Goal: Task Accomplishment & Management: Complete application form

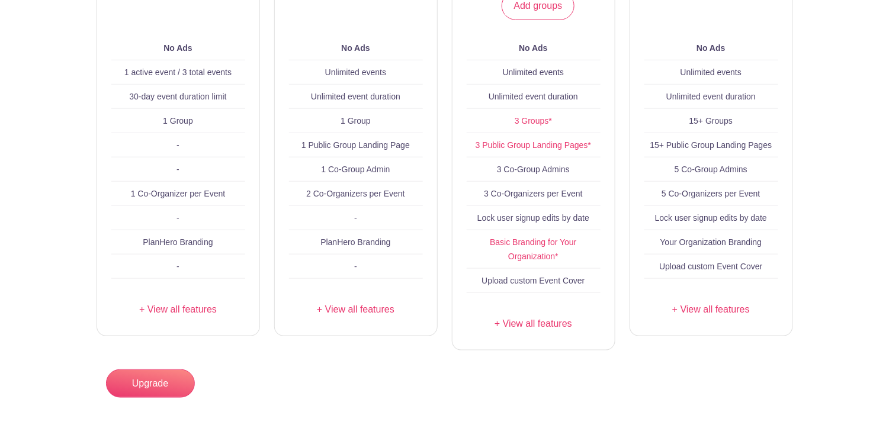
scroll to position [296, 0]
click at [187, 316] on link "+ View all features" at bounding box center [178, 309] width 134 height 14
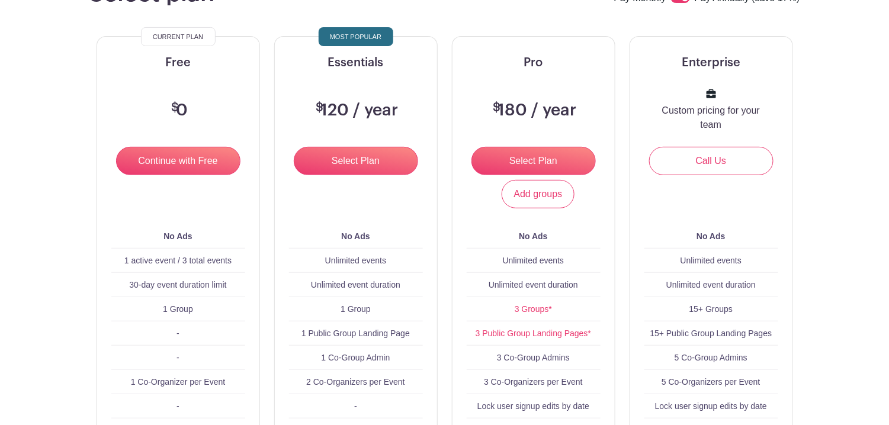
scroll to position [0, 0]
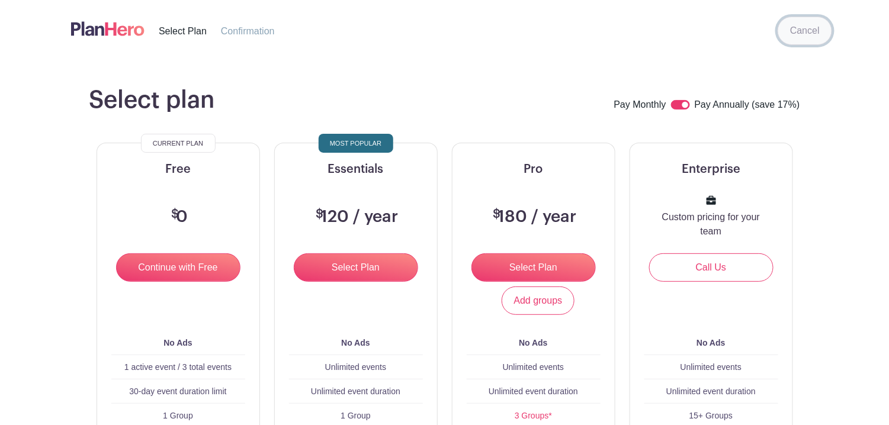
click at [814, 41] on link "Cancel" at bounding box center [805, 31] width 54 height 28
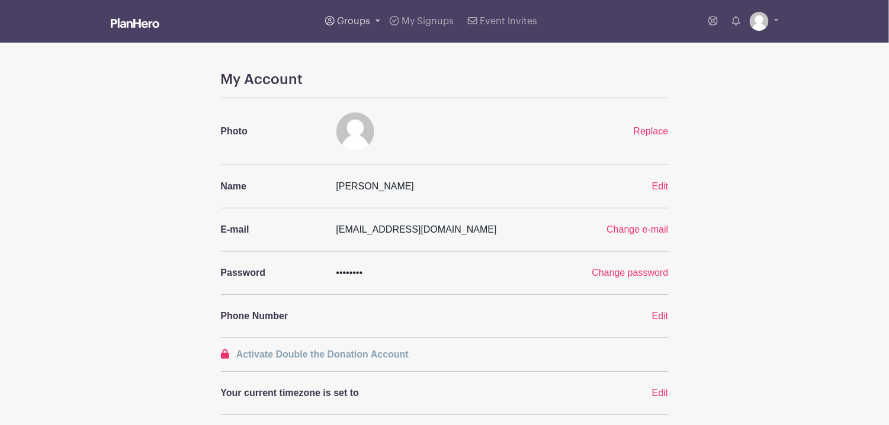
click at [367, 23] on span "Groups" at bounding box center [353, 21] width 33 height 9
click at [389, 88] on span "Selina's Events" at bounding box center [381, 87] width 65 height 14
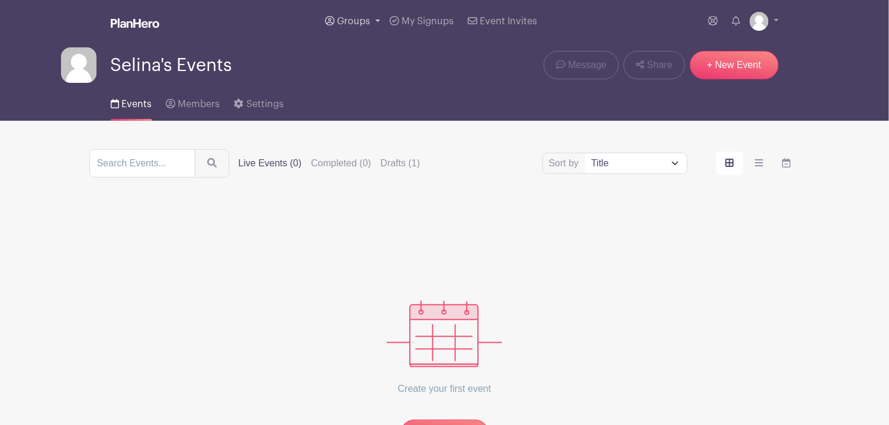
click at [363, 31] on link "Groups" at bounding box center [352, 21] width 65 height 43
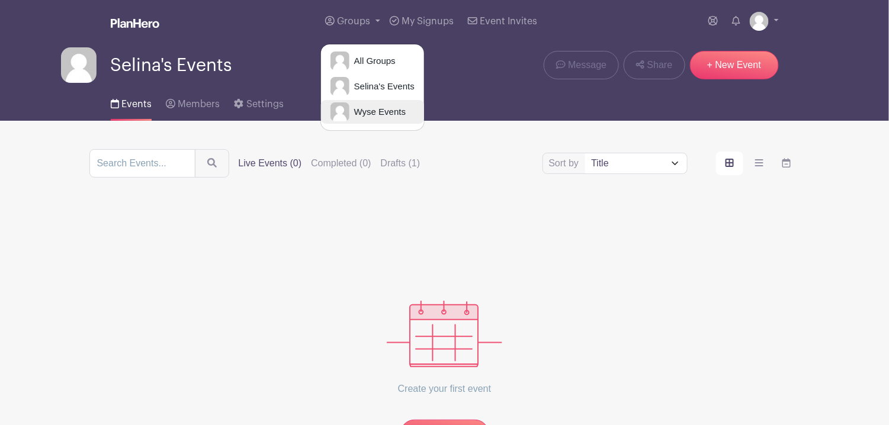
click at [354, 104] on link "Wyse Events" at bounding box center [372, 112] width 103 height 24
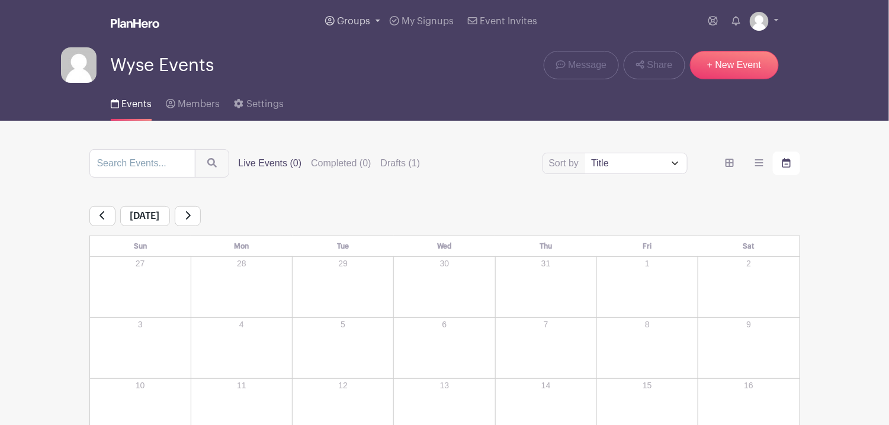
click at [360, 19] on span "Groups" at bounding box center [353, 21] width 33 height 9
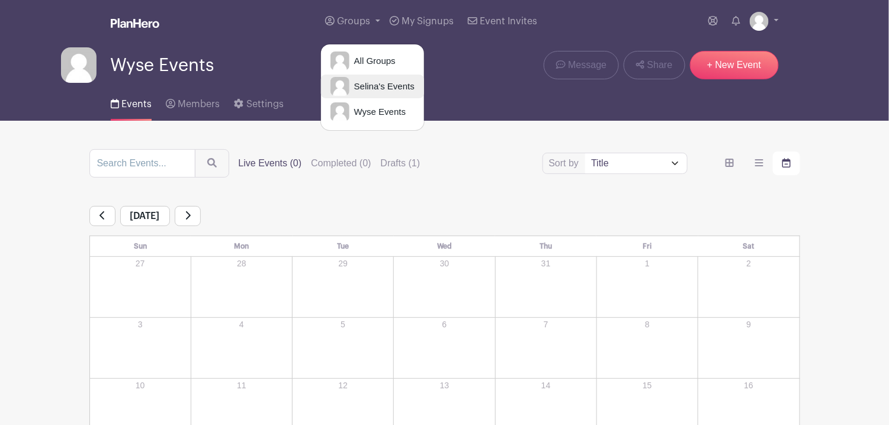
click at [366, 84] on span "Selina's Events" at bounding box center [381, 87] width 65 height 14
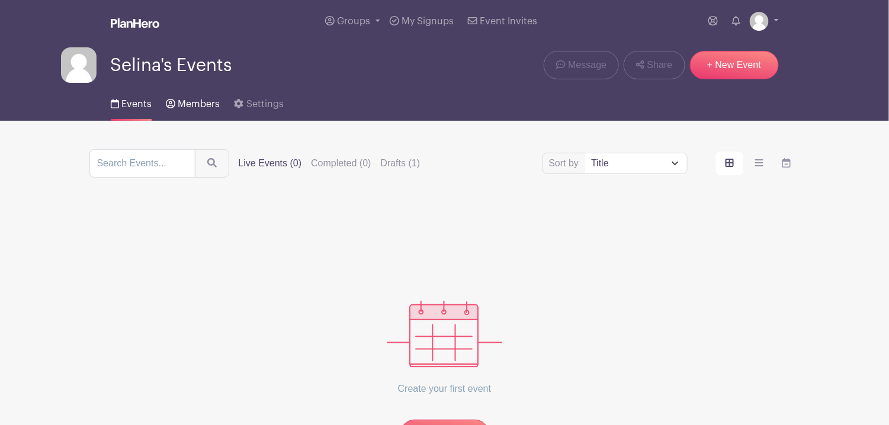
click at [187, 111] on link "Members" at bounding box center [193, 102] width 54 height 38
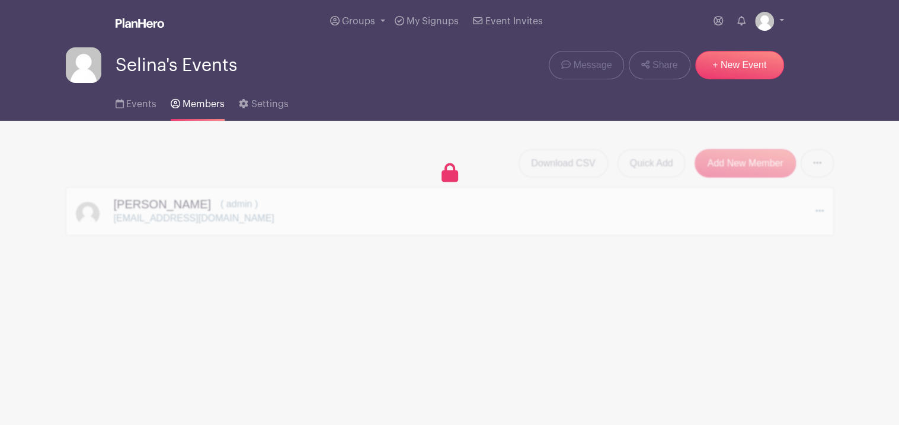
click at [399, 220] on div "Download CSV Quick Add Add New Member Send Invitations to all Pending Members S…" at bounding box center [450, 192] width 768 height 86
click at [137, 100] on link "Events" at bounding box center [136, 102] width 41 height 38
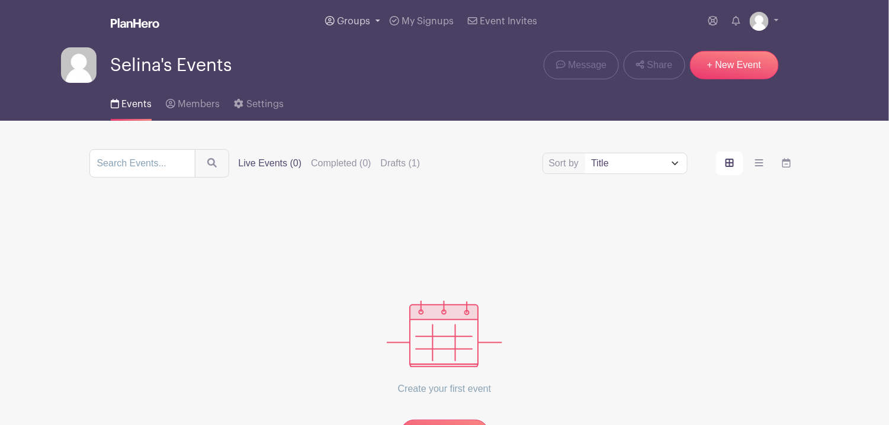
click at [341, 20] on span "Groups" at bounding box center [353, 21] width 33 height 9
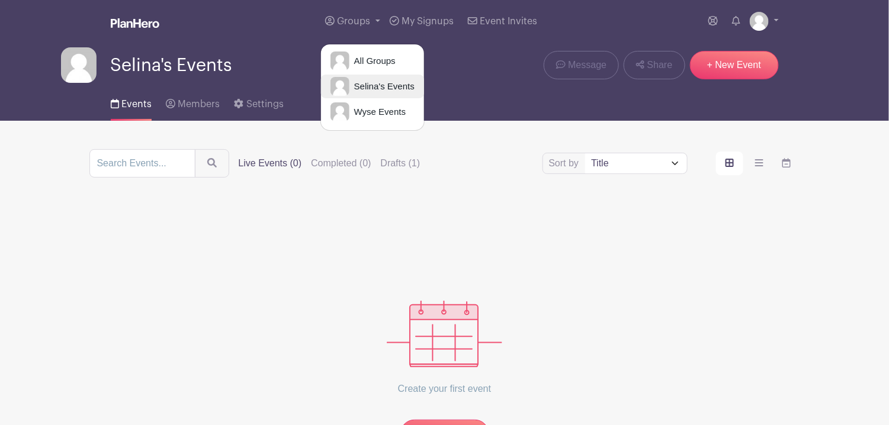
click at [375, 82] on span "Selina's Events" at bounding box center [381, 87] width 65 height 14
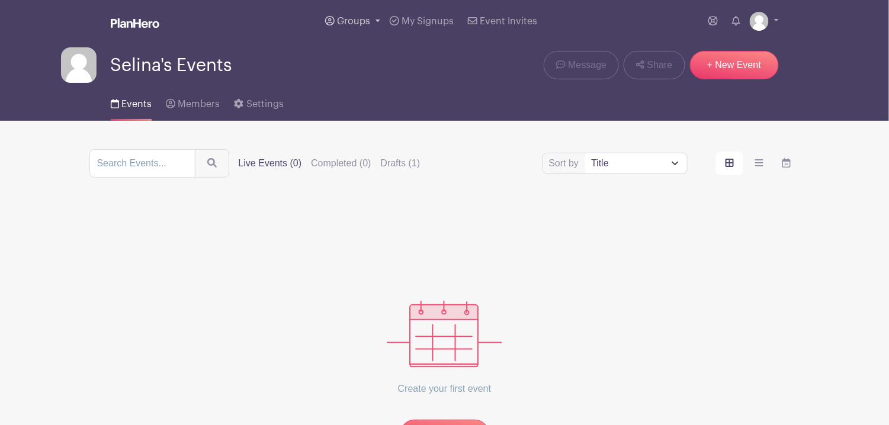
click at [356, 19] on span "Groups" at bounding box center [353, 21] width 33 height 9
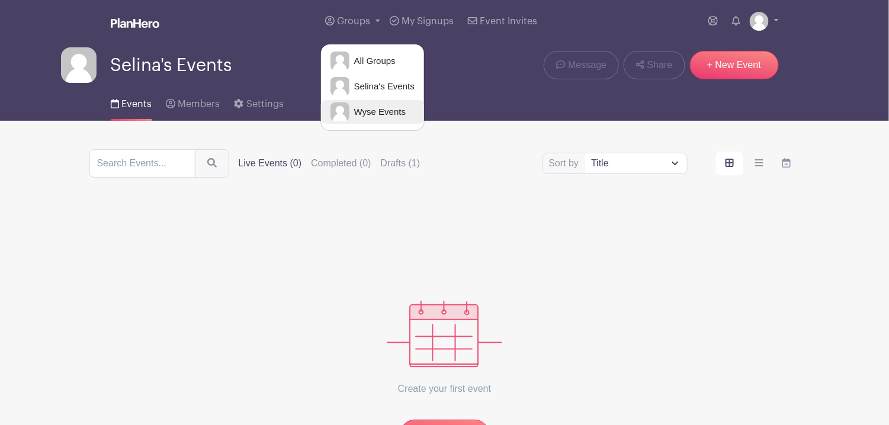
click at [370, 102] on link "Wyse Events" at bounding box center [372, 112] width 103 height 24
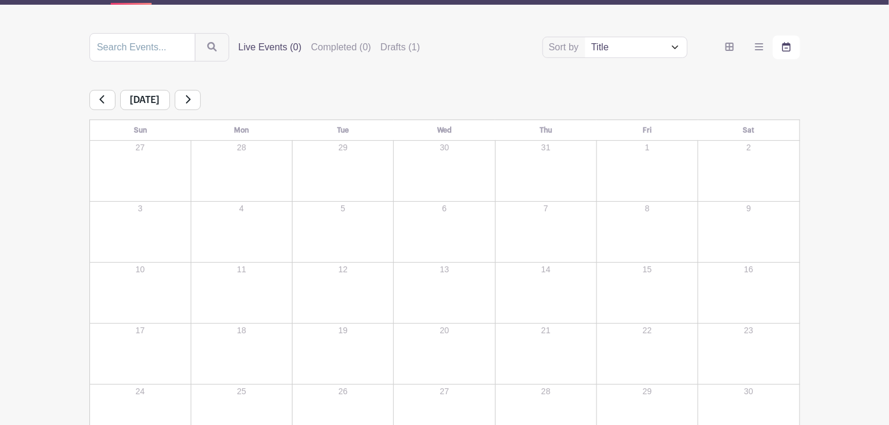
scroll to position [118, 0]
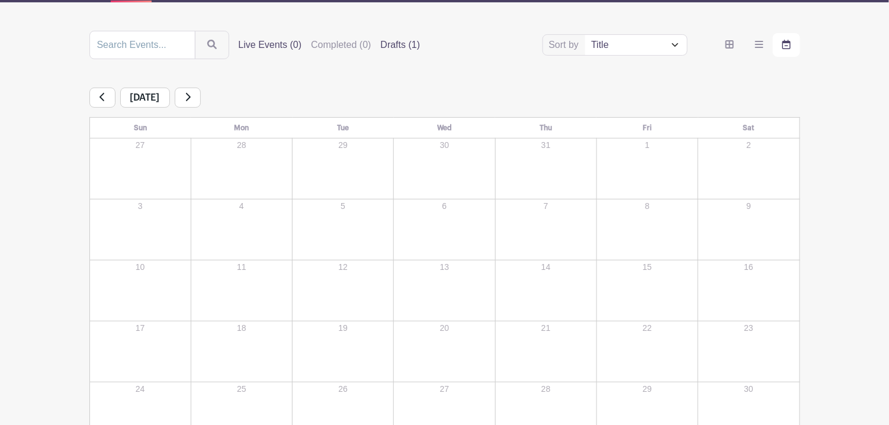
click at [403, 47] on label "Drafts (1)" at bounding box center [401, 45] width 40 height 14
click at [0, 0] on input "Drafts (1)" at bounding box center [0, 0] width 0 height 0
click at [402, 37] on div "Sort by Title Recently modified Newest Live Events (0) Completed (0) Drafts (1)" at bounding box center [444, 45] width 711 height 28
click at [399, 43] on label "Drafts (1)" at bounding box center [401, 45] width 40 height 14
click at [0, 0] on input "Drafts (1)" at bounding box center [0, 0] width 0 height 0
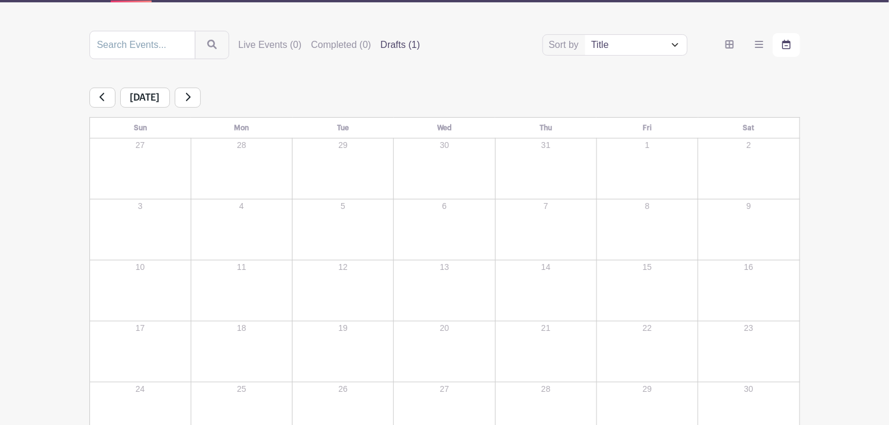
click at [399, 43] on label "Drafts (1)" at bounding box center [401, 45] width 40 height 14
click at [0, 0] on input "Drafts (1)" at bounding box center [0, 0] width 0 height 0
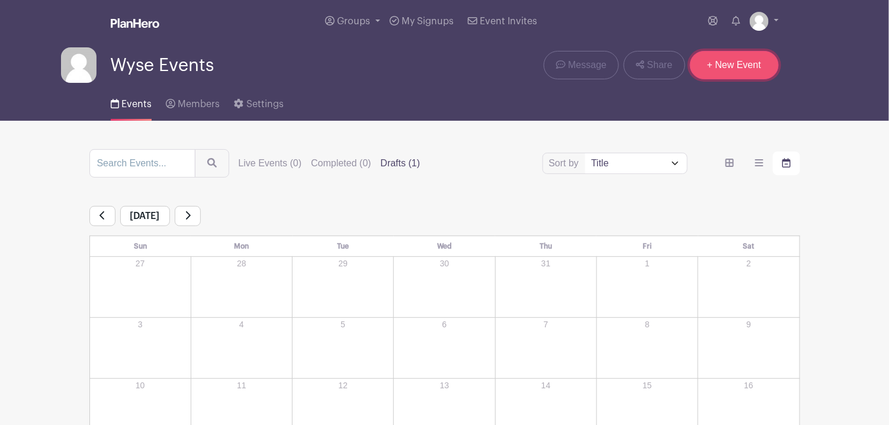
click at [738, 71] on link "+ New Event" at bounding box center [734, 65] width 89 height 28
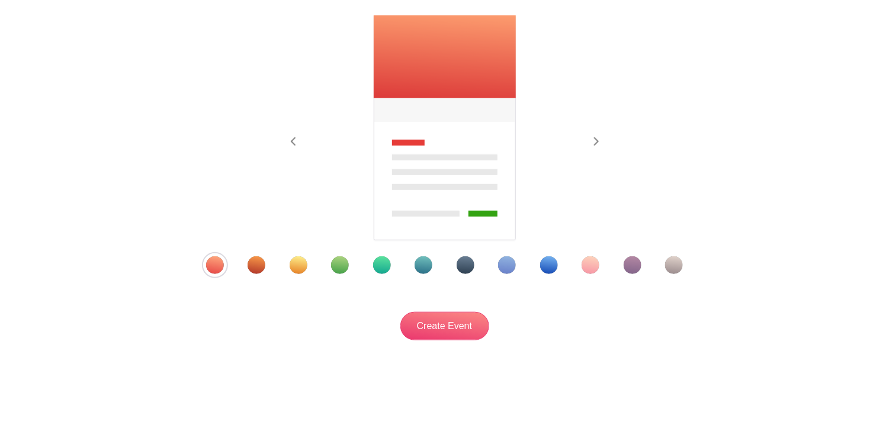
scroll to position [194, 0]
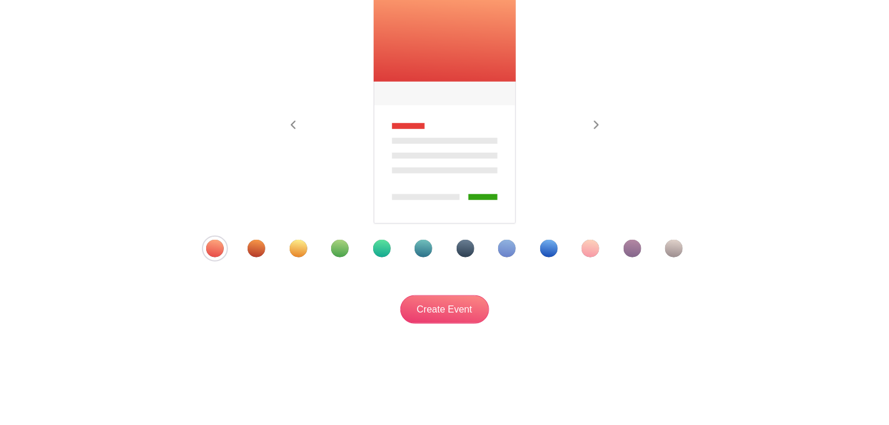
click at [507, 248] on div "Template 8" at bounding box center [507, 249] width 18 height 18
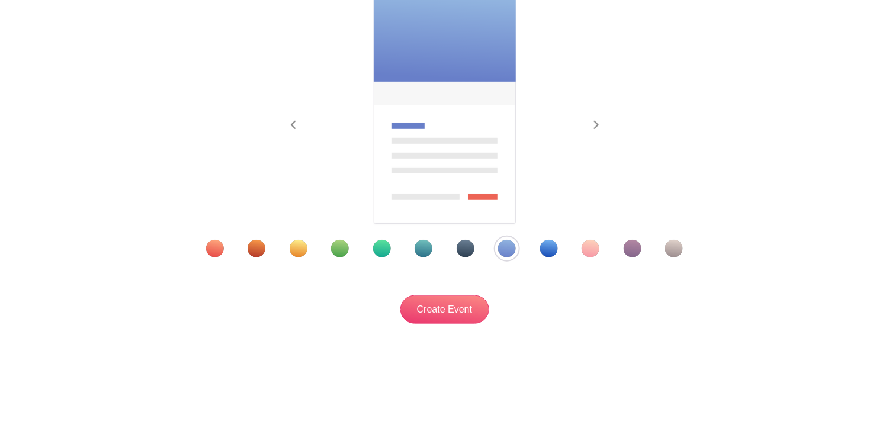
click at [535, 251] on div at bounding box center [444, 249] width 537 height 18
click at [460, 326] on div "New Event Previous Next" at bounding box center [445, 114] width 768 height 475
click at [460, 321] on input "Create Event" at bounding box center [444, 310] width 89 height 28
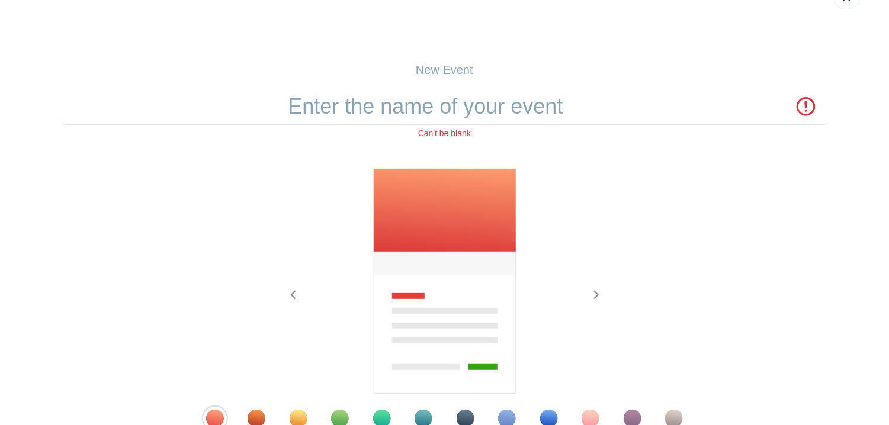
scroll to position [0, 0]
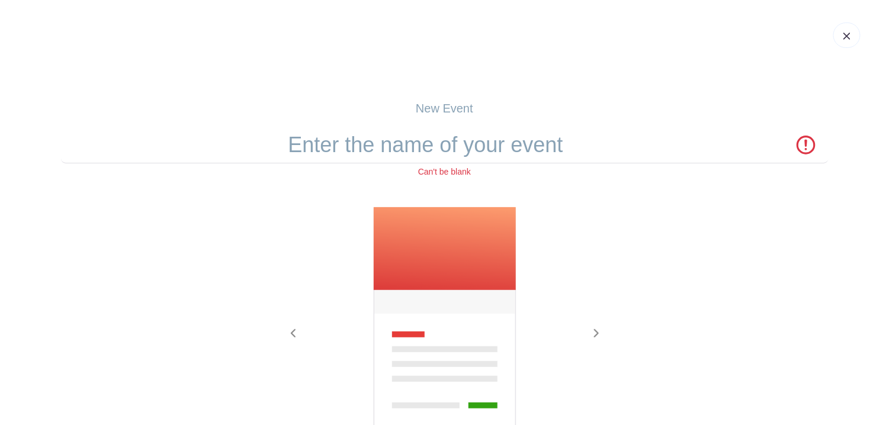
click at [482, 246] on img at bounding box center [445, 320] width 145 height 227
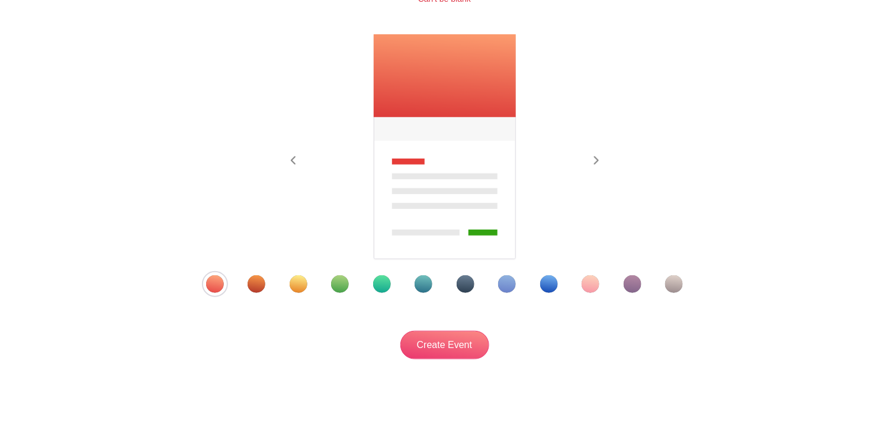
scroll to position [178, 0]
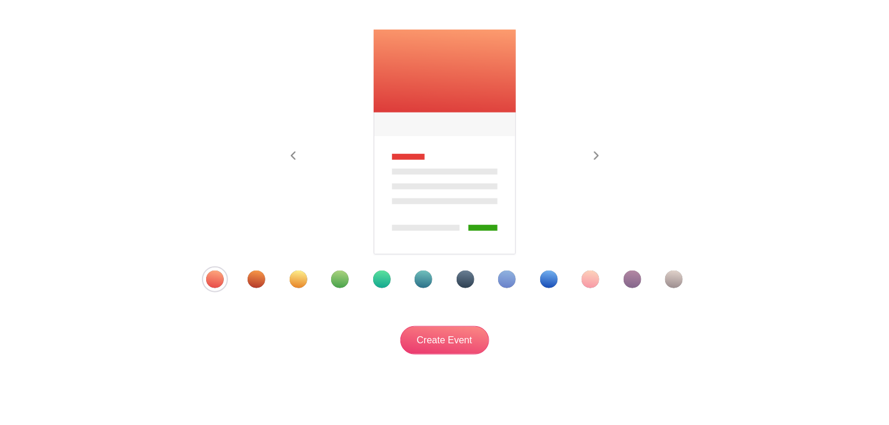
click at [546, 279] on div "Template 9" at bounding box center [549, 280] width 18 height 18
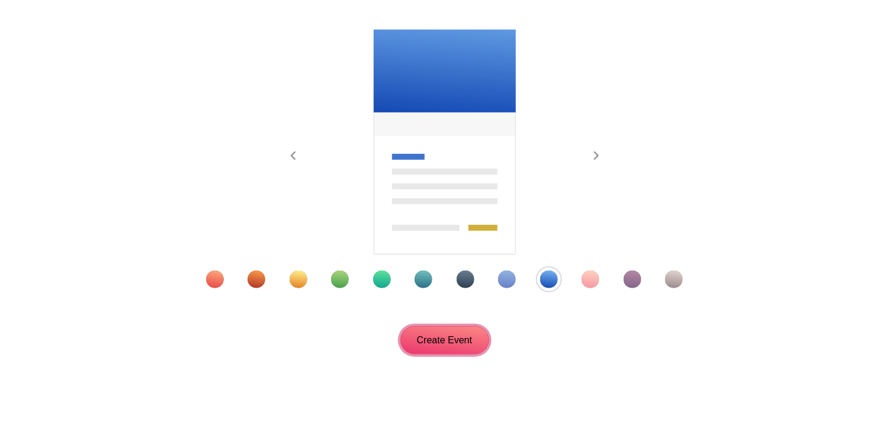
click at [472, 333] on input "Create Event" at bounding box center [444, 340] width 89 height 28
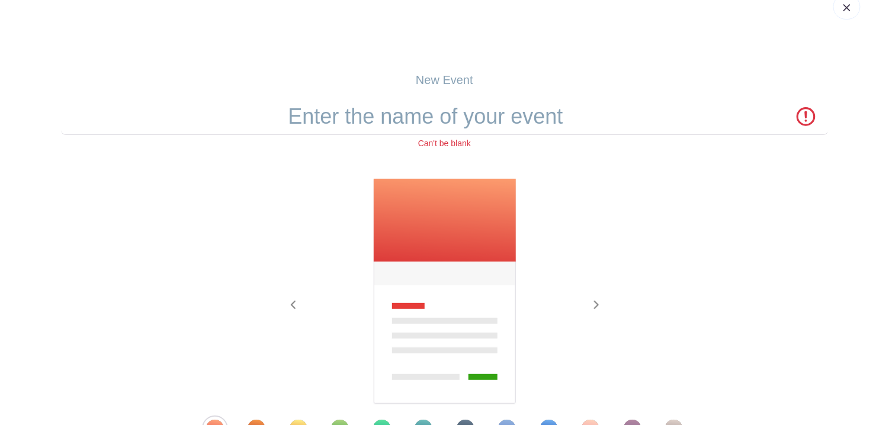
scroll to position [0, 0]
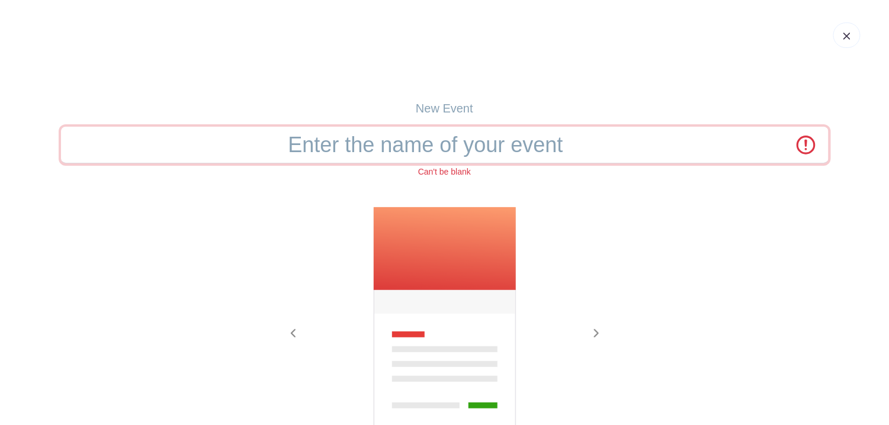
click at [482, 155] on input "text" at bounding box center [445, 145] width 768 height 37
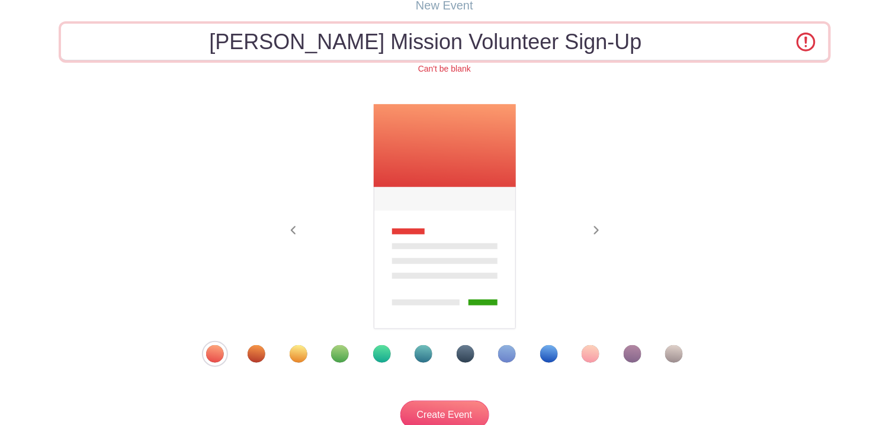
scroll to position [209, 0]
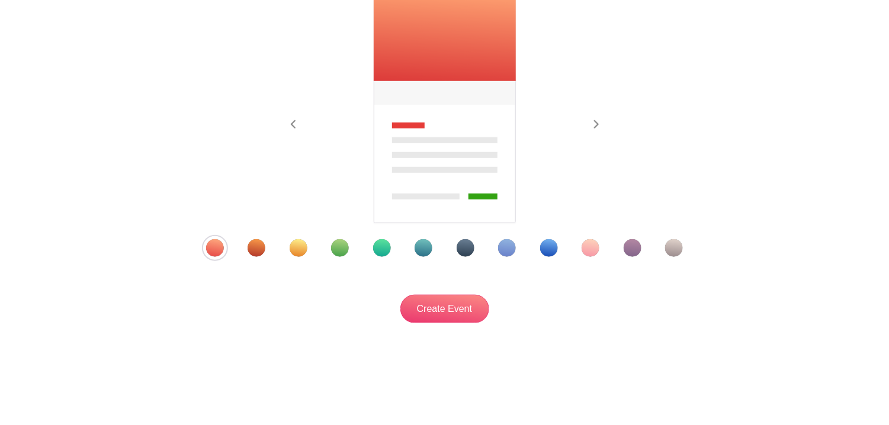
type input "[PERSON_NAME] Mission Volunteer Sign-Up"
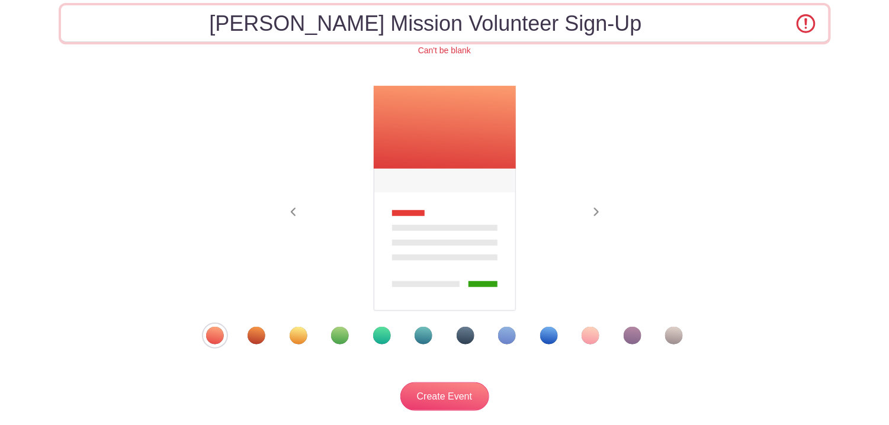
scroll to position [91, 0]
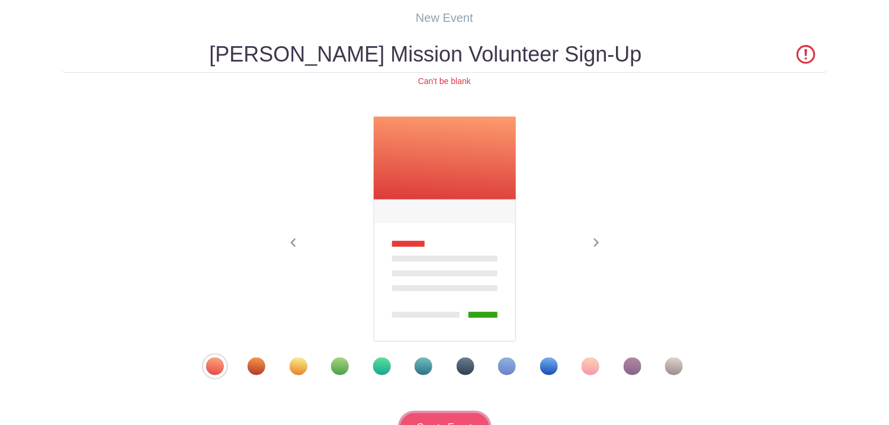
click at [444, 416] on input "Create Event" at bounding box center [444, 427] width 89 height 28
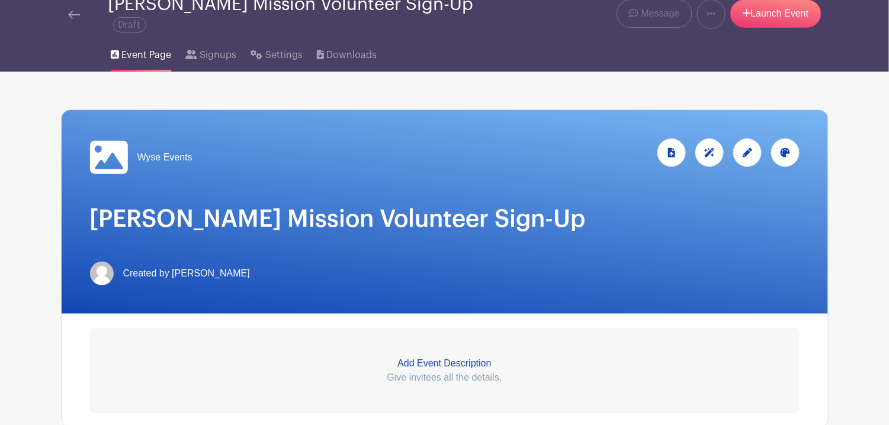
scroll to position [237, 0]
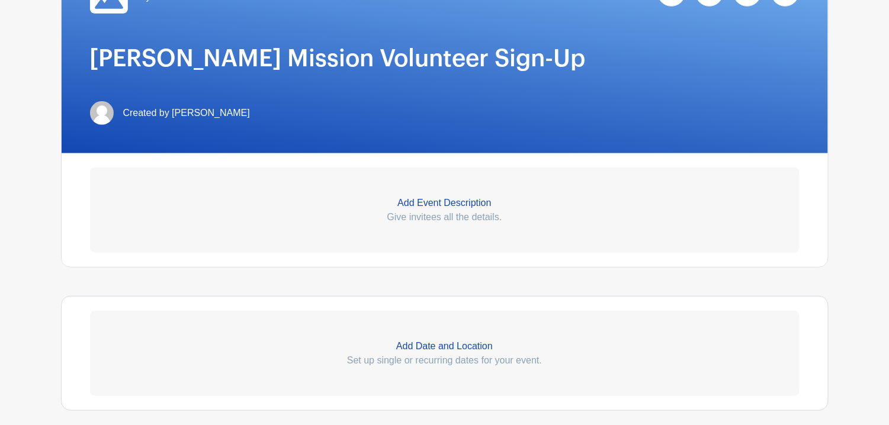
click at [474, 196] on p "Add Event Description" at bounding box center [445, 203] width 710 height 14
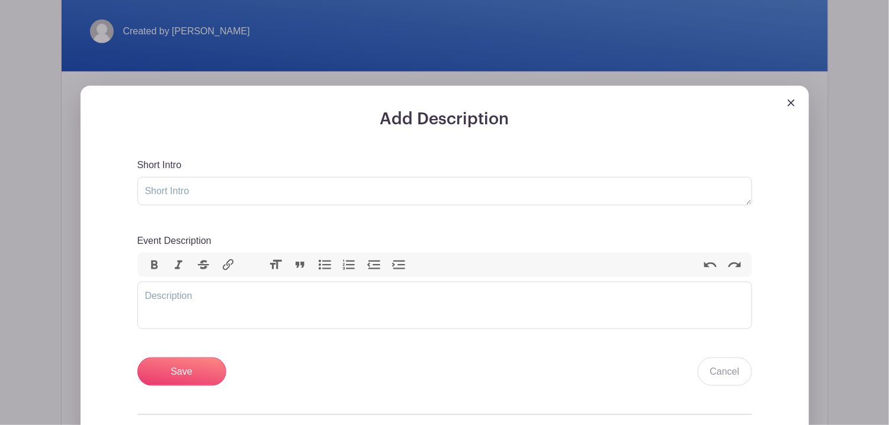
scroll to position [296, 0]
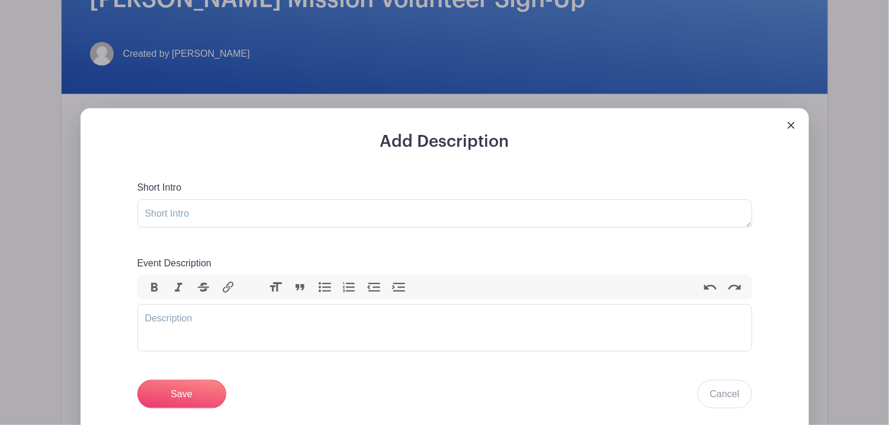
click at [790, 122] on div at bounding box center [445, 120] width 729 height 24
click at [797, 110] on div at bounding box center [445, 120] width 729 height 24
click at [794, 122] on img at bounding box center [791, 125] width 7 height 7
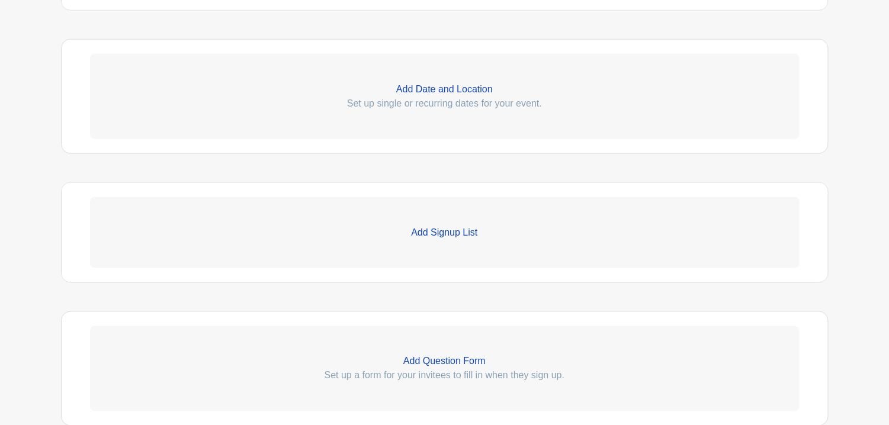
scroll to position [415, 0]
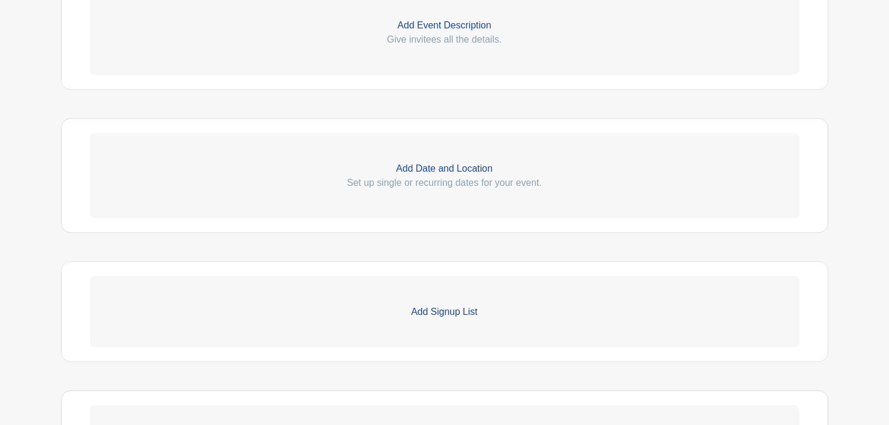
click at [424, 162] on p "Add Date and Location" at bounding box center [445, 169] width 710 height 14
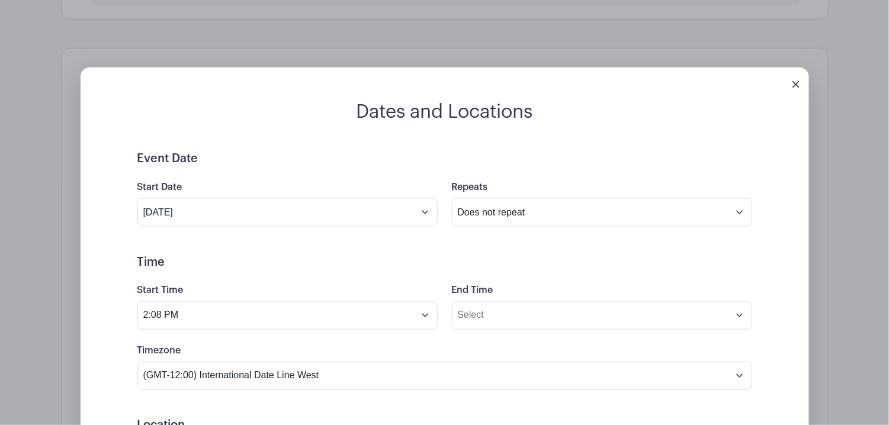
scroll to position [592, 0]
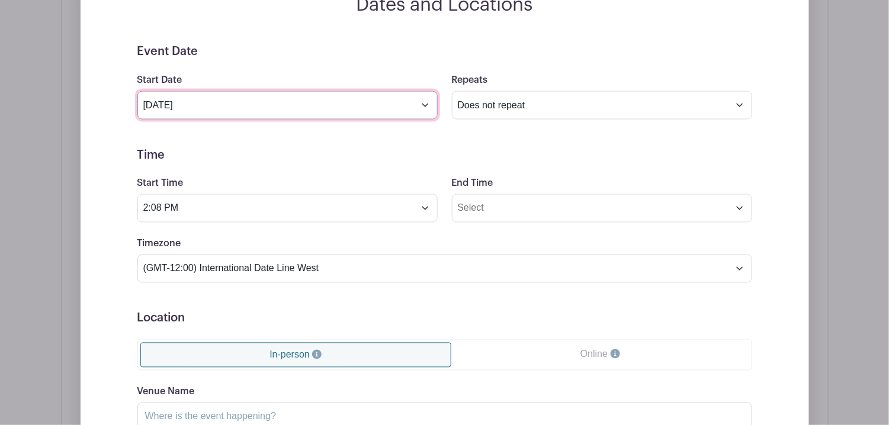
click at [389, 109] on input "Aug 19 2025" at bounding box center [287, 105] width 300 height 28
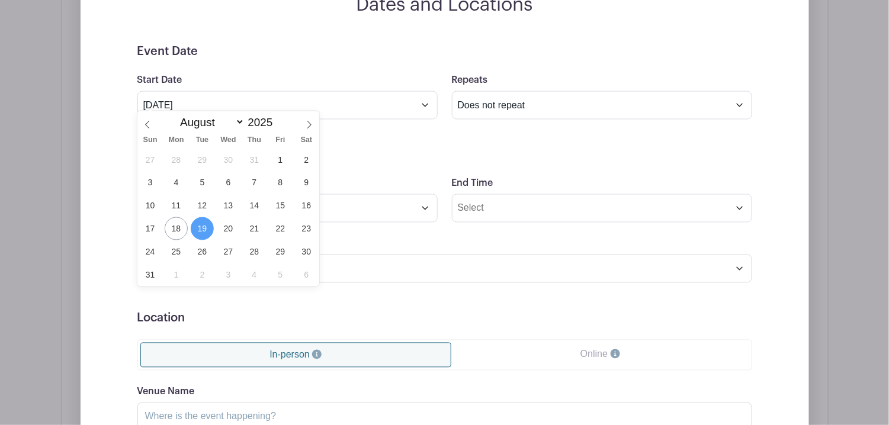
click at [203, 234] on span "19" at bounding box center [202, 228] width 23 height 23
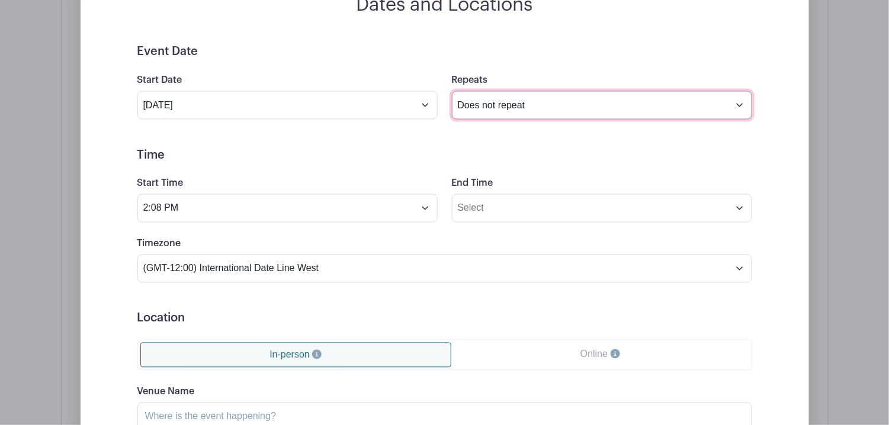
click at [545, 91] on select "Does not repeat Daily Weekly Monthly on day 19 Monthly on the third Tuesday Oth…" at bounding box center [602, 105] width 300 height 28
select select "weekly"
click at [452, 91] on select "Does not repeat Daily Weekly Monthly on day 19 Monthly on the third Tuesday Oth…" at bounding box center [602, 105] width 300 height 28
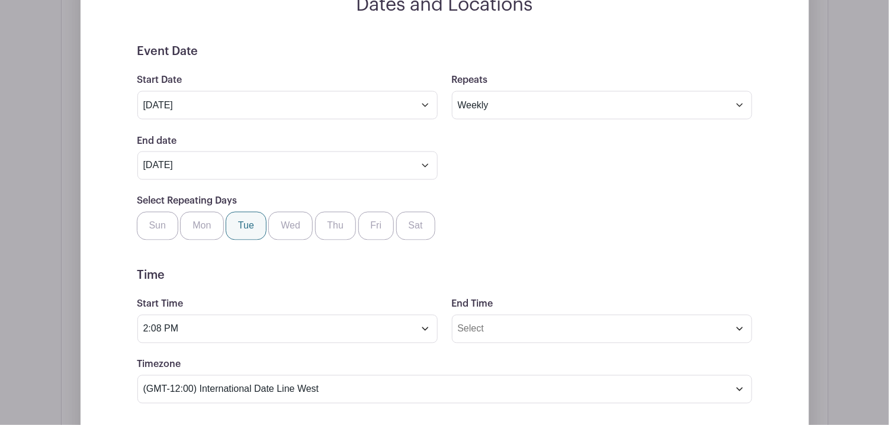
click at [252, 220] on label "Tue" at bounding box center [246, 226] width 41 height 28
click at [234, 220] on input "Tue" at bounding box center [230, 216] width 8 height 8
checkbox input "true"
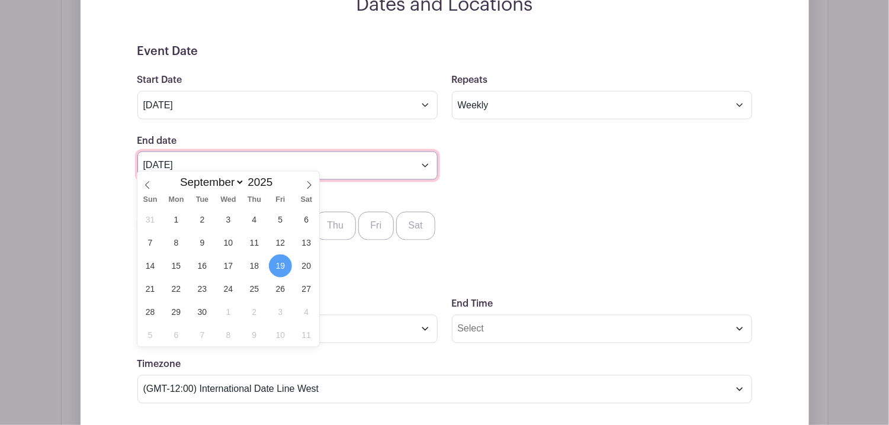
drag, startPoint x: 296, startPoint y: 153, endPoint x: 384, endPoint y: 149, distance: 88.4
click at [297, 153] on input "Sep 19 2025" at bounding box center [287, 166] width 300 height 28
click at [236, 180] on select "January February March April May June July August September October November De…" at bounding box center [210, 183] width 70 height 14
select select "11"
click at [175, 176] on select "January February March April May June July August September October November De…" at bounding box center [210, 183] width 70 height 14
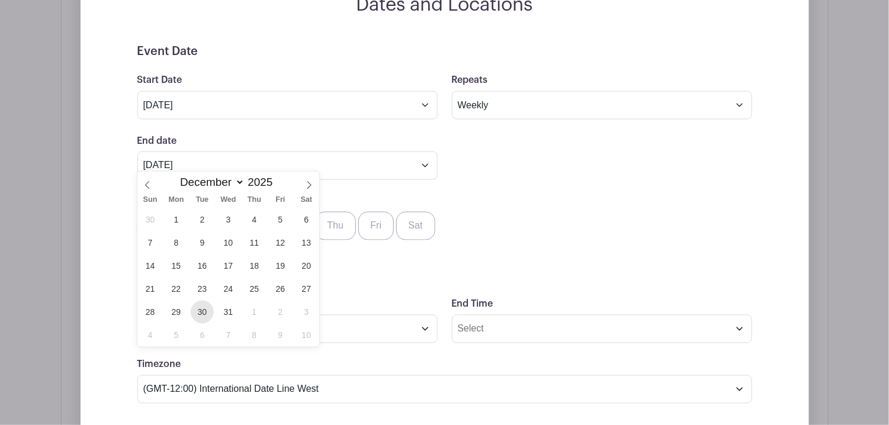
click at [195, 306] on span "30" at bounding box center [202, 312] width 23 height 23
type input "Dec 30 2025"
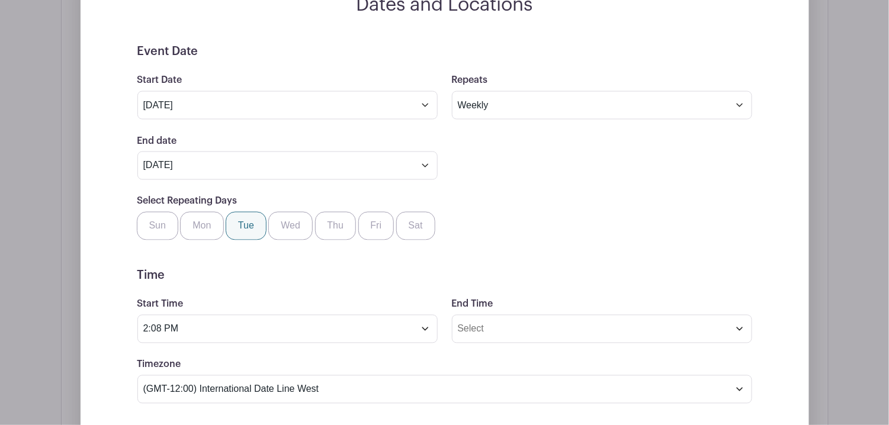
click at [287, 270] on h5 "Time" at bounding box center [444, 276] width 615 height 14
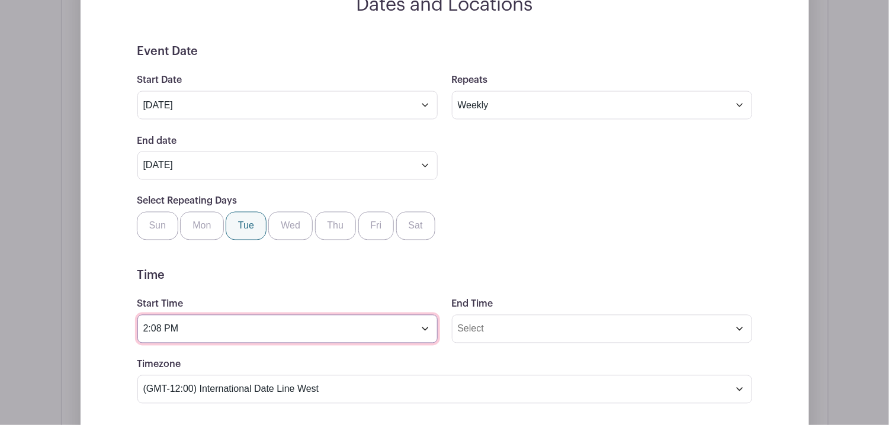
click at [252, 318] on input "2:08 PM" at bounding box center [287, 329] width 300 height 28
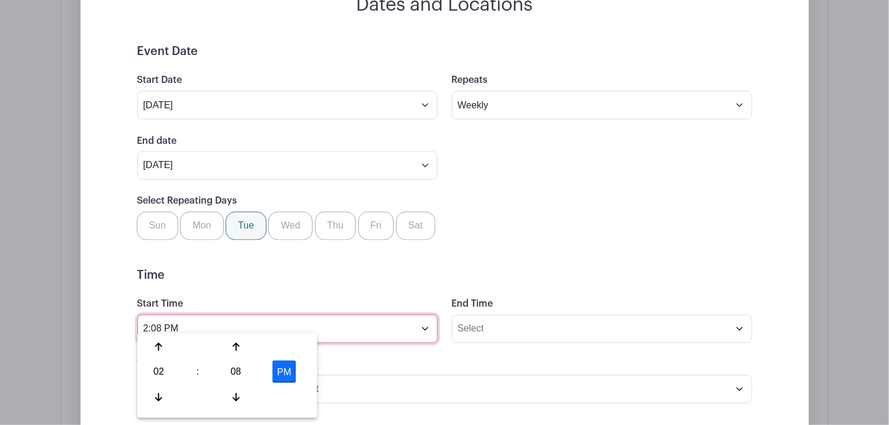
drag, startPoint x: 190, startPoint y: 323, endPoint x: 143, endPoint y: 316, distance: 46.7
click at [143, 316] on input "2:08 PM" at bounding box center [287, 329] width 300 height 28
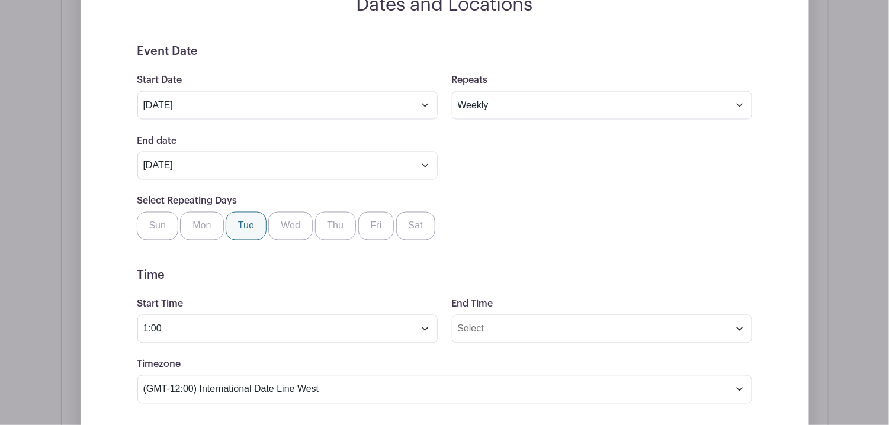
click at [386, 284] on form "Event Date Start Date Aug 19 2025 Repeats Does not repeat Daily Weekly Monthly …" at bounding box center [444, 371] width 615 height 654
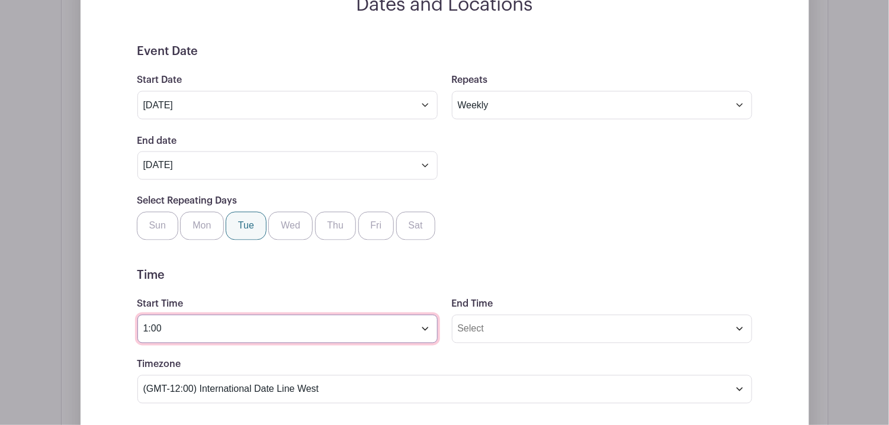
click at [393, 322] on input "1:00" at bounding box center [287, 329] width 300 height 28
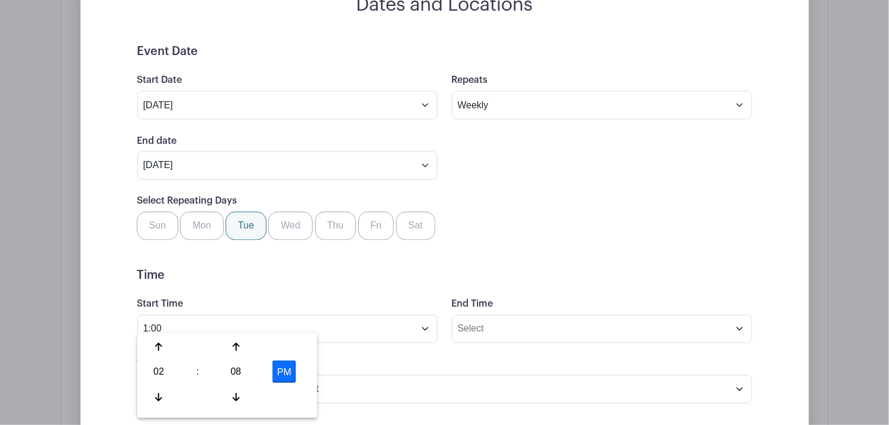
click at [280, 371] on button "PM" at bounding box center [284, 372] width 24 height 23
click at [246, 315] on input "2:08 AM" at bounding box center [287, 329] width 300 height 28
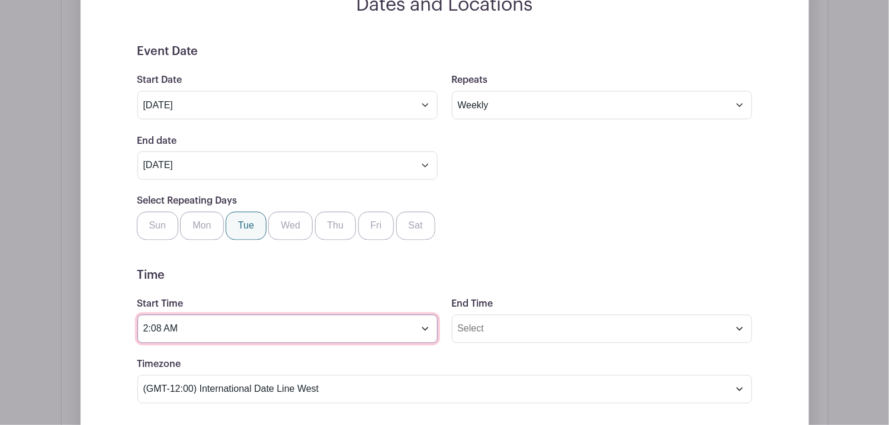
click at [420, 321] on input "2:08 AM" at bounding box center [287, 329] width 300 height 28
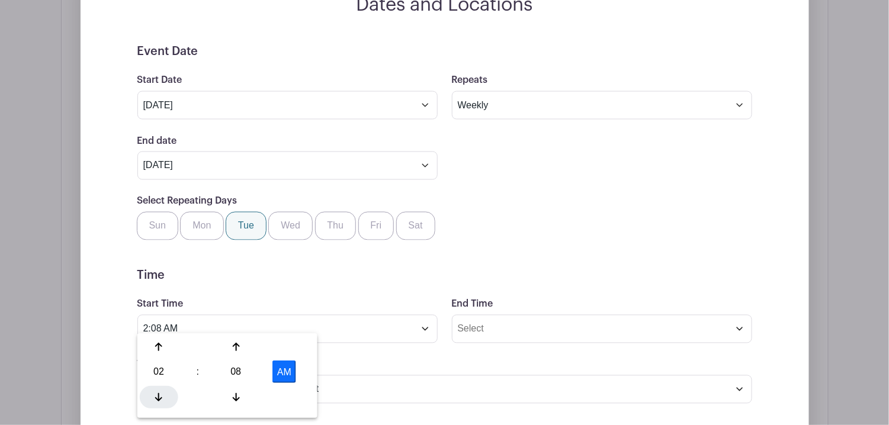
click at [157, 396] on icon at bounding box center [158, 397] width 7 height 9
click at [225, 400] on div at bounding box center [236, 397] width 39 height 23
click at [225, 402] on div at bounding box center [236, 397] width 39 height 23
click at [227, 402] on div at bounding box center [236, 397] width 39 height 23
click at [228, 402] on div at bounding box center [236, 397] width 39 height 23
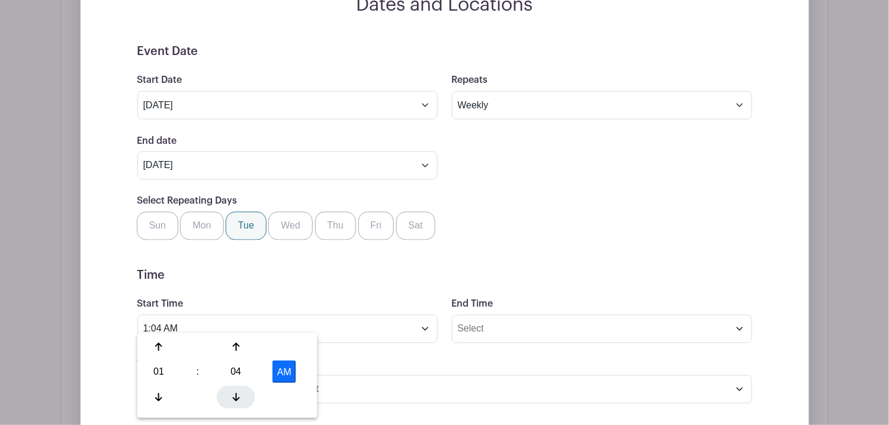
drag, startPoint x: 227, startPoint y: 403, endPoint x: 236, endPoint y: 403, distance: 8.9
click at [227, 403] on div at bounding box center [236, 397] width 39 height 23
click at [248, 398] on div at bounding box center [236, 397] width 39 height 23
drag, startPoint x: 235, startPoint y: 395, endPoint x: 294, endPoint y: 374, distance: 63.3
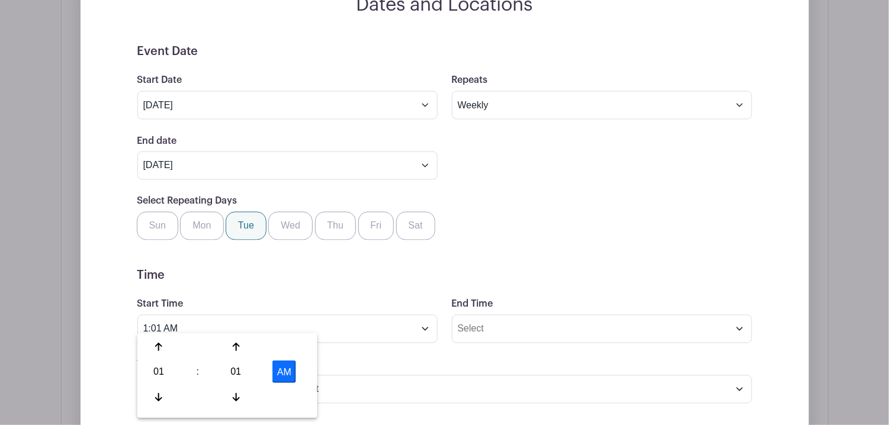
click at [235, 395] on icon at bounding box center [235, 397] width 7 height 9
click at [294, 377] on button "AM" at bounding box center [284, 372] width 24 height 23
type input "1:00 PM"
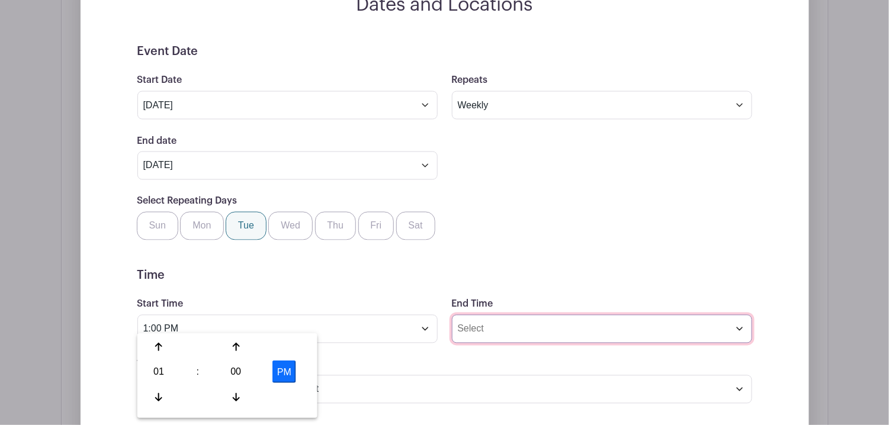
click at [565, 323] on input "End Time" at bounding box center [602, 329] width 300 height 28
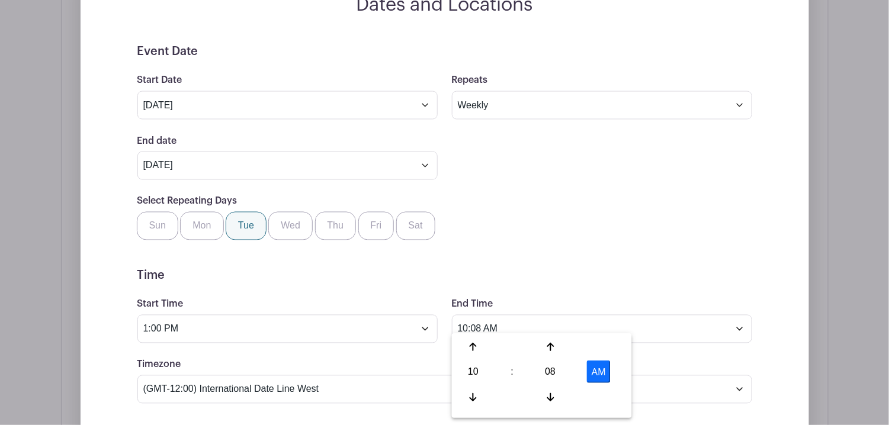
click at [604, 376] on button "AM" at bounding box center [599, 372] width 24 height 23
click at [477, 349] on div at bounding box center [473, 347] width 39 height 23
click at [476, 354] on div at bounding box center [473, 347] width 39 height 23
click at [476, 353] on div at bounding box center [473, 347] width 39 height 23
click at [473, 352] on div at bounding box center [473, 347] width 39 height 23
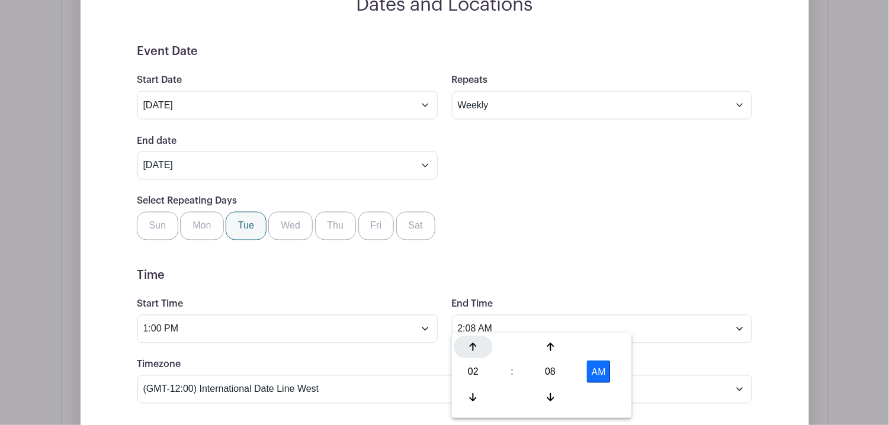
click at [473, 352] on div at bounding box center [473, 347] width 39 height 23
click at [557, 351] on div at bounding box center [550, 347] width 39 height 23
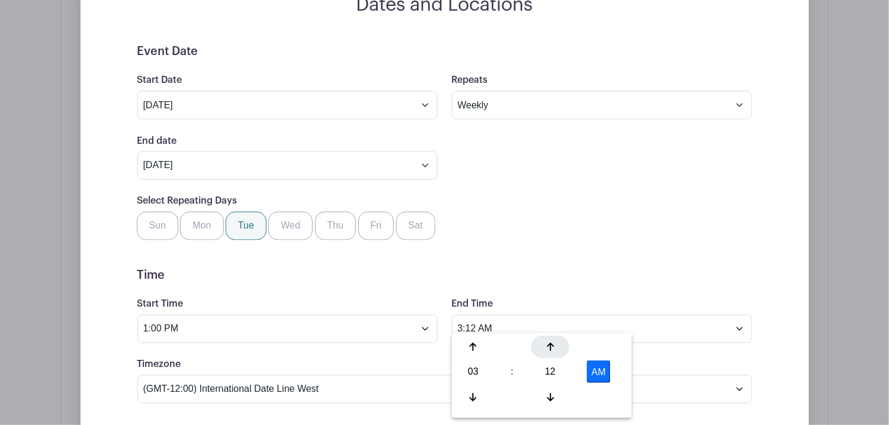
click at [557, 351] on div at bounding box center [550, 347] width 39 height 23
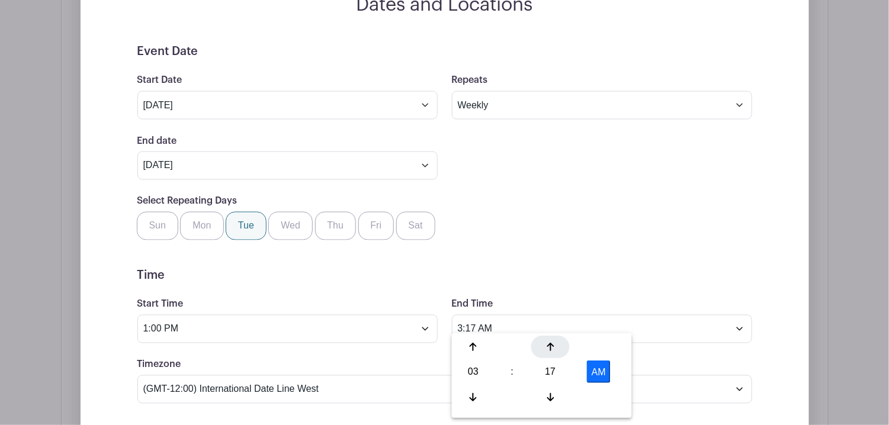
click at [557, 351] on div at bounding box center [550, 347] width 39 height 23
click at [556, 351] on div at bounding box center [550, 347] width 39 height 23
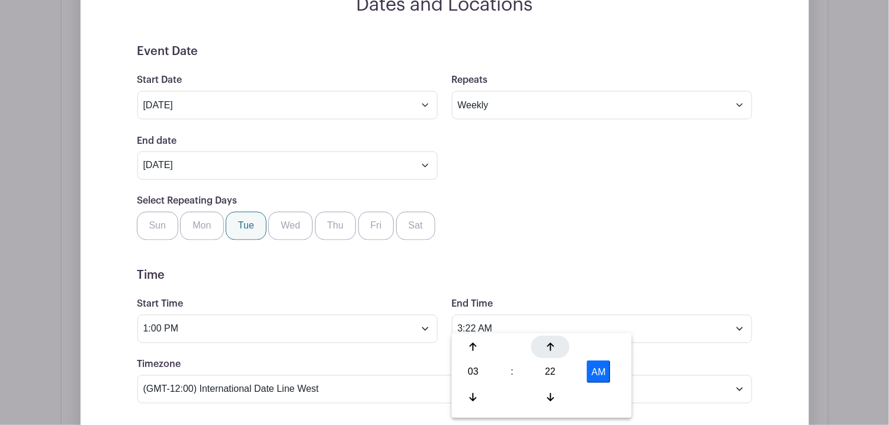
click at [556, 351] on div at bounding box center [550, 347] width 39 height 23
click at [557, 351] on div at bounding box center [550, 347] width 39 height 23
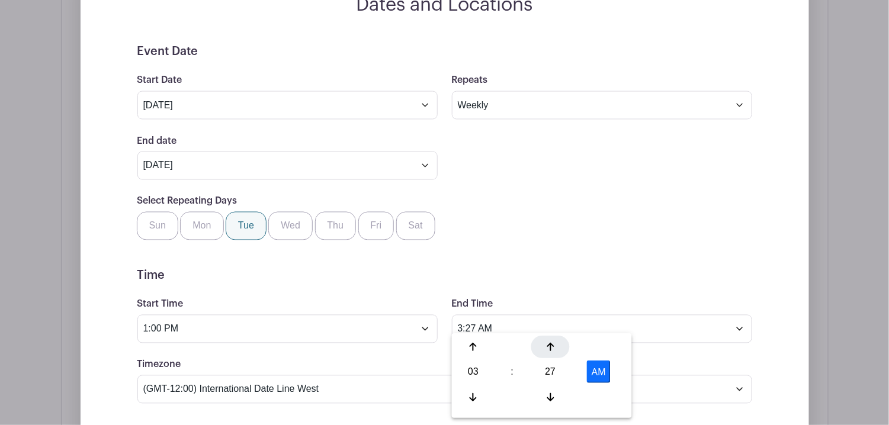
click at [557, 351] on div at bounding box center [550, 347] width 39 height 23
click at [624, 269] on h5 "Time" at bounding box center [444, 276] width 615 height 14
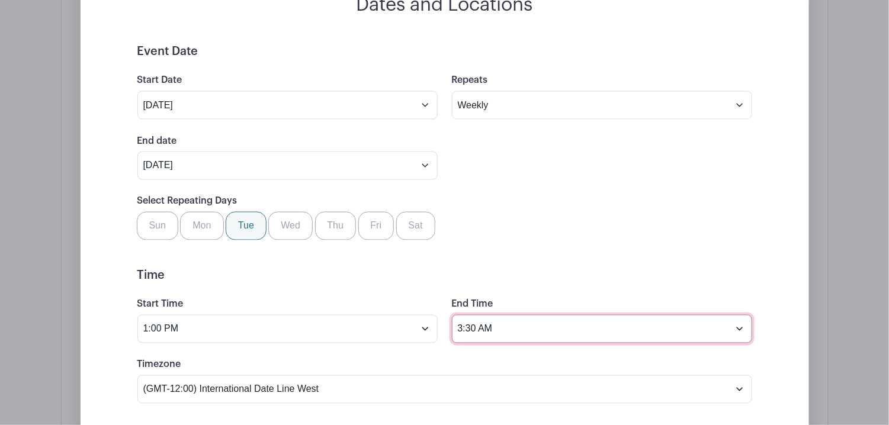
drag, startPoint x: 502, startPoint y: 316, endPoint x: 512, endPoint y: 323, distance: 12.8
click at [502, 317] on input "3:30 AM" at bounding box center [602, 329] width 300 height 28
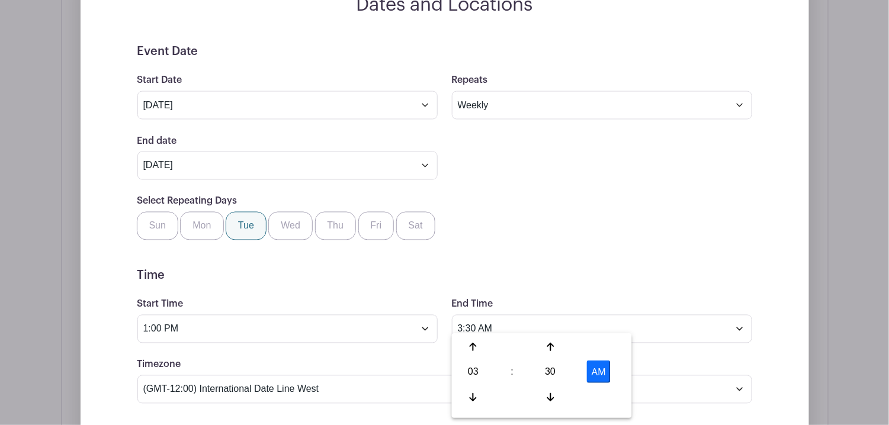
click at [600, 373] on button "AM" at bounding box center [599, 372] width 24 height 23
type input "3:30 PM"
click at [562, 269] on h5 "Time" at bounding box center [444, 276] width 615 height 14
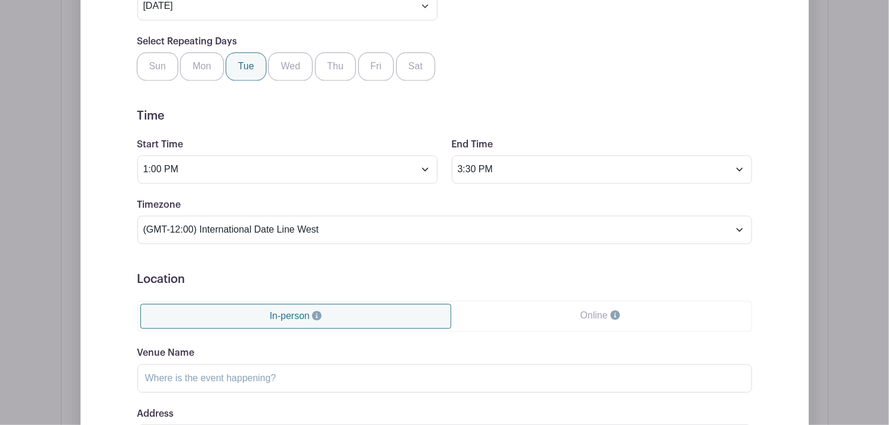
scroll to position [770, 0]
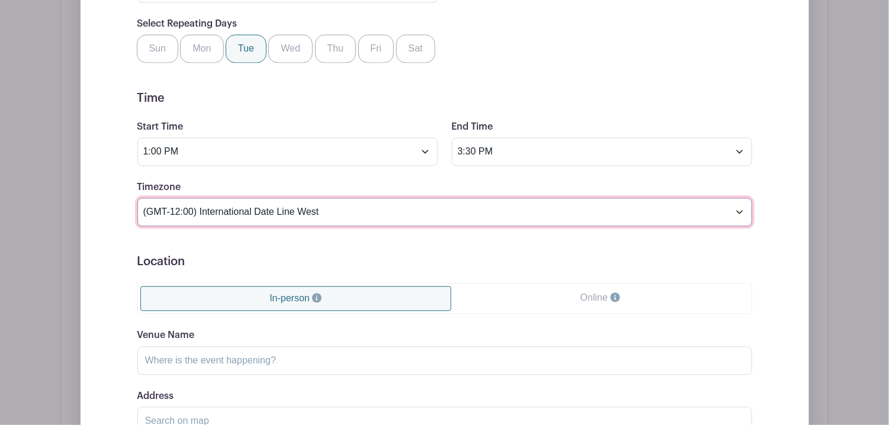
click at [376, 213] on select "(GMT-12:00) International Date Line West (GMT-11:00) American Samoa (GMT-11:00)…" at bounding box center [444, 212] width 615 height 28
select select "Eastern Time (US & Canada)"
click at [137, 198] on select "(GMT-12:00) International Date Line West (GMT-11:00) American Samoa (GMT-11:00)…" at bounding box center [444, 212] width 615 height 28
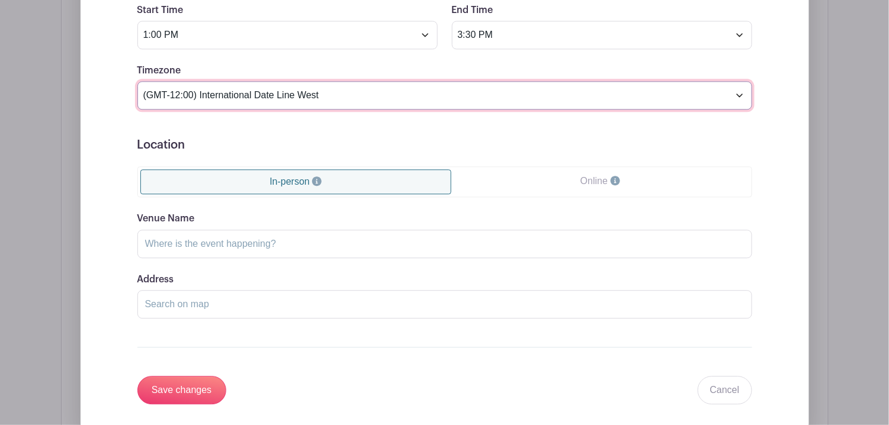
scroll to position [889, 0]
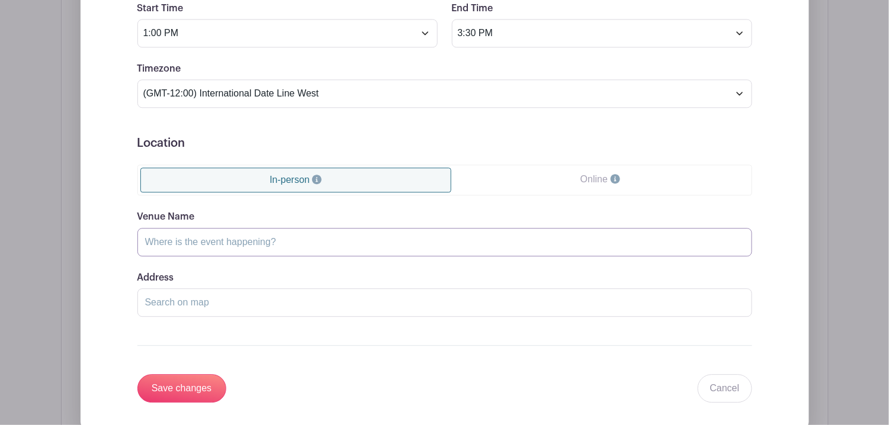
click at [251, 231] on input "Venue Name" at bounding box center [444, 242] width 615 height 28
type input "The Scott Mission"
type input "502 Spadina Avenue, Toronto, Ontario M5S 2H1, Canada"
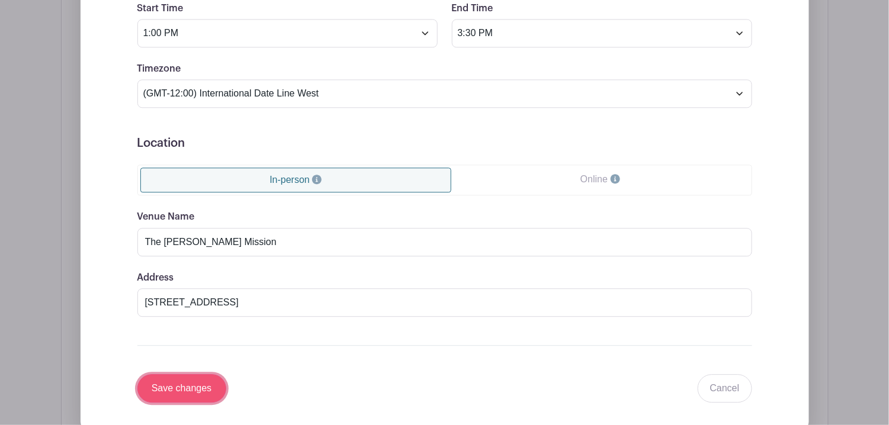
click at [208, 377] on input "Save changes" at bounding box center [181, 388] width 89 height 28
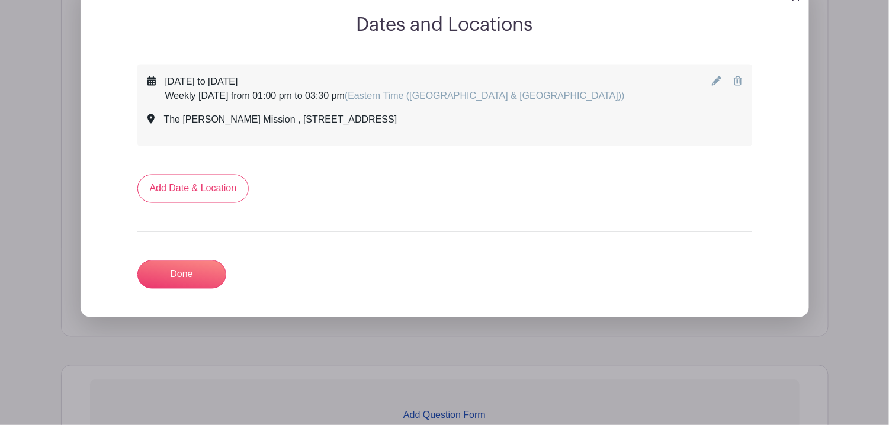
scroll to position [513, 0]
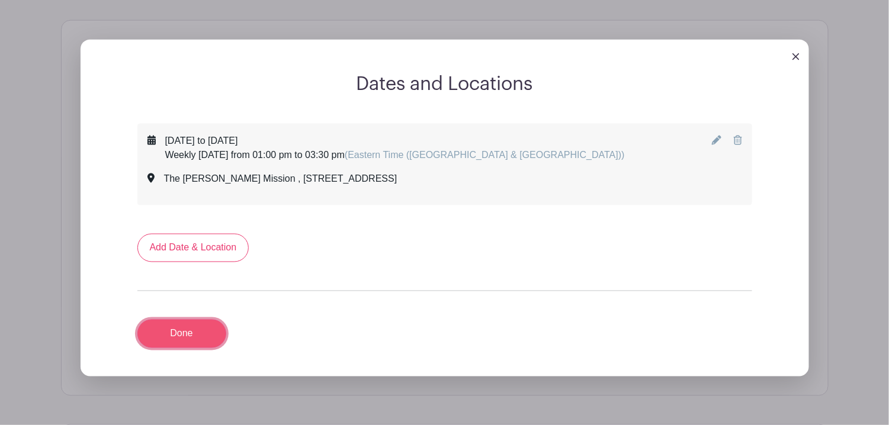
click at [190, 326] on link "Done" at bounding box center [181, 334] width 89 height 28
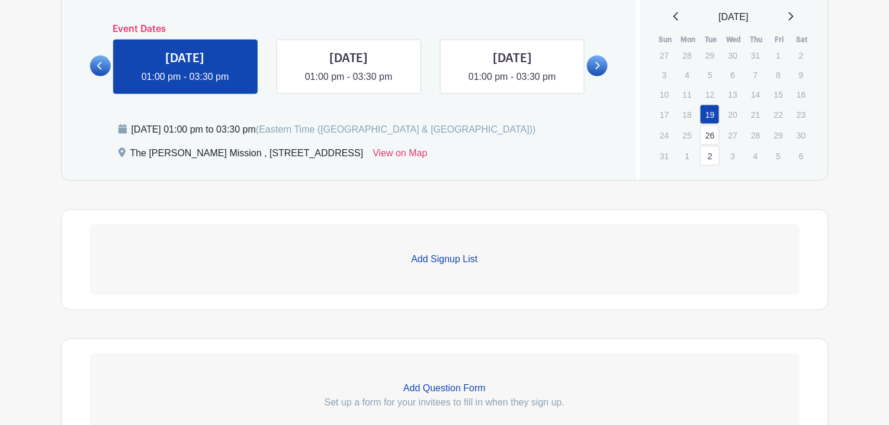
scroll to position [544, 0]
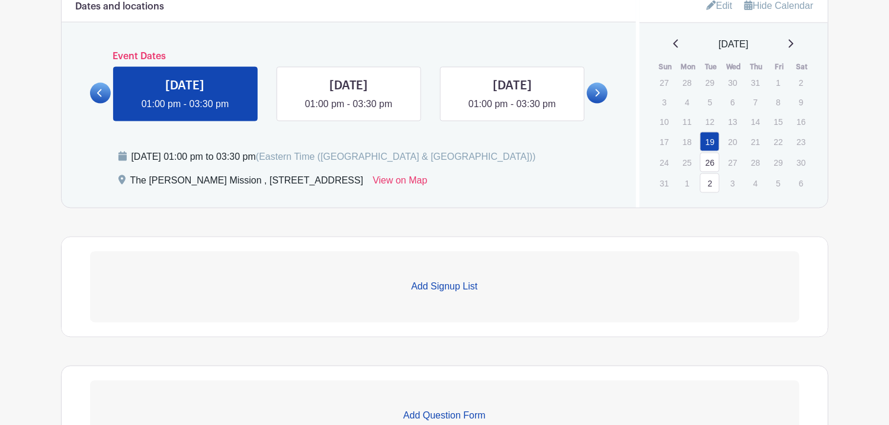
click at [708, 153] on link "26" at bounding box center [710, 163] width 20 height 20
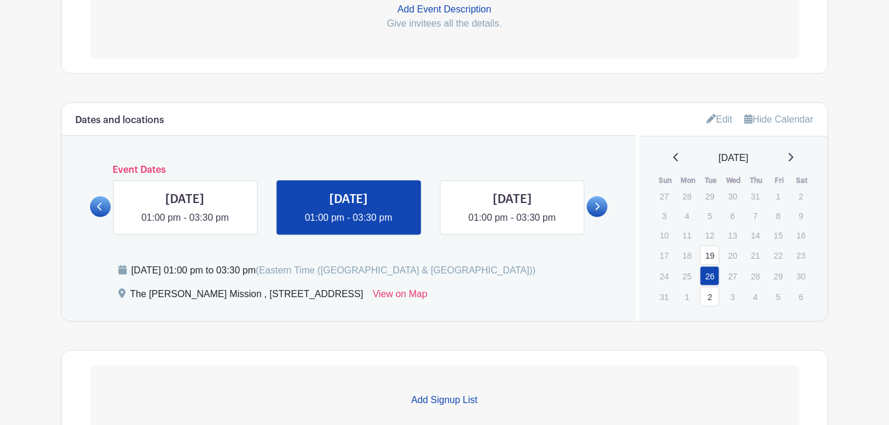
scroll to position [426, 0]
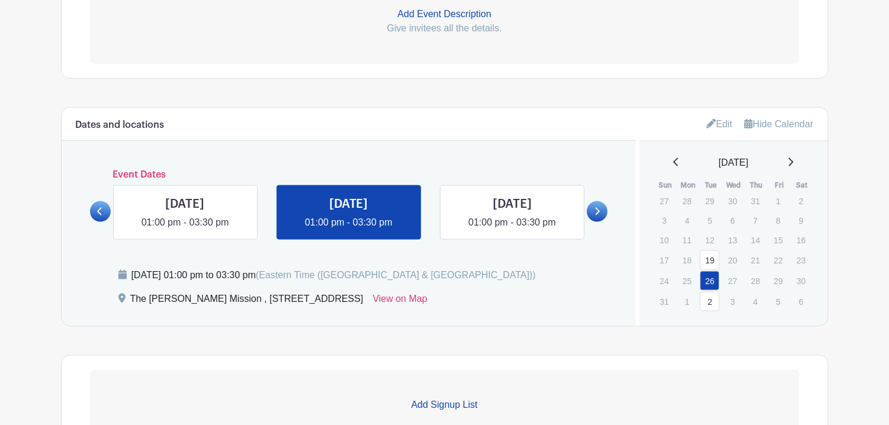
click at [723, 116] on link "Edit" at bounding box center [720, 124] width 26 height 20
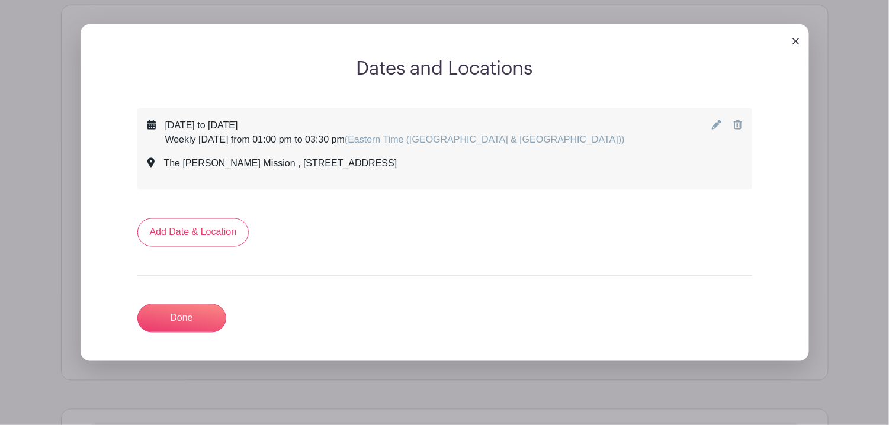
scroll to position [544, 0]
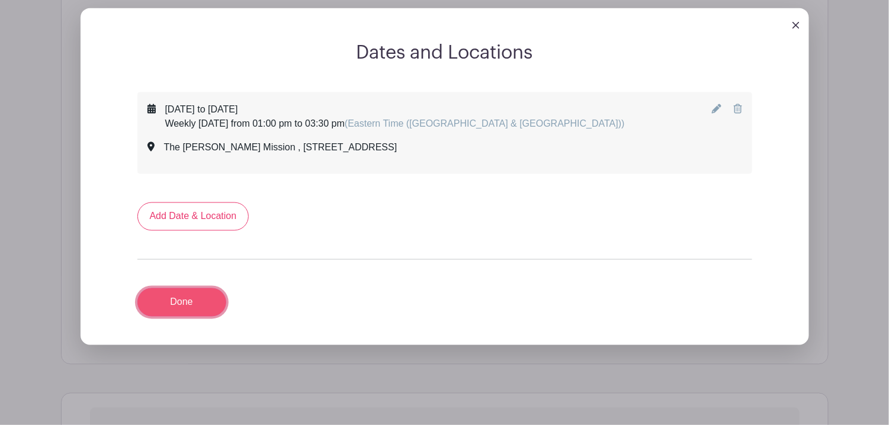
click at [187, 290] on link "Done" at bounding box center [181, 302] width 89 height 28
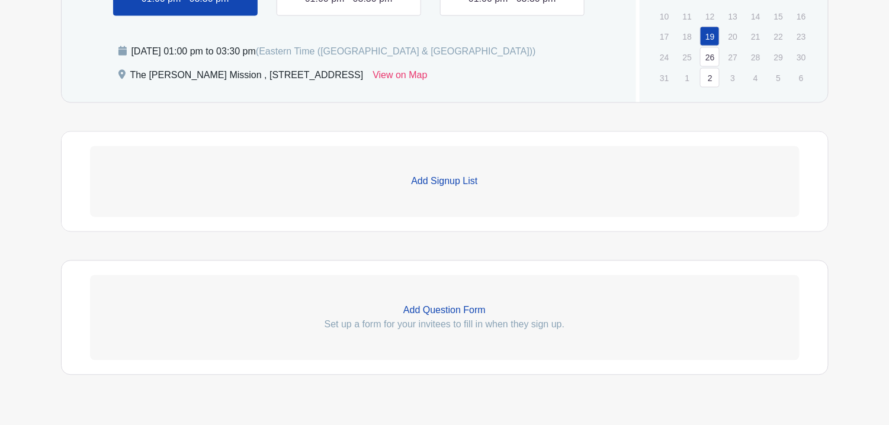
scroll to position [663, 0]
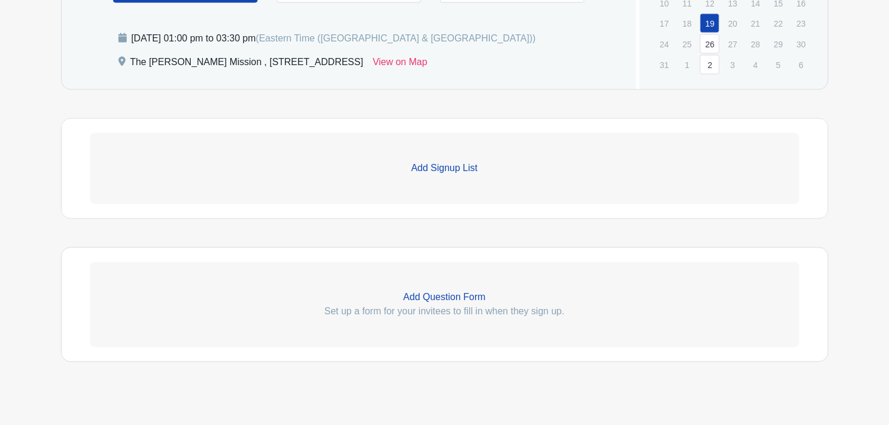
click at [464, 168] on link "Add Signup List" at bounding box center [445, 168] width 710 height 71
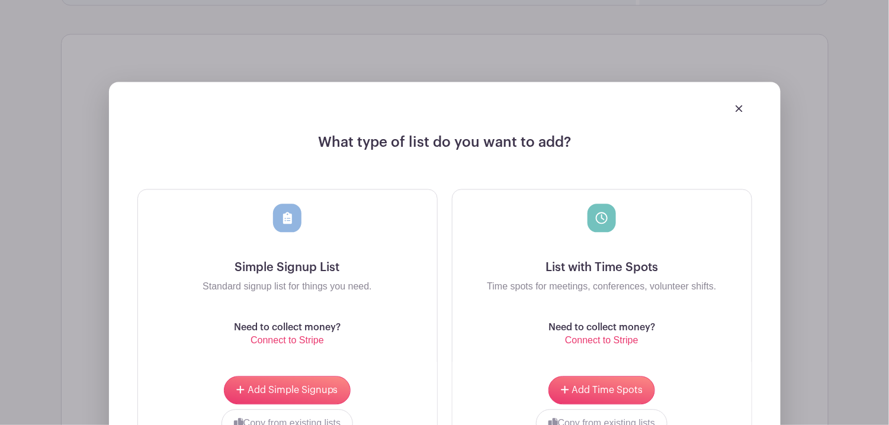
scroll to position [841, 0]
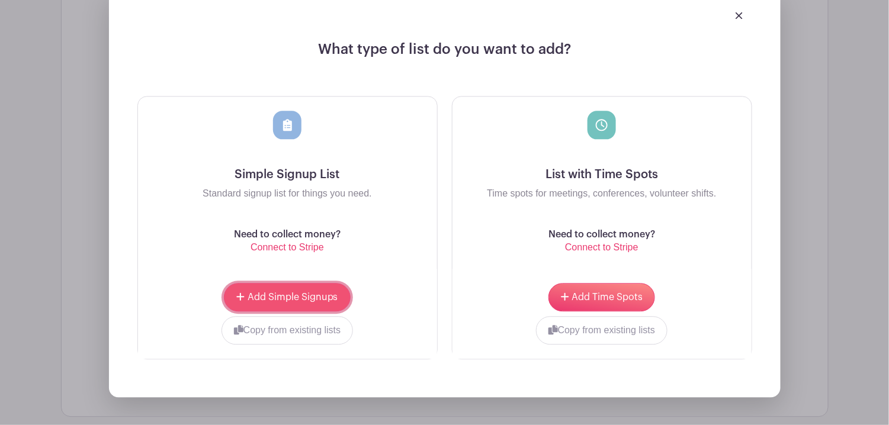
click at [304, 293] on span "Add Simple Signups" at bounding box center [293, 297] width 91 height 9
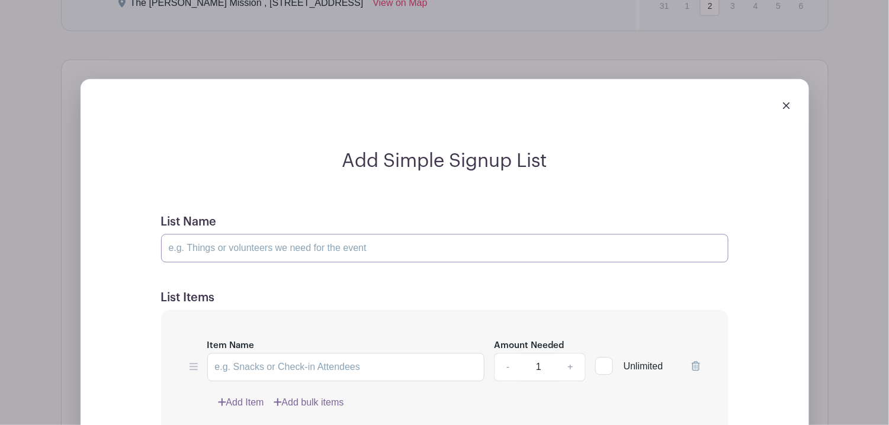
scroll to position [758, 0]
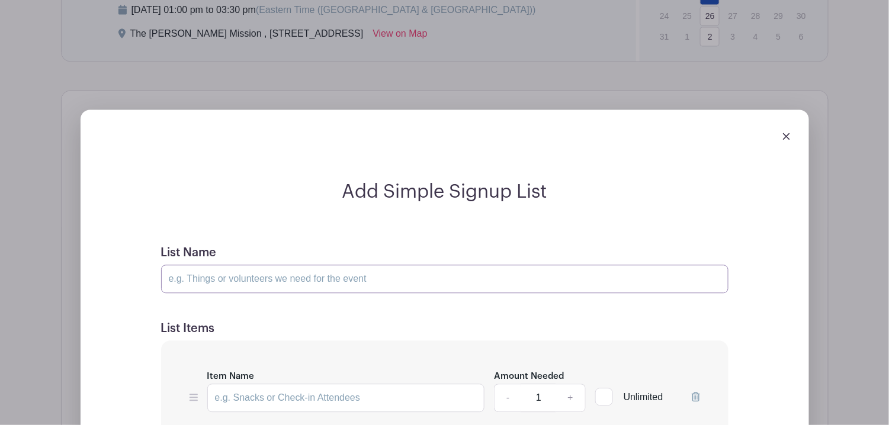
click at [296, 246] on div "List Name" at bounding box center [444, 269] width 567 height 47
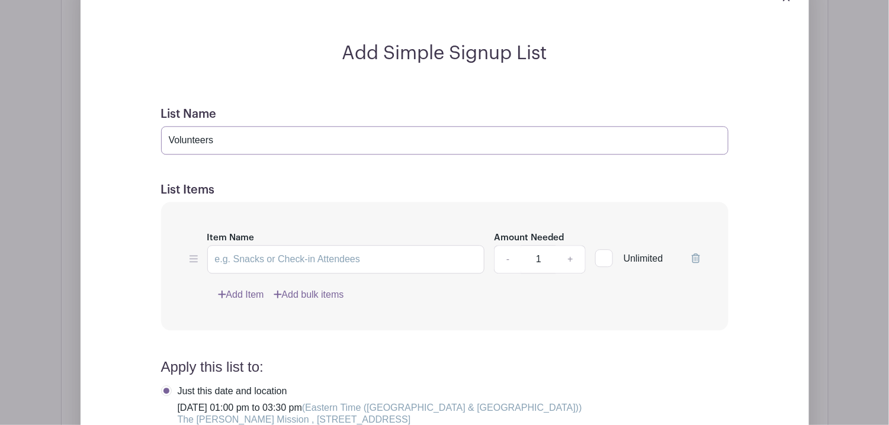
scroll to position [995, 0]
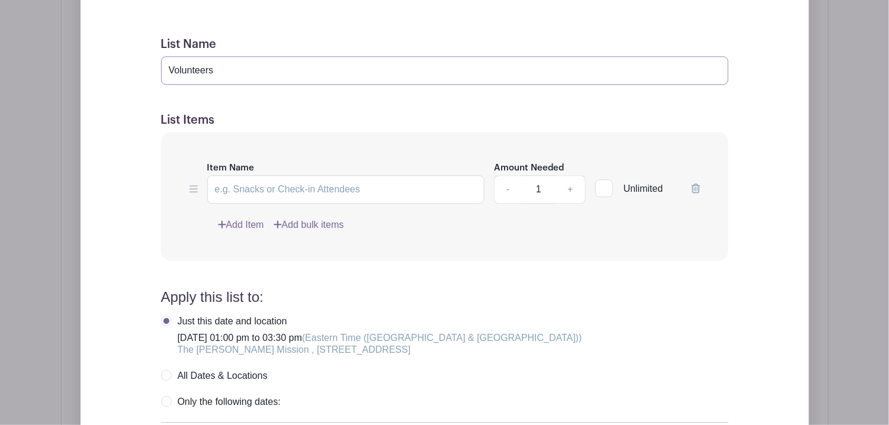
type input "Volunteers"
click at [568, 175] on link "+" at bounding box center [571, 189] width 30 height 28
type input "2"
drag, startPoint x: 531, startPoint y: 214, endPoint x: 358, endPoint y: 189, distance: 175.3
click at [528, 218] on div "Add Item Add bulk items" at bounding box center [459, 225] width 482 height 14
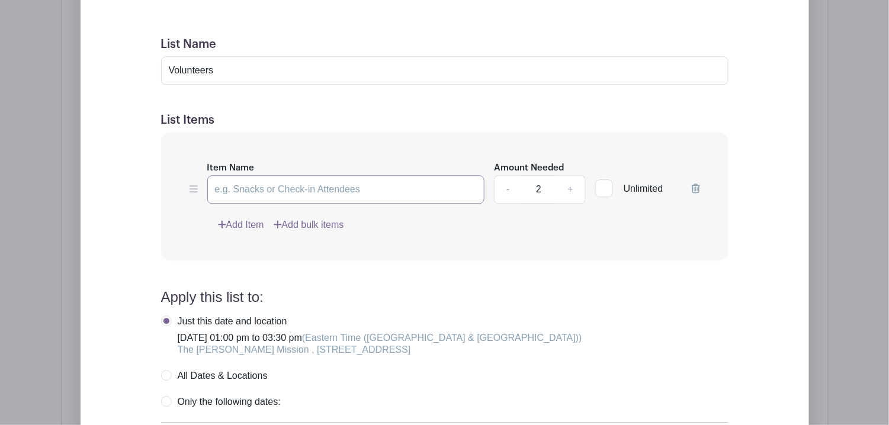
click at [344, 181] on input "Item Name" at bounding box center [346, 189] width 278 height 28
type input "Volunteers"
click at [626, 219] on div "Add Item Add bulk items" at bounding box center [459, 225] width 482 height 14
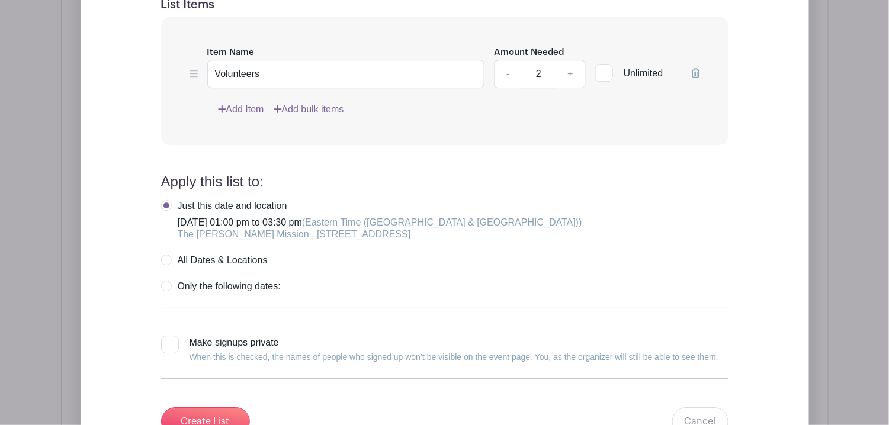
scroll to position [1113, 0]
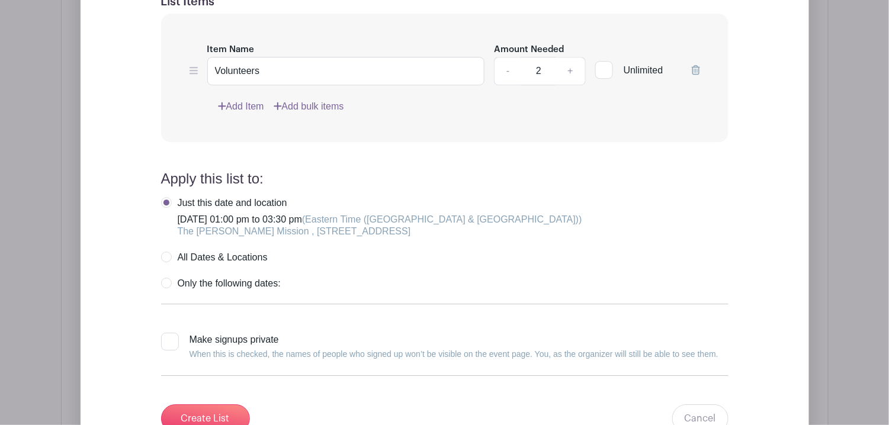
click at [252, 252] on label "All Dates & Locations" at bounding box center [214, 258] width 107 height 12
radio input "true"
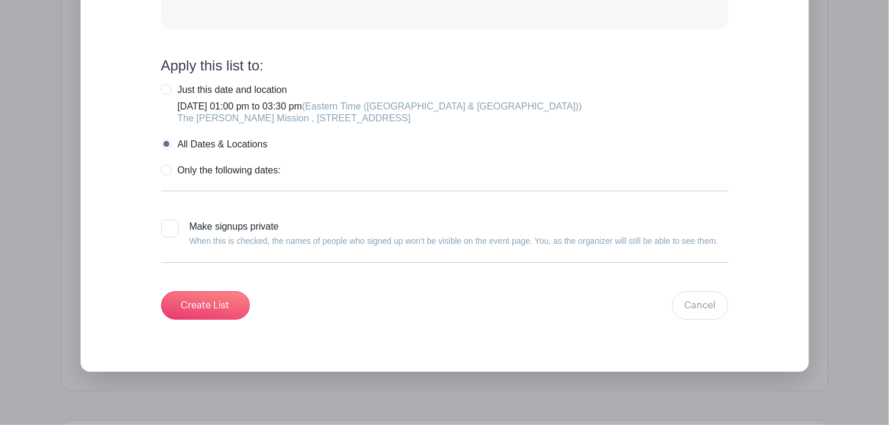
scroll to position [1231, 0]
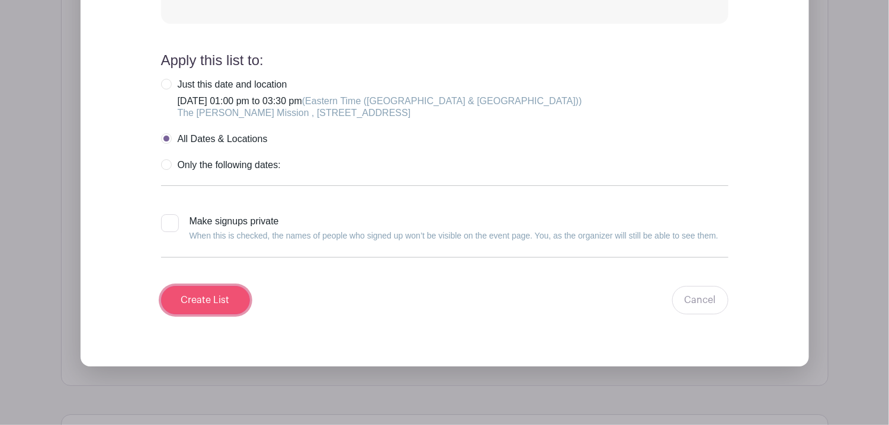
click at [232, 293] on input "Create List" at bounding box center [205, 300] width 89 height 28
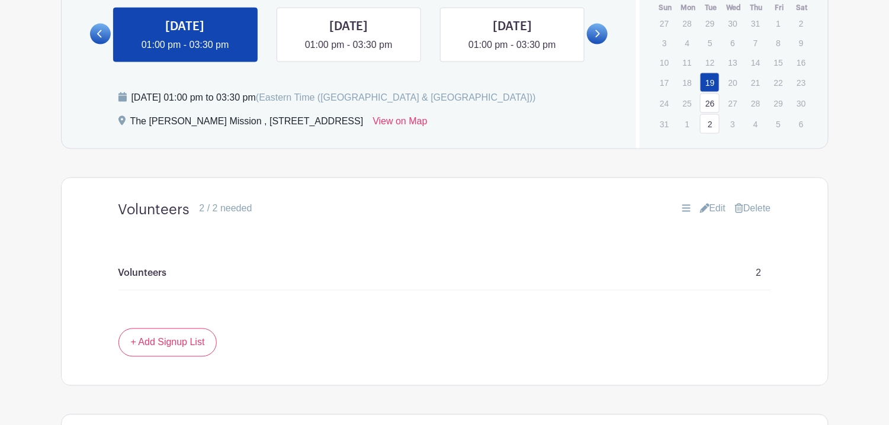
click at [164, 267] on p "Volunteers" at bounding box center [142, 274] width 49 height 14
drag, startPoint x: 160, startPoint y: 259, endPoint x: 167, endPoint y: 257, distance: 7.3
click at [167, 257] on div "Volunteers 2" at bounding box center [444, 274] width 653 height 34
drag, startPoint x: 720, startPoint y: 264, endPoint x: 731, endPoint y: 262, distance: 10.8
click at [721, 264] on div "Volunteers 2" at bounding box center [444, 274] width 653 height 34
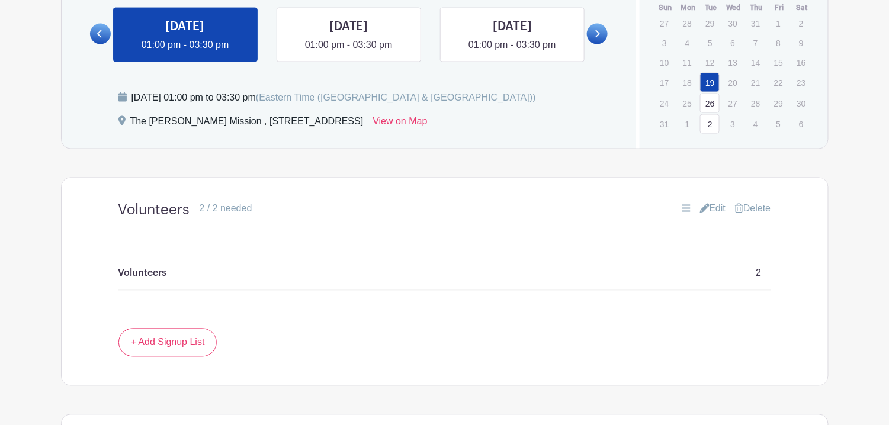
drag, startPoint x: 746, startPoint y: 259, endPoint x: 764, endPoint y: 263, distance: 18.7
click at [752, 261] on div "Volunteers 2" at bounding box center [444, 274] width 653 height 34
click at [762, 266] on div "Volunteers 2" at bounding box center [444, 274] width 653 height 34
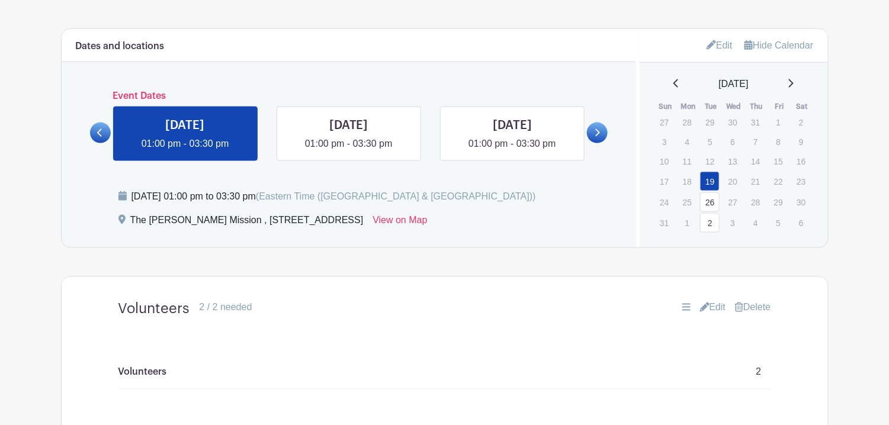
scroll to position [426, 0]
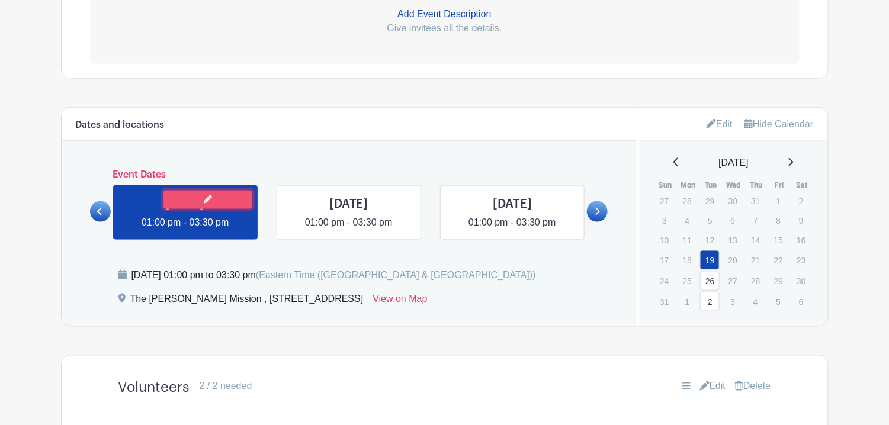
click at [204, 195] on icon at bounding box center [208, 199] width 8 height 8
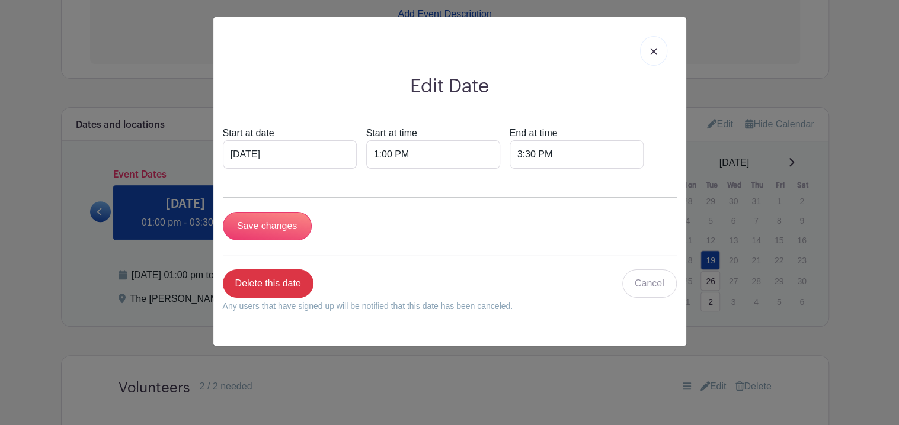
click at [649, 46] on link at bounding box center [653, 51] width 27 height 30
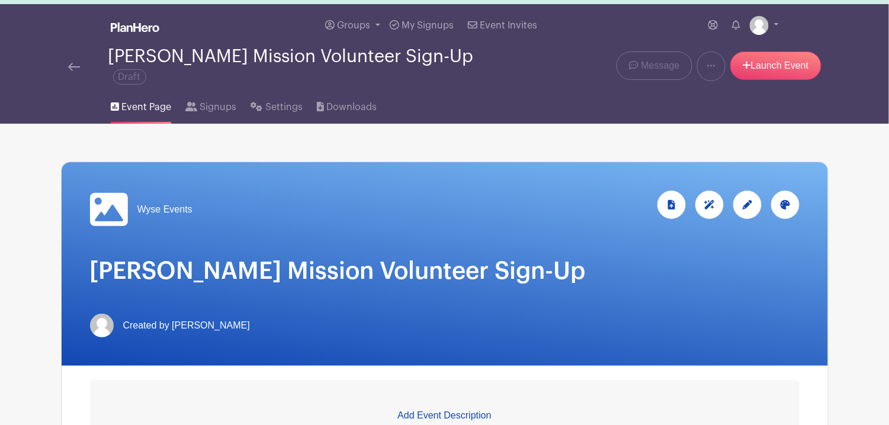
scroll to position [11, 0]
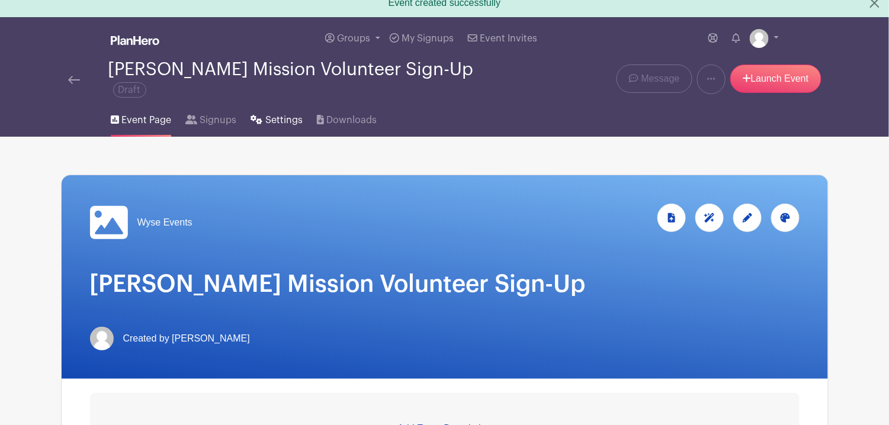
click at [265, 113] on span "Settings" at bounding box center [283, 120] width 37 height 14
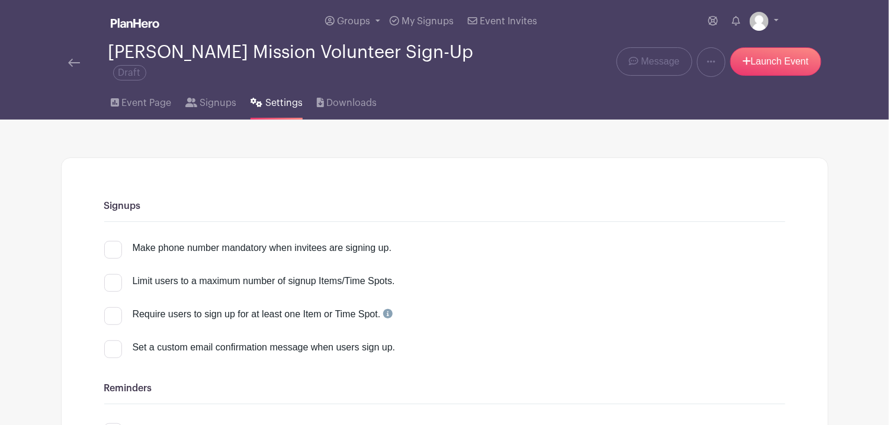
click at [162, 279] on div "Limit users to a maximum number of signup Items/Time Spots." at bounding box center [264, 281] width 262 height 14
click at [112, 279] on input "Limit users to a maximum number of signup Items/Time Spots." at bounding box center [108, 278] width 8 height 8
checkbox input "true"
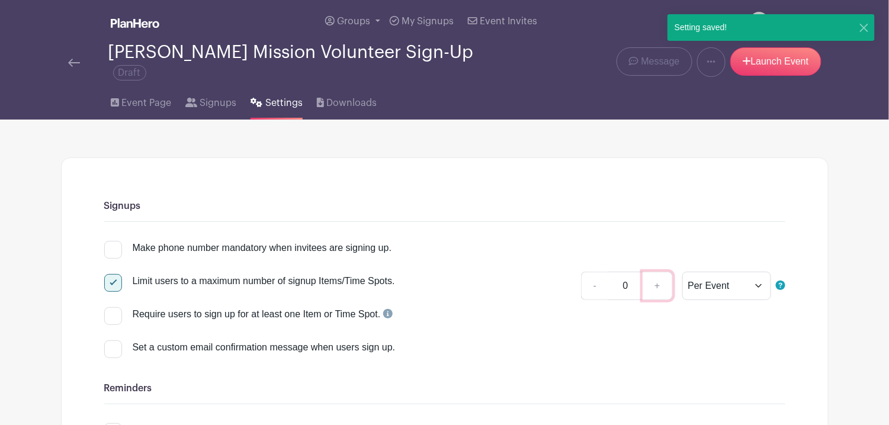
click at [653, 282] on link "+" at bounding box center [658, 286] width 30 height 28
type input "2"
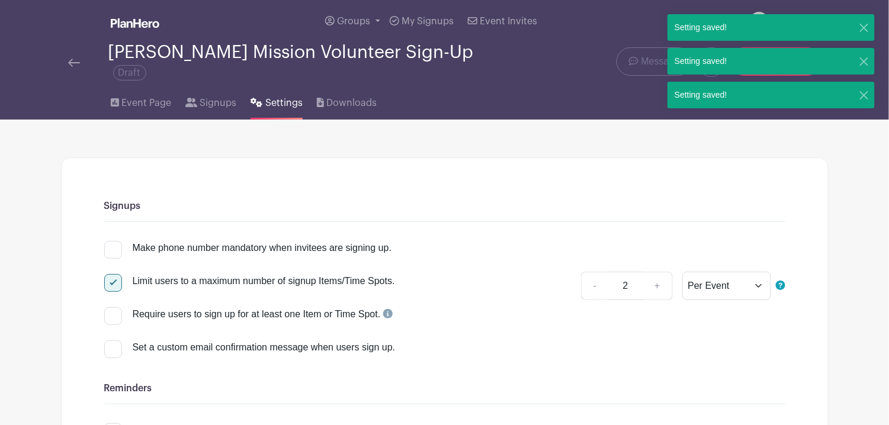
click at [627, 324] on div "Require users to sign up for at least one Item or Time Spot." at bounding box center [444, 319] width 681 height 33
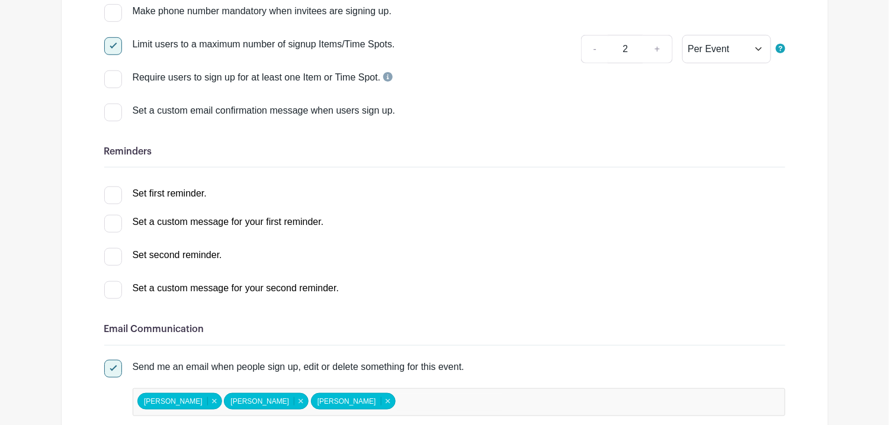
scroll to position [415, 0]
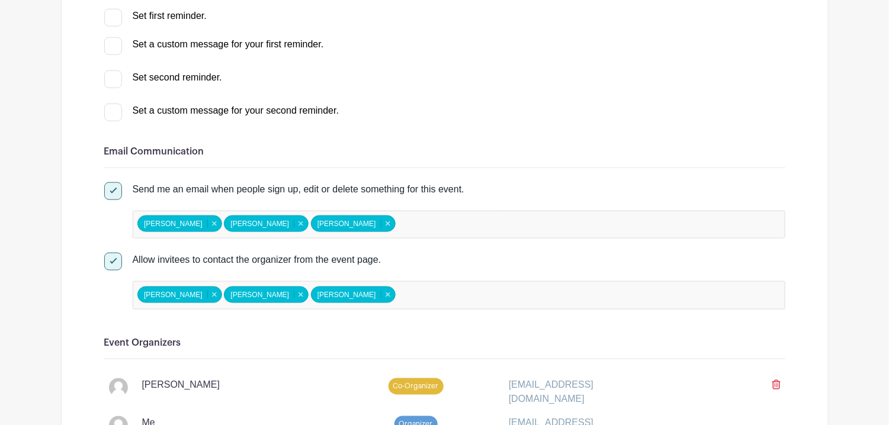
click at [422, 227] on div "Drago Farsang Lana De Meo Selina D'Alimonte Drago Farsang Remove item Lana De M…" at bounding box center [459, 225] width 653 height 28
type input "a"
click at [527, 88] on div "Set first reminder. 1 hour before signup 2 hours before signup 3 hours before s…" at bounding box center [444, 61] width 681 height 114
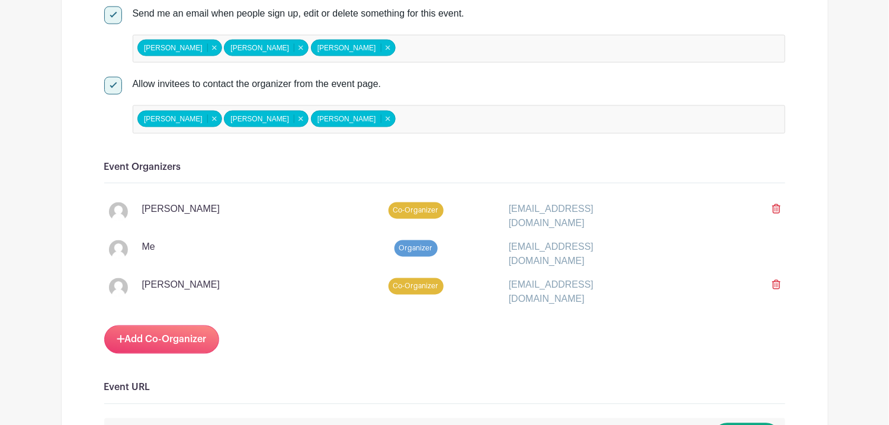
scroll to position [592, 0]
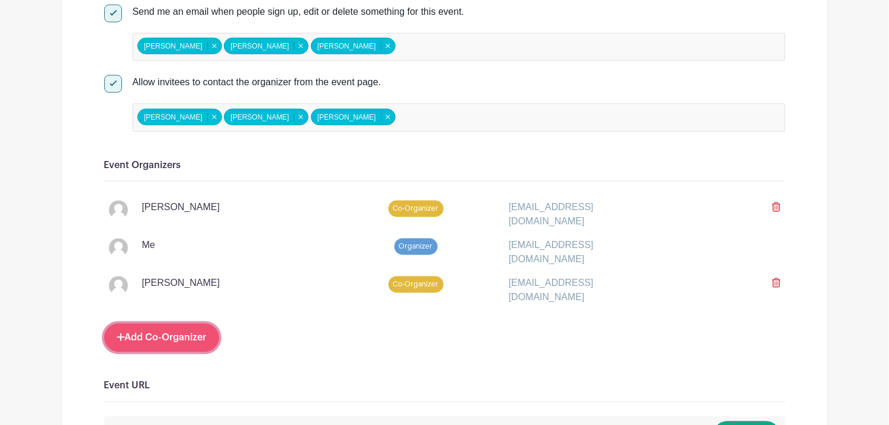
click at [201, 324] on link "Add Co-Organizer" at bounding box center [161, 338] width 115 height 28
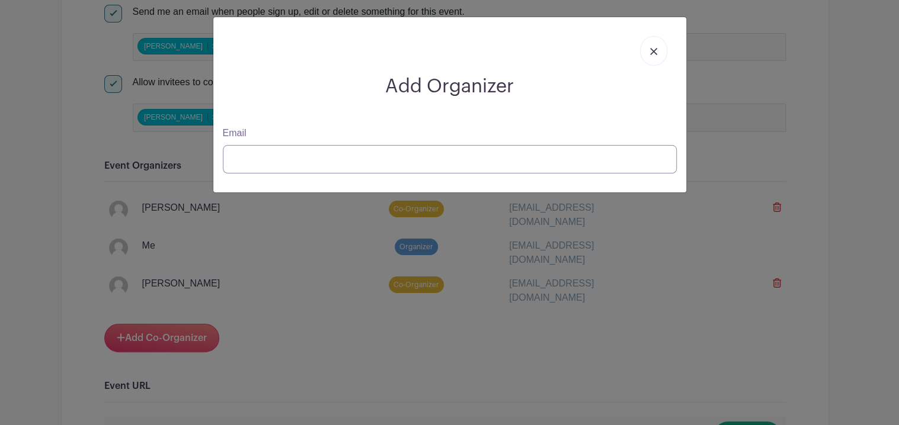
click at [363, 167] on input "Email" at bounding box center [450, 159] width 454 height 28
type input "s"
type input "awerry@wysemeter.com"
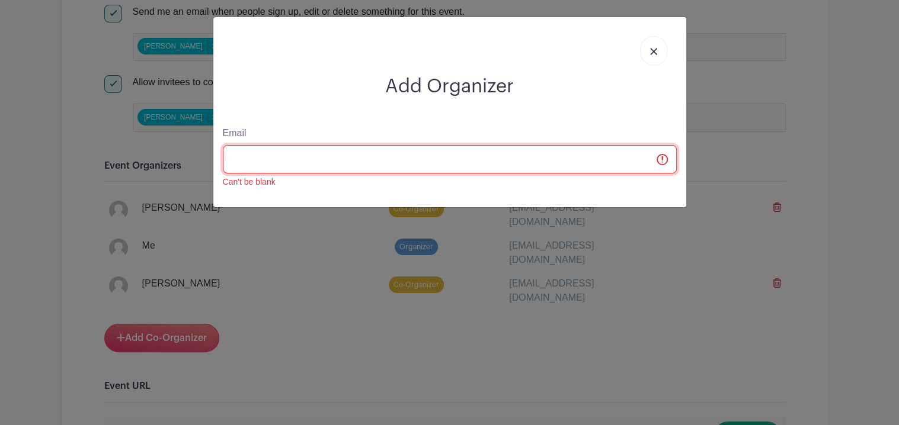
click at [463, 151] on input "Email" at bounding box center [450, 159] width 454 height 28
type input "awerry@wysemeter.com"
click at [612, 165] on input "Email" at bounding box center [450, 159] width 454 height 28
type input "awerry@wysemeter.com"
click at [673, 195] on div "Add Organizer Email Can't be blank" at bounding box center [449, 112] width 473 height 190
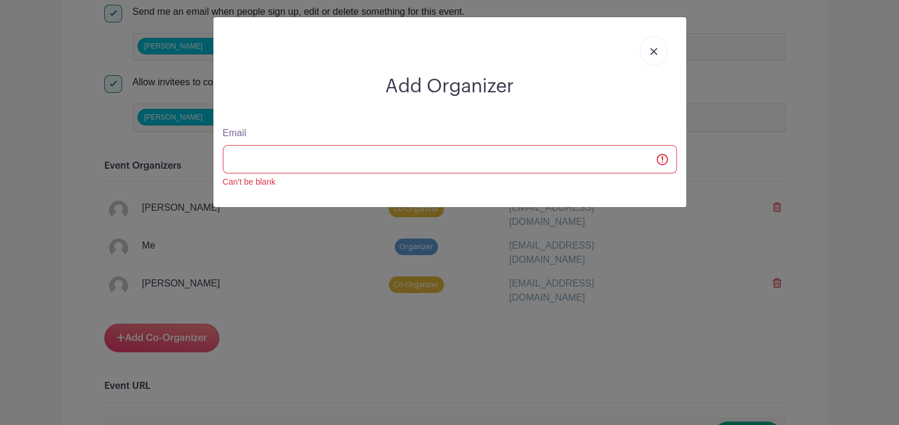
click at [663, 50] on link at bounding box center [653, 51] width 27 height 30
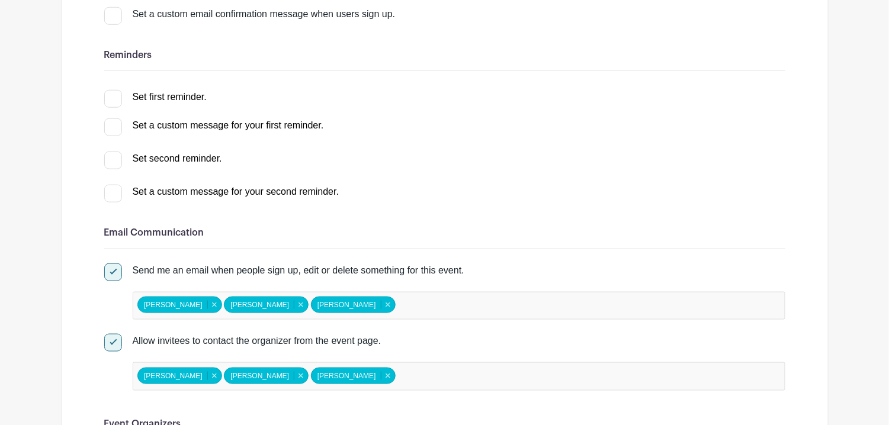
scroll to position [0, 0]
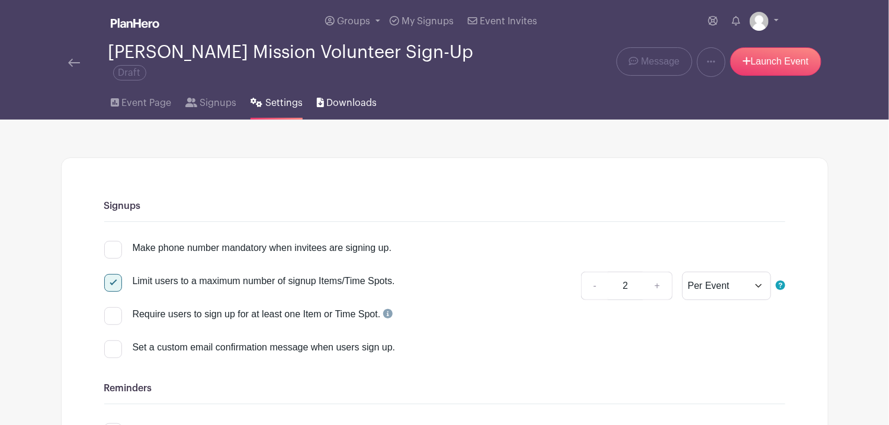
click at [363, 96] on span "Downloads" at bounding box center [351, 103] width 50 height 14
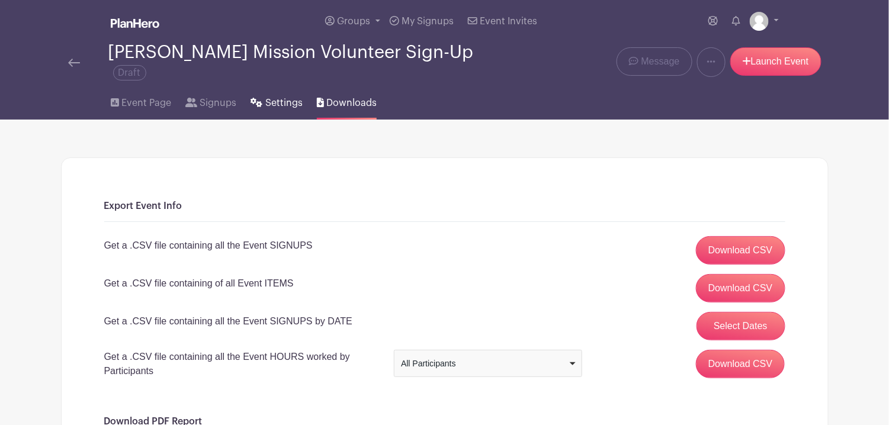
click at [275, 96] on span "Settings" at bounding box center [283, 103] width 37 height 14
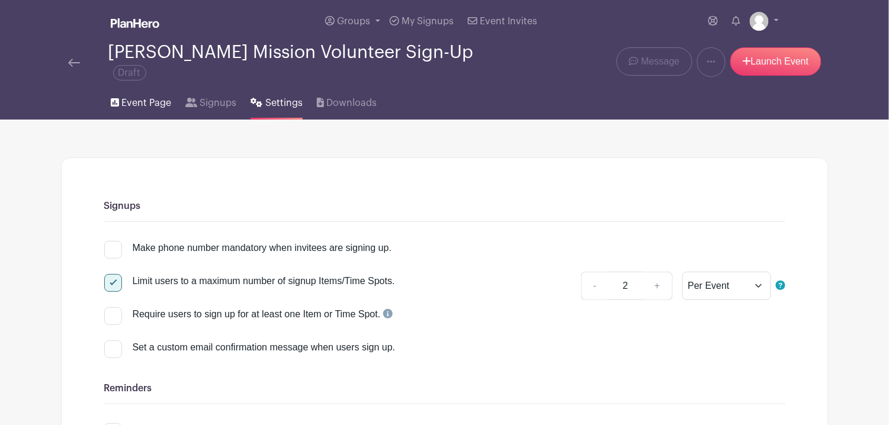
click at [142, 96] on span "Event Page" at bounding box center [146, 103] width 50 height 14
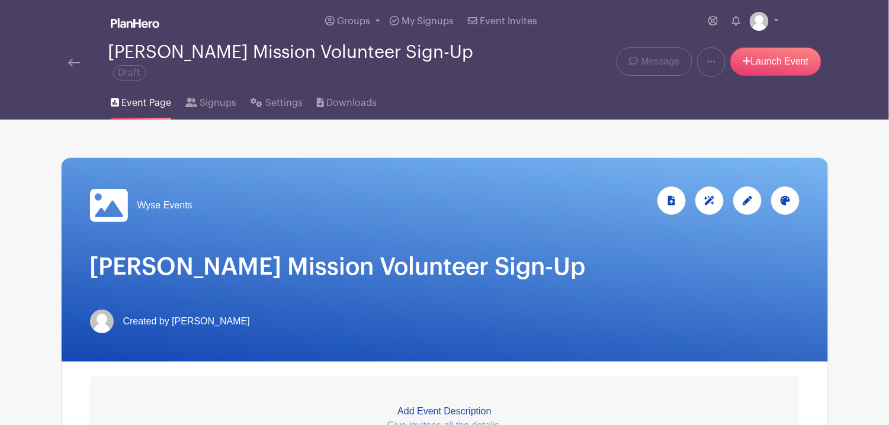
click at [367, 269] on h1 "[PERSON_NAME] Mission Volunteer Sign-Up" at bounding box center [445, 267] width 710 height 28
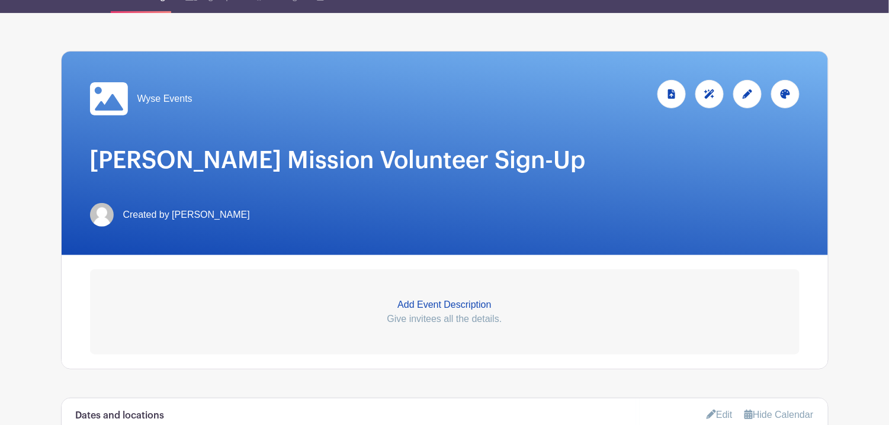
scroll to position [178, 0]
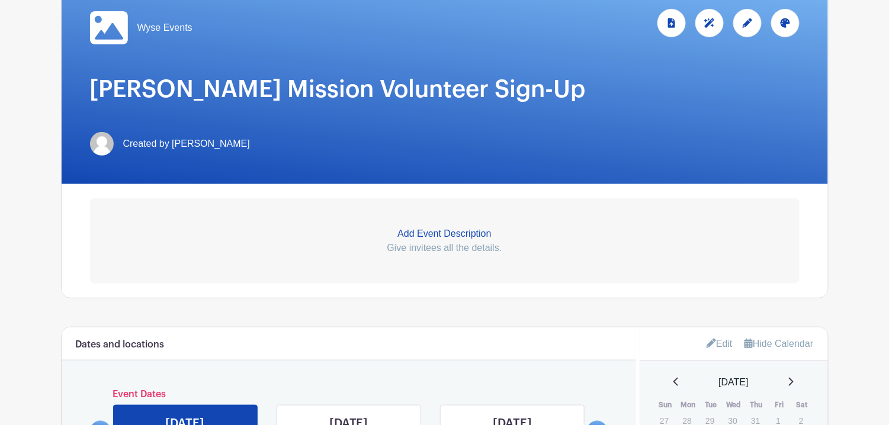
click at [431, 227] on p "Add Event Description" at bounding box center [445, 234] width 710 height 14
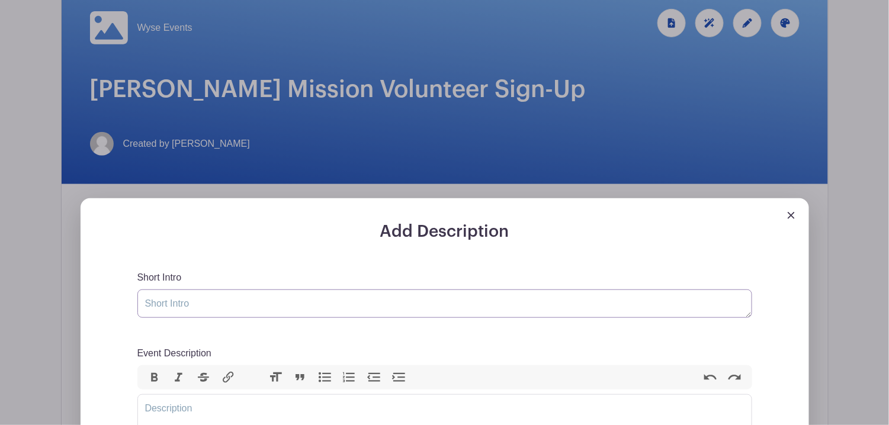
click at [283, 290] on textarea "Short Intro" at bounding box center [444, 304] width 615 height 28
paste textarea "Join us in making a difference at the [PERSON_NAME] Mission!"
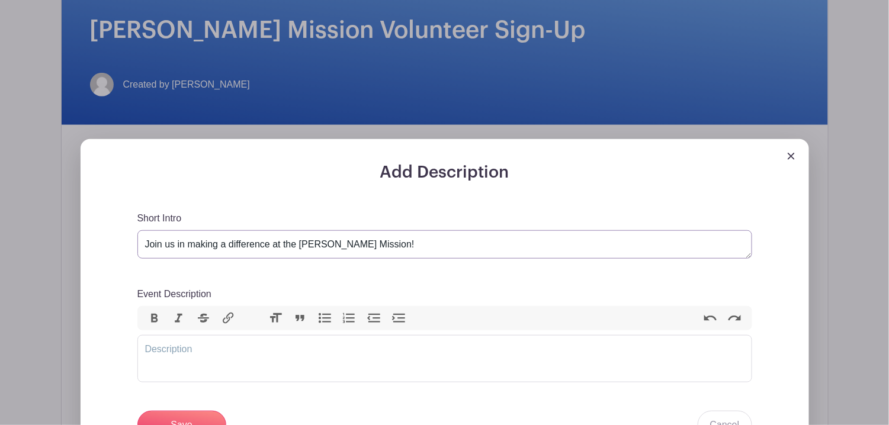
scroll to position [296, 0]
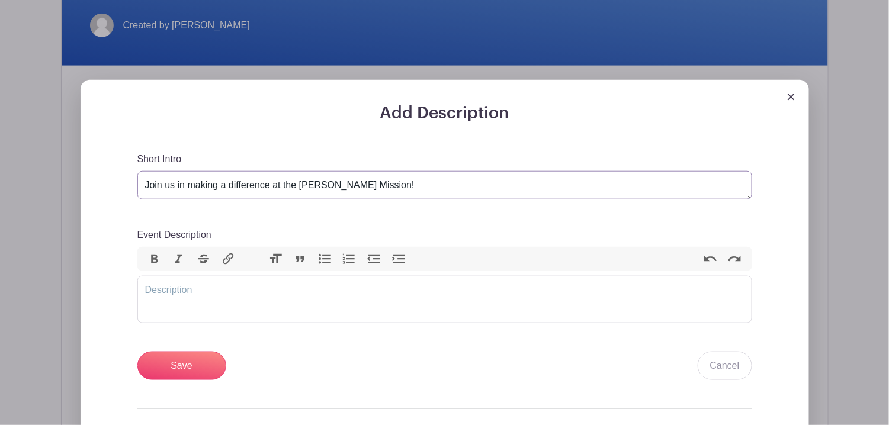
type textarea "Join us in making a difference at the [PERSON_NAME] Mission!"
click at [209, 289] on trix-editor "Event Description" at bounding box center [444, 299] width 615 height 47
paste trix-editor "<div>As part of our ongoing commitment, Wyse will be supporting the incredible …"
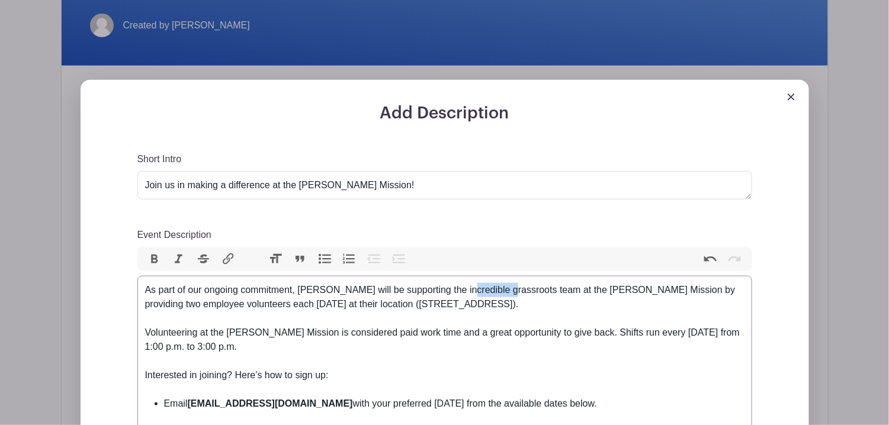
drag, startPoint x: 460, startPoint y: 282, endPoint x: 502, endPoint y: 282, distance: 42.6
click at [502, 283] on div "As part of our ongoing commitment, Wyse will be supporting the incredible grass…" at bounding box center [444, 304] width 599 height 43
drag, startPoint x: 397, startPoint y: 298, endPoint x: 273, endPoint y: 289, distance: 124.1
click at [273, 289] on div "As part of our ongoing commitment, Wyse will be supporting the incredible team …" at bounding box center [444, 304] width 599 height 43
click at [306, 326] on div "Volunteering at the Scott Mission is considered paid work time and a great oppo…" at bounding box center [444, 347] width 599 height 43
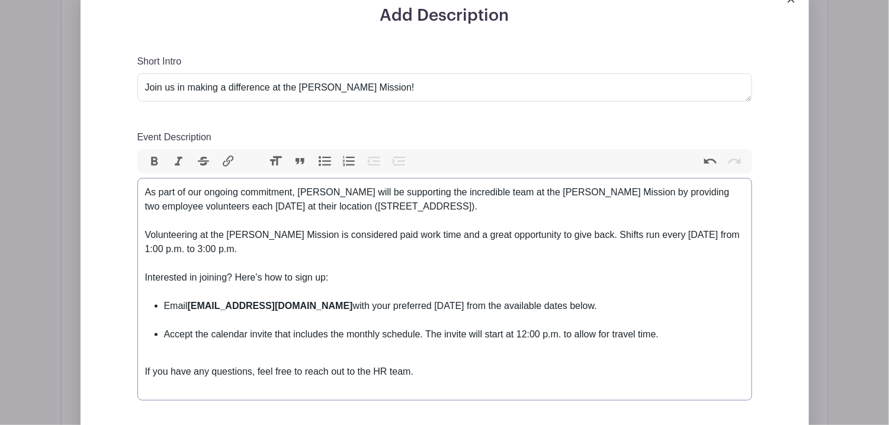
scroll to position [415, 0]
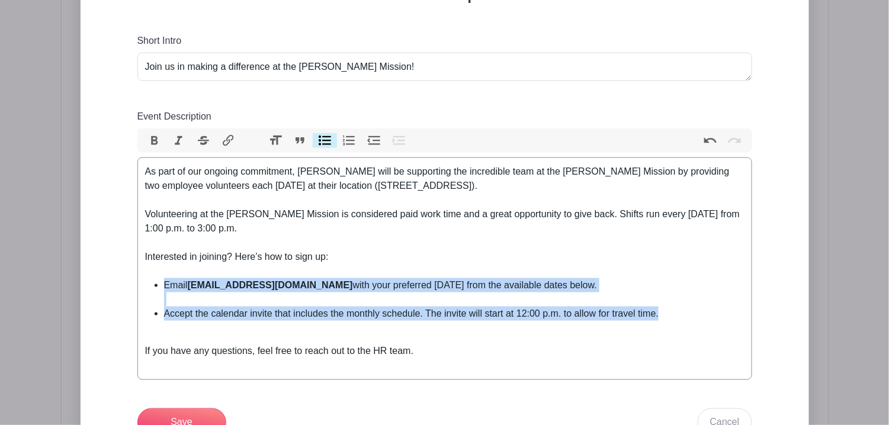
drag, startPoint x: 668, startPoint y: 303, endPoint x: 132, endPoint y: 284, distance: 537.0
click at [165, 278] on ul "Email HR@wysemeter.com with your preferred Tuesday from the available dates bel…" at bounding box center [444, 306] width 599 height 57
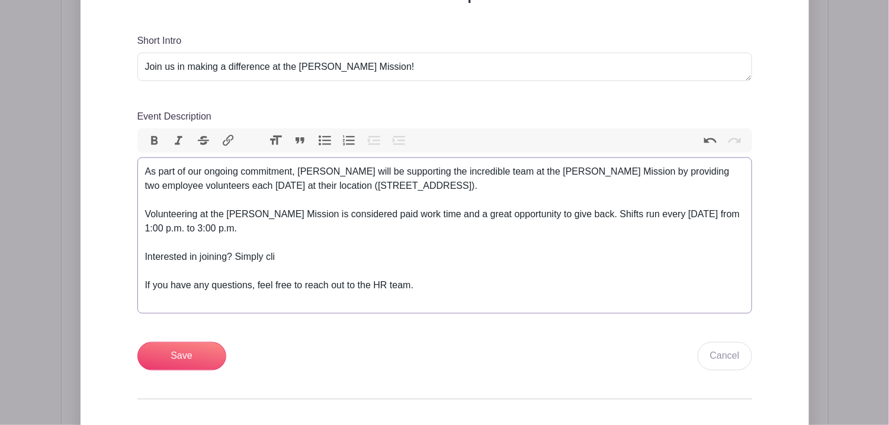
click at [322, 250] on div "Interested in joining? Simply cli" at bounding box center [444, 257] width 599 height 14
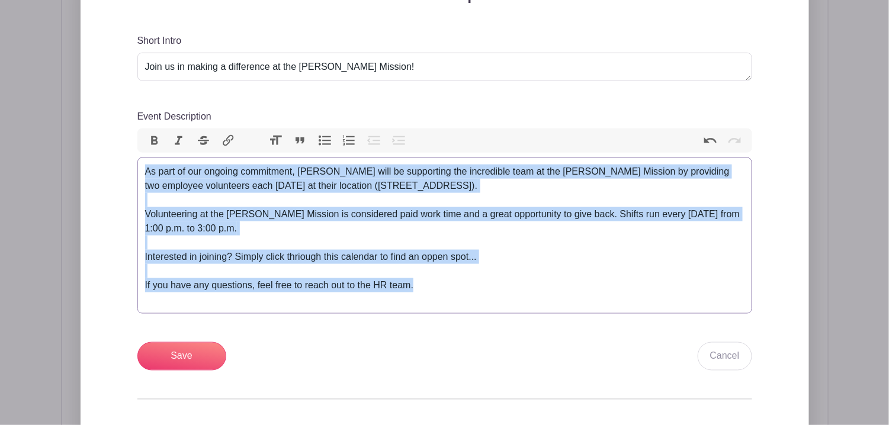
drag, startPoint x: 428, startPoint y: 276, endPoint x: 66, endPoint y: 134, distance: 388.6
click at [71, 134] on div "Add Description Short Intro Join us in making a difference at the Scott Mission…" at bounding box center [445, 233] width 748 height 545
copy trix-editor "As part of our ongoing commitment, Wyse will be supporting the incredible team …"
paste trix-editor "<div>As part of our ongoing commitment, Wyse will be supporting the amazing tea…"
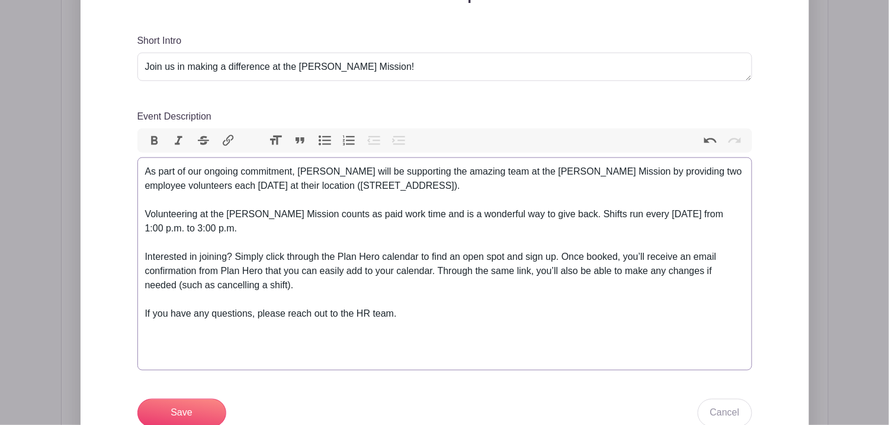
click at [154, 219] on div "Volunteering at the Scott Mission counts as paid work time and is a wonderful w…" at bounding box center [444, 228] width 599 height 43
click at [158, 216] on div "Volunteering at the Scott Mission counts as paid work time and is a wonderful w…" at bounding box center [444, 228] width 599 height 43
drag, startPoint x: 230, startPoint y: 243, endPoint x: 108, endPoint y: 236, distance: 122.2
click at [118, 243] on div "Add Description Short Intro Join us in making a difference at the Scott Mission…" at bounding box center [445, 274] width 672 height 578
click at [325, 265] on div "Interested in joining? Simply click through the Plan Hero calendar to find an o…" at bounding box center [444, 278] width 599 height 57
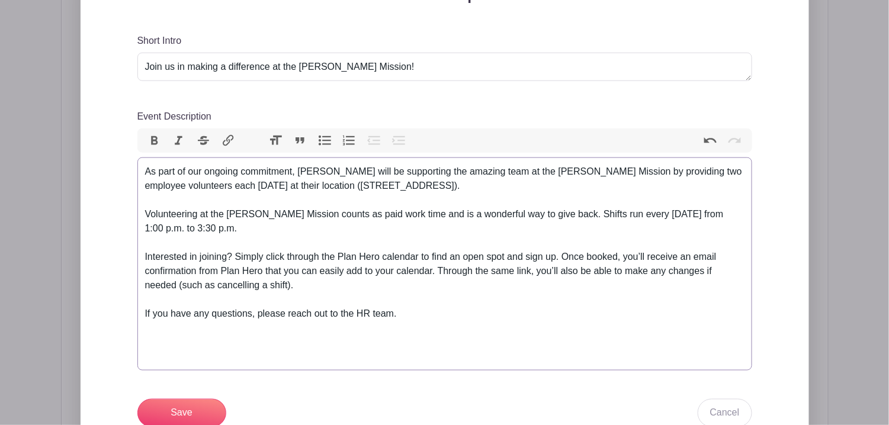
click at [300, 335] on div "Event Description" at bounding box center [444, 349] width 599 height 28
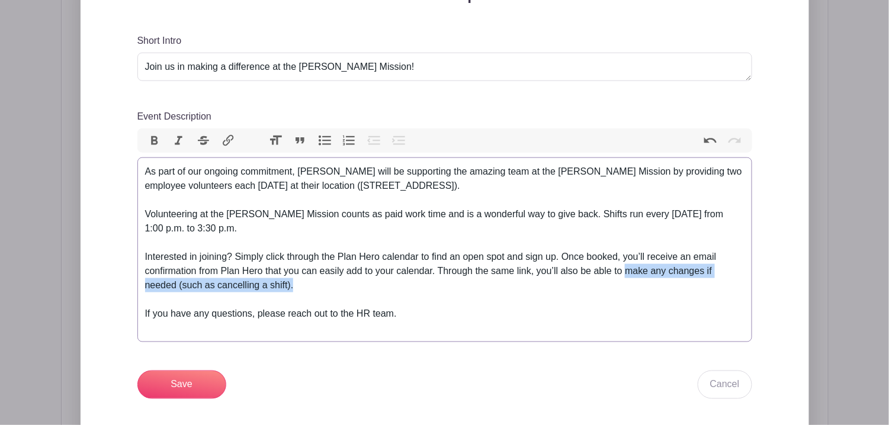
drag, startPoint x: 294, startPoint y: 277, endPoint x: 628, endPoint y: 264, distance: 334.3
click at [628, 264] on div "Interested in joining? Simply click through the Plan Hero calendar to find an o…" at bounding box center [444, 278] width 599 height 57
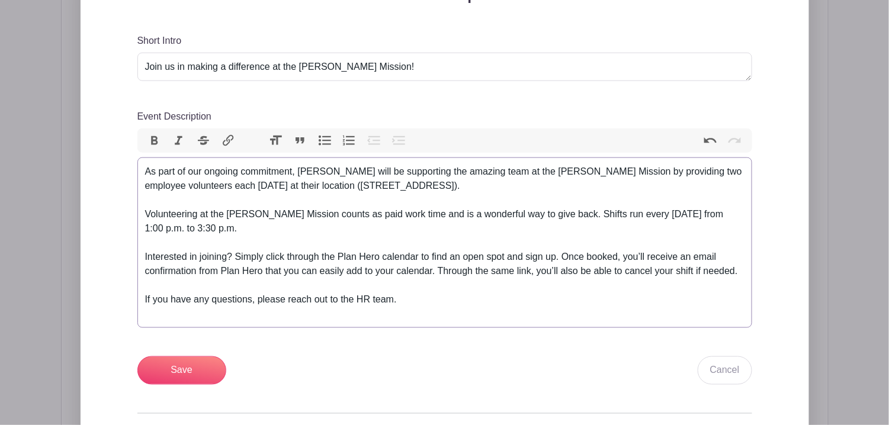
click at [655, 264] on div "Interested in joining? Simply click through the Plan Hero calendar to find an o…" at bounding box center [444, 271] width 599 height 43
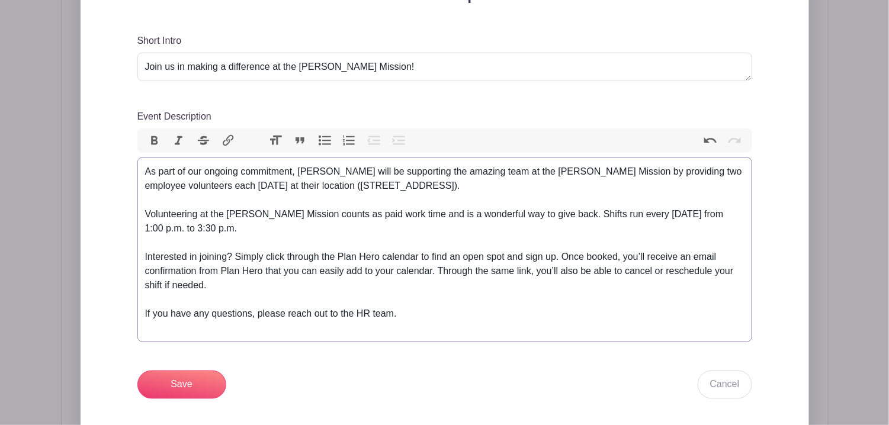
click at [248, 275] on div "Interested in joining? Simply click through the Plan Hero calendar to find an o…" at bounding box center [444, 278] width 599 height 57
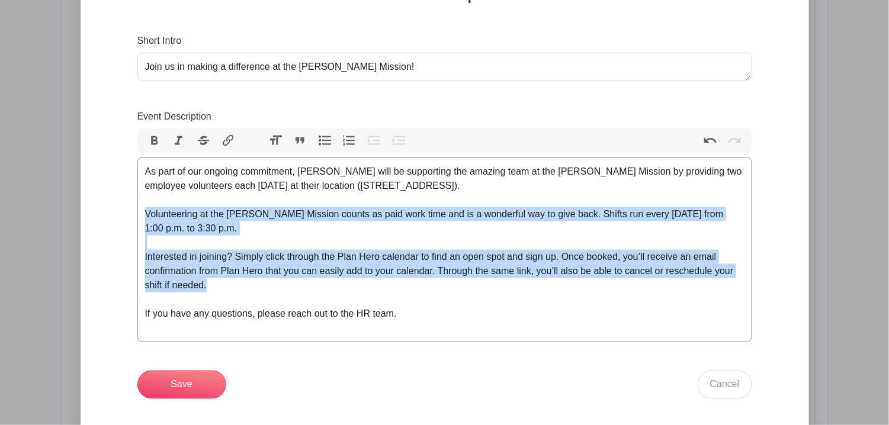
drag, startPoint x: 217, startPoint y: 276, endPoint x: 232, endPoint y: 243, distance: 36.3
click at [134, 208] on div "Add Description Short Intro Join us in making a difference at the Scott Mission…" at bounding box center [445, 260] width 672 height 550
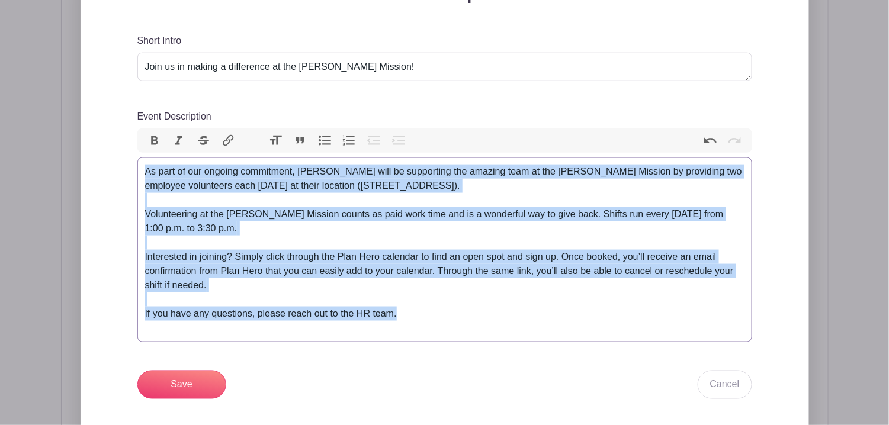
drag, startPoint x: 202, startPoint y: 232, endPoint x: 29, endPoint y: 54, distance: 248.0
click at [71, 54] on div "Add Description Short Intro Join us in making a difference at the Scott Mission…" at bounding box center [445, 247] width 748 height 573
copy trix-editor "As part of our ongoing commitment, Wyse will be supporting the amazing team at …"
paste trix-editor "<div>As part of our ongoing commitment, Wyse is proud to support the incredible…"
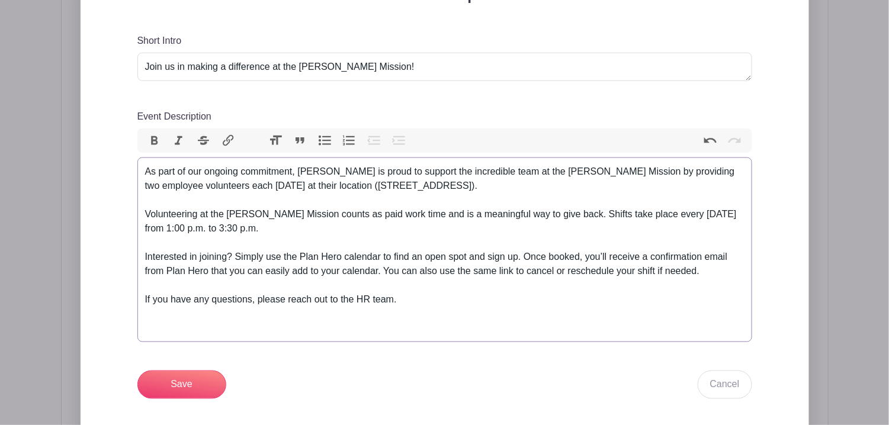
click at [299, 165] on div "As part of our ongoing commitment, Wyse is proud to support the incredible team…" at bounding box center [444, 186] width 599 height 43
click at [358, 165] on div "As part of our ongoing commitment, through Wyse is proud to support the incredi…" at bounding box center [444, 186] width 599 height 43
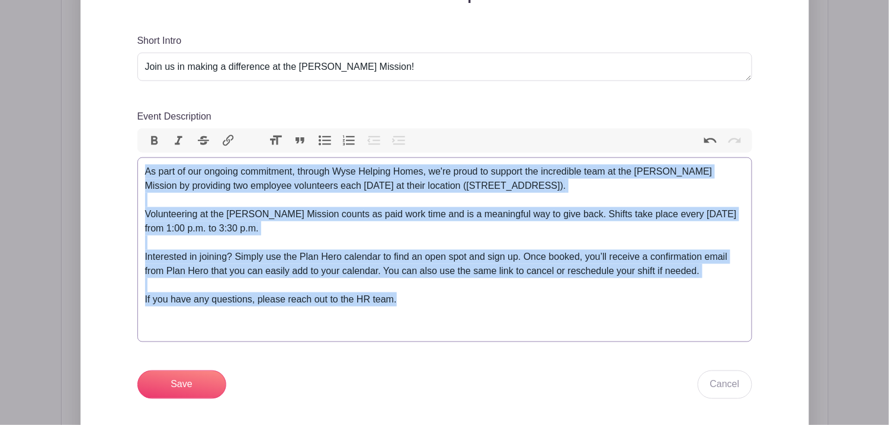
drag, startPoint x: 396, startPoint y: 291, endPoint x: -2, endPoint y: 121, distance: 433.4
click at [0, 121] on html "Loading... Groups All Groups Selina's Events Wyse Events My Signups Event Invit…" at bounding box center [444, 418] width 889 height 1667
copy trix-editor "As part of our ongoing commitment, through Wyse Helping Homes, we're proud to s…"
paste trix-editor "<div>As part of our community commitment, Wyse is proud to partner with the Sco…"
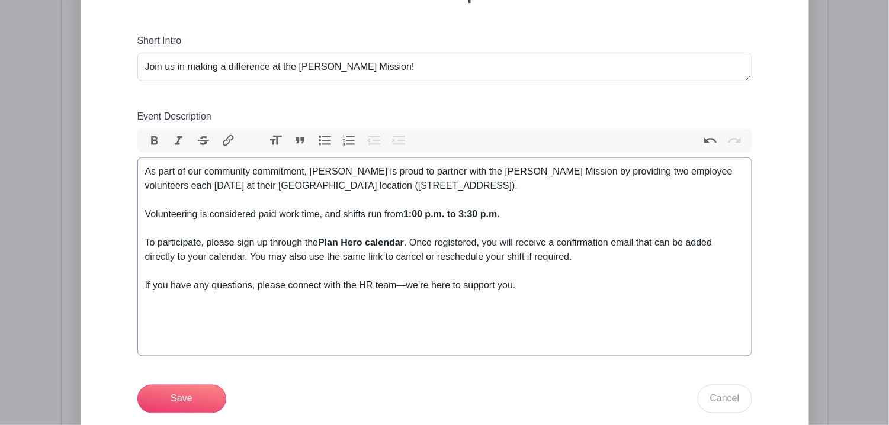
click at [305, 165] on div "As part of our community commitment, Wyse is proud to partner with the Scott Mi…" at bounding box center [444, 186] width 599 height 43
drag, startPoint x: 304, startPoint y: 163, endPoint x: 205, endPoint y: 163, distance: 98.9
click at [205, 165] on div "As part of our community commitment, Wyse is proud to partner with the Scott Mi…" at bounding box center [444, 186] width 599 height 43
click at [427, 166] on div "As part of our ongoing commitment through Wyse Helping Homes, Wyse is proud to …" at bounding box center [444, 186] width 599 height 43
drag, startPoint x: 501, startPoint y: 166, endPoint x: 563, endPoint y: 165, distance: 61.6
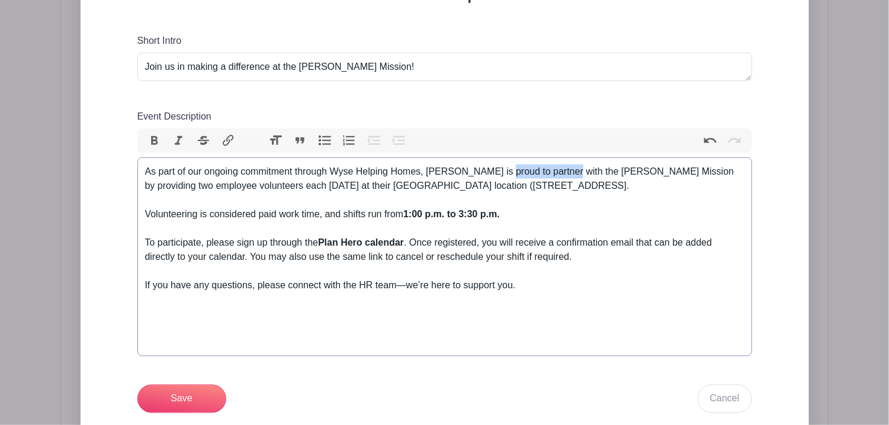
click at [563, 165] on div "As part of our ongoing commitment through Wyse Helping Homes, Wyse is proud to …" at bounding box center [444, 186] width 599 height 43
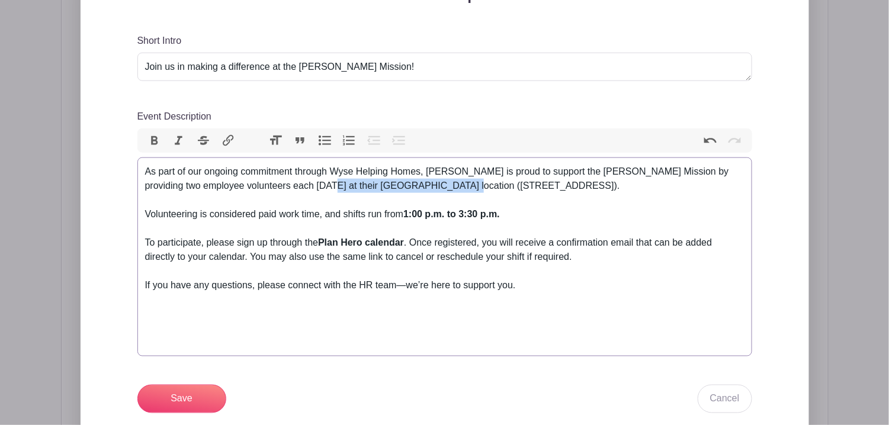
drag, startPoint x: 440, startPoint y: 172, endPoint x: 302, endPoint y: 184, distance: 138.5
click at [302, 184] on div "As part of our ongoing commitment through Wyse Helping Homes, Wyse is proud to …" at bounding box center [444, 186] width 599 height 43
click at [283, 178] on div "As part of our ongoing commitment through Wyse Helping Homes, Wyse is proud to …" at bounding box center [444, 186] width 599 height 43
drag, startPoint x: 398, startPoint y: 177, endPoint x: 487, endPoint y: 184, distance: 89.2
click at [487, 184] on div "As part of our ongoing commitment through Wyse Helping Homes, Wyse is proud to …" at bounding box center [444, 186] width 599 height 43
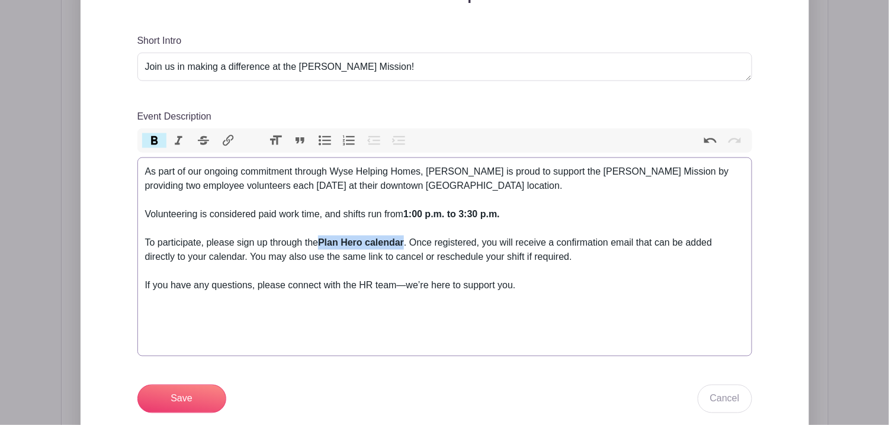
drag, startPoint x: 321, startPoint y: 233, endPoint x: 406, endPoint y: 231, distance: 85.3
click at [406, 236] on div "To participate, please sign up through the Plan Hero calendar . Once registered…" at bounding box center [444, 257] width 599 height 43
click at [451, 236] on div "To participate, please sign up through the Plan Hero calendar. Once registered,…" at bounding box center [444, 257] width 599 height 43
drag, startPoint x: 398, startPoint y: 232, endPoint x: 315, endPoint y: 237, distance: 83.1
click at [315, 237] on div "To participate, please sign up through the Plan Hero calendar. Once registered,…" at bounding box center [444, 257] width 599 height 43
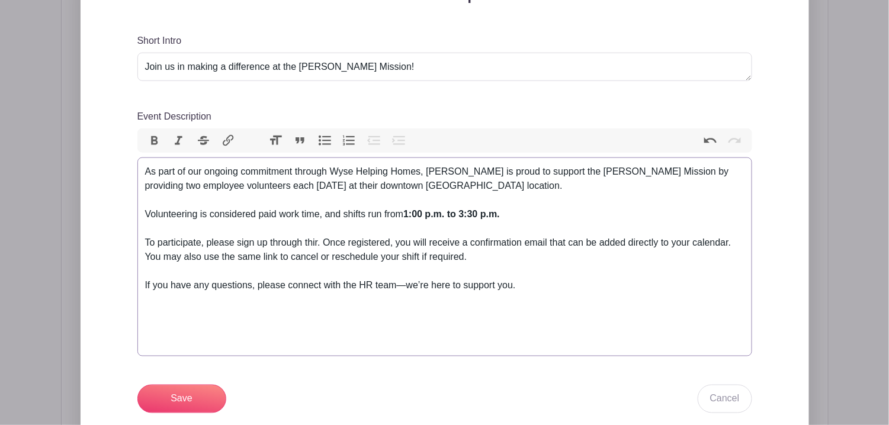
click at [315, 236] on div "To participate, please sign up through thir. Once registered, you will receive …" at bounding box center [444, 257] width 599 height 43
click at [319, 236] on div "To participate, please sign up through thir. Once registered, you will receive …" at bounding box center [444, 257] width 599 height 43
click at [742, 236] on div "To participate, please sign up through this calendar. Once registered, you will…" at bounding box center [444, 257] width 599 height 43
click at [460, 307] on div "Event Description" at bounding box center [444, 321] width 599 height 28
drag, startPoint x: 535, startPoint y: 278, endPoint x: 403, endPoint y: 276, distance: 131.5
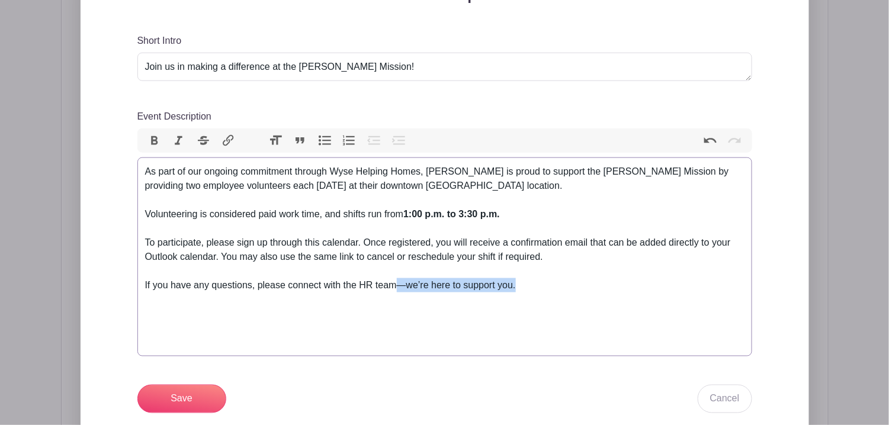
click at [403, 278] on div "If you have any questions, please connect with the HR team—we’re here to suppor…" at bounding box center [444, 292] width 599 height 28
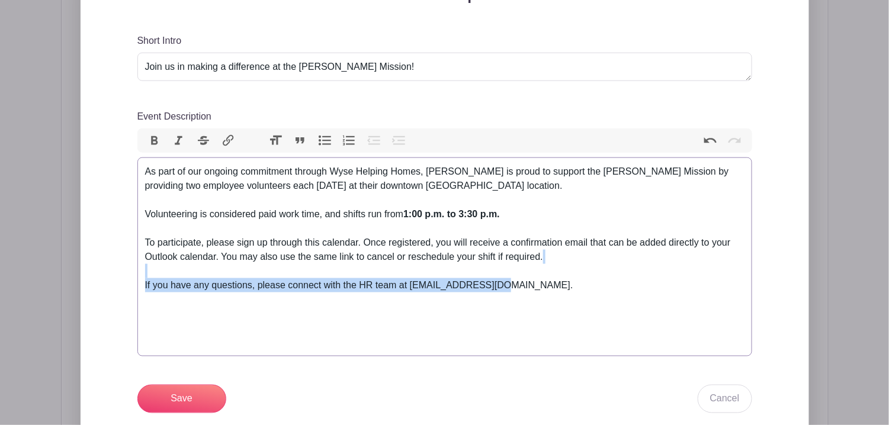
drag, startPoint x: 542, startPoint y: 275, endPoint x: -2, endPoint y: 258, distance: 544.6
click at [0, 258] on html "Loading... Groups All Groups Selina's Events Wyse Events My Signups Event Invit…" at bounding box center [444, 425] width 889 height 1681
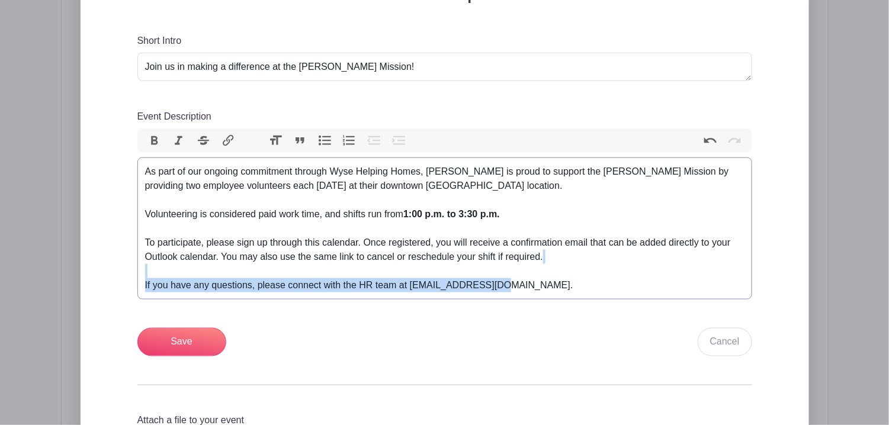
drag, startPoint x: 582, startPoint y: 273, endPoint x: 117, endPoint y: 261, distance: 465.8
click at [117, 261] on div "Add Description Short Intro Join us in making a difference at the Scott Mission…" at bounding box center [445, 238] width 672 height 507
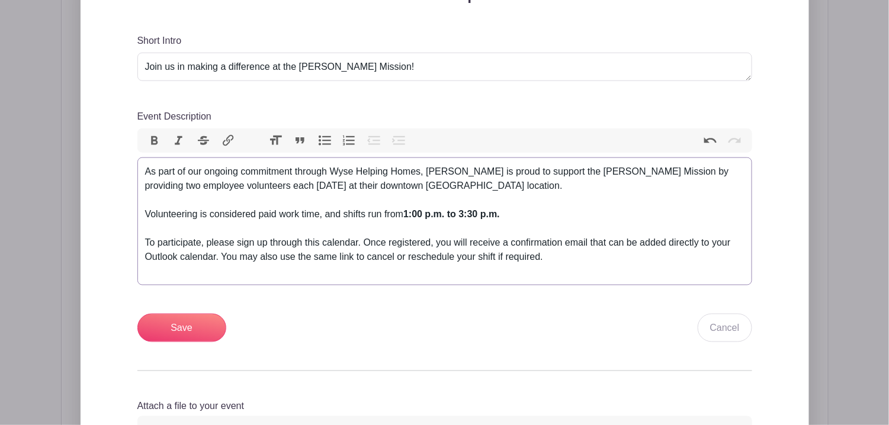
type trix-editor "<div>As part of our ongoing commitment through Wyse Helping Homes, Wyse is prou…"
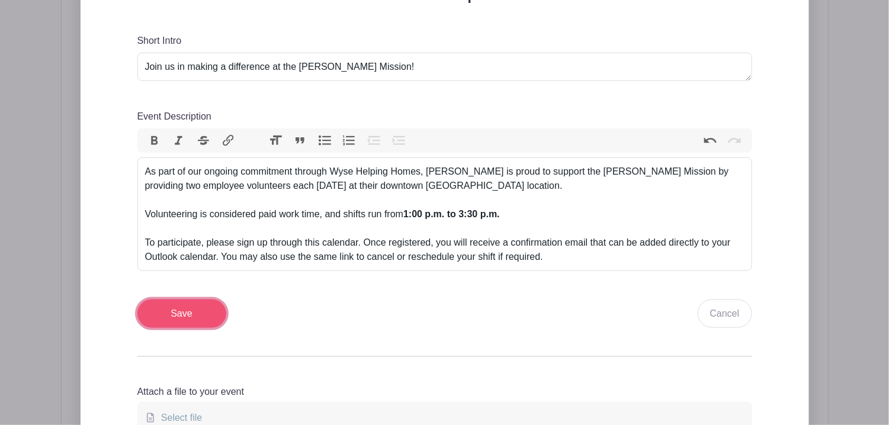
click at [212, 305] on input "Save" at bounding box center [181, 314] width 89 height 28
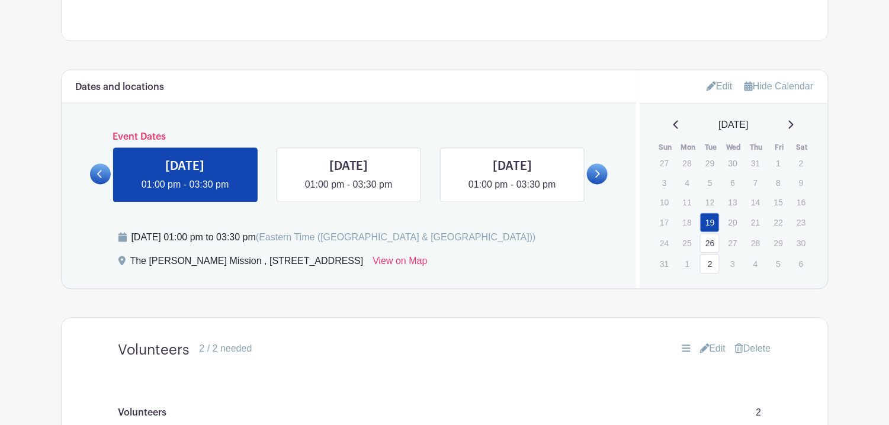
scroll to position [687, 0]
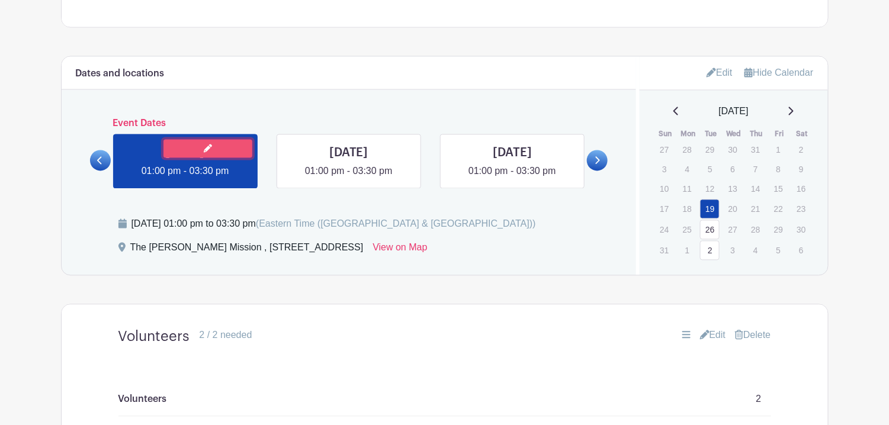
click at [209, 145] on icon at bounding box center [208, 149] width 8 height 8
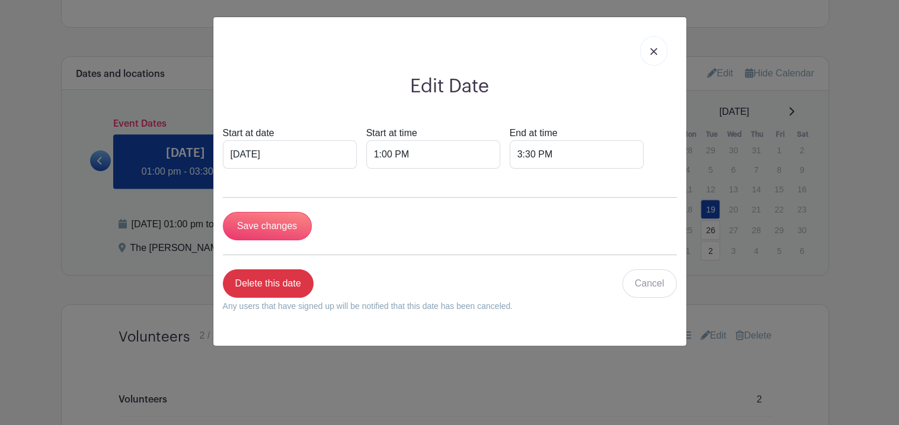
click at [652, 48] on img at bounding box center [653, 51] width 7 height 7
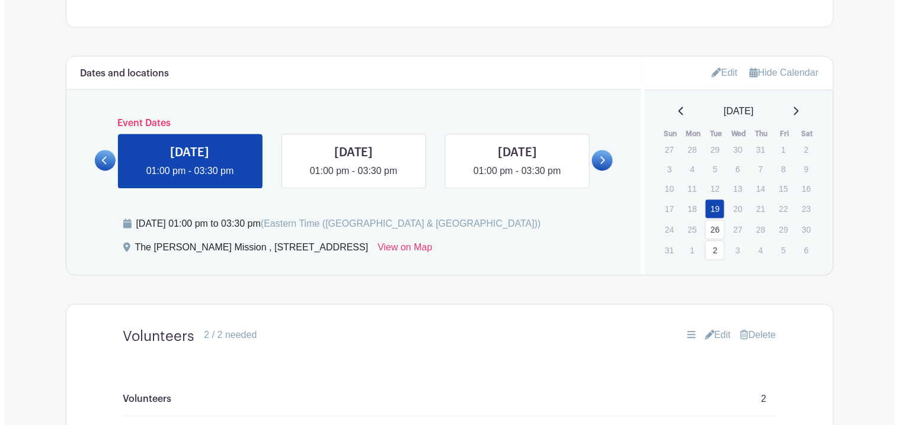
scroll to position [806, 0]
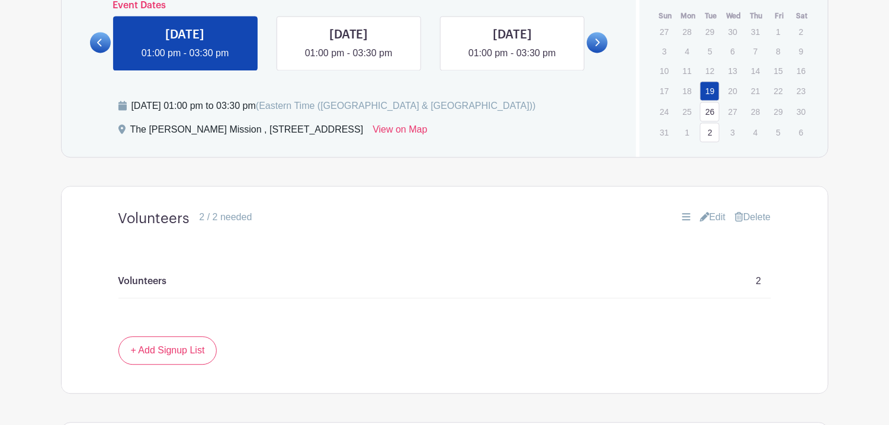
click at [150, 274] on p "Volunteers" at bounding box center [142, 281] width 49 height 14
drag, startPoint x: 187, startPoint y: 269, endPoint x: 532, endPoint y: 291, distance: 345.5
click at [191, 270] on div "Volunteers 2" at bounding box center [444, 282] width 653 height 34
click at [754, 266] on div "Volunteers 2" at bounding box center [444, 282] width 653 height 34
click at [750, 210] on link "Delete" at bounding box center [753, 217] width 36 height 14
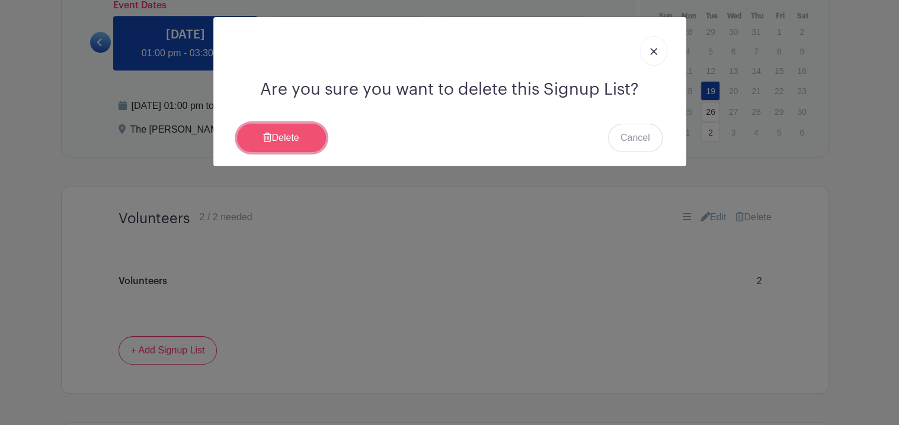
click at [284, 134] on link "Delete" at bounding box center [281, 138] width 89 height 28
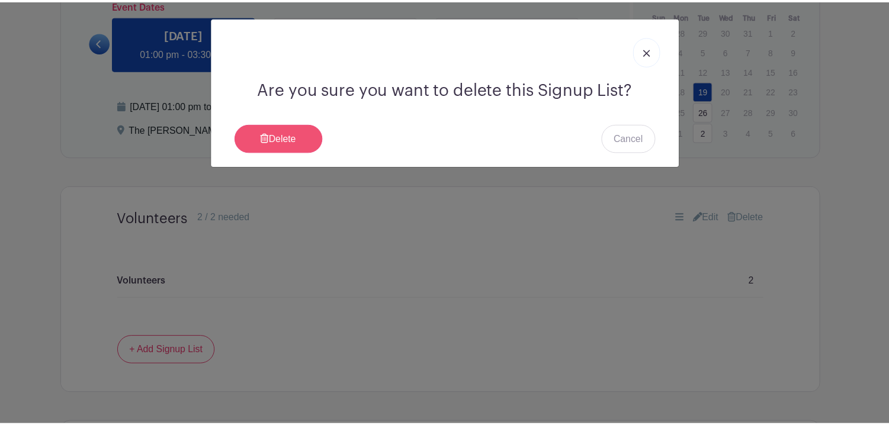
scroll to position [711, 0]
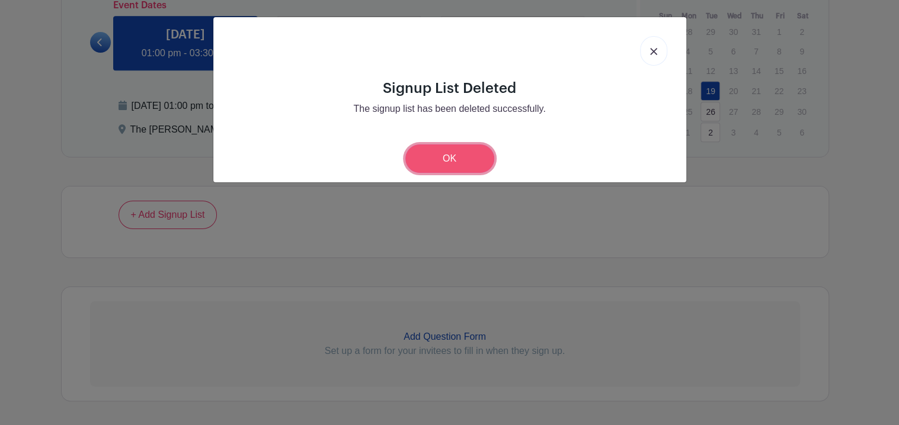
click at [469, 162] on link "OK" at bounding box center [449, 159] width 89 height 28
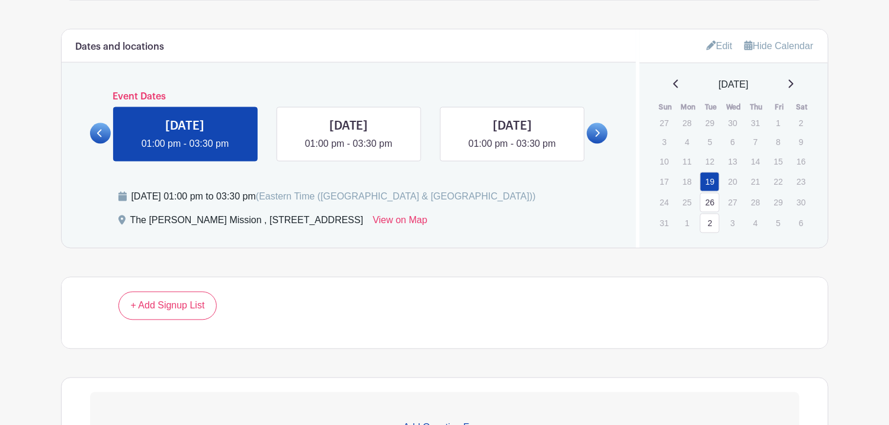
scroll to position [592, 0]
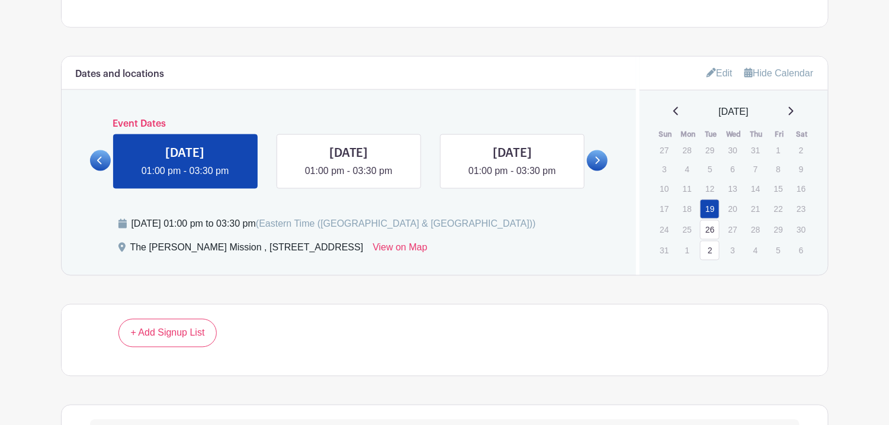
click at [608, 147] on div at bounding box center [597, 153] width 21 height 35
click at [603, 152] on link at bounding box center [597, 160] width 21 height 21
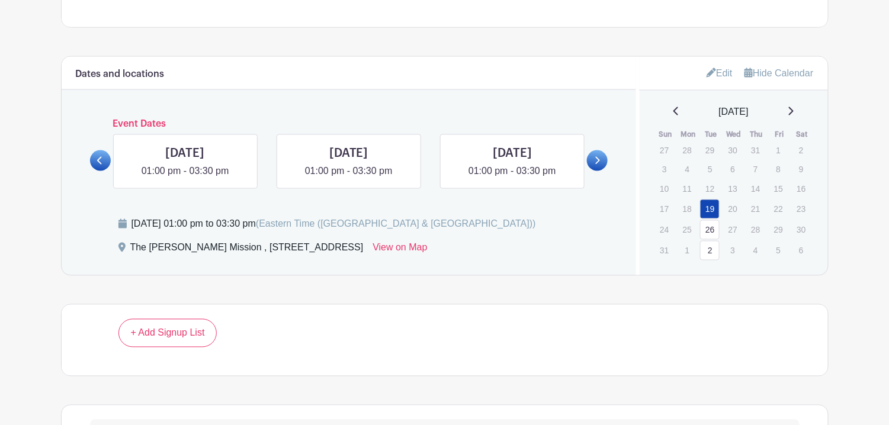
click at [702, 241] on link "2" at bounding box center [710, 251] width 20 height 20
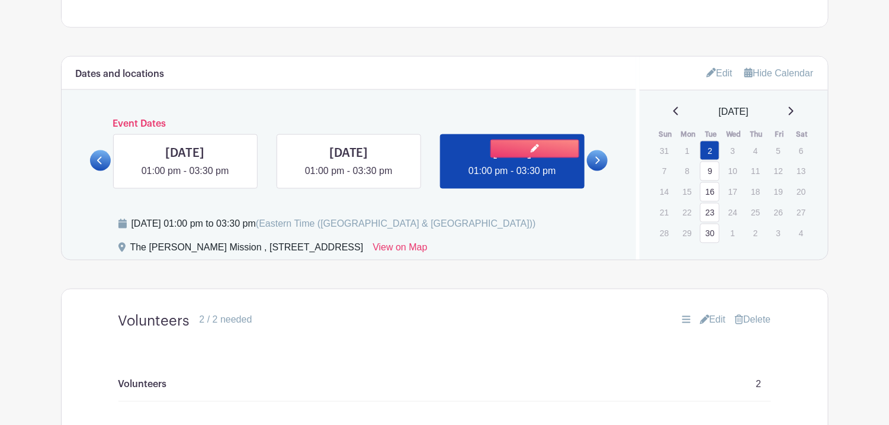
click at [512, 179] on link at bounding box center [512, 179] width 0 height 0
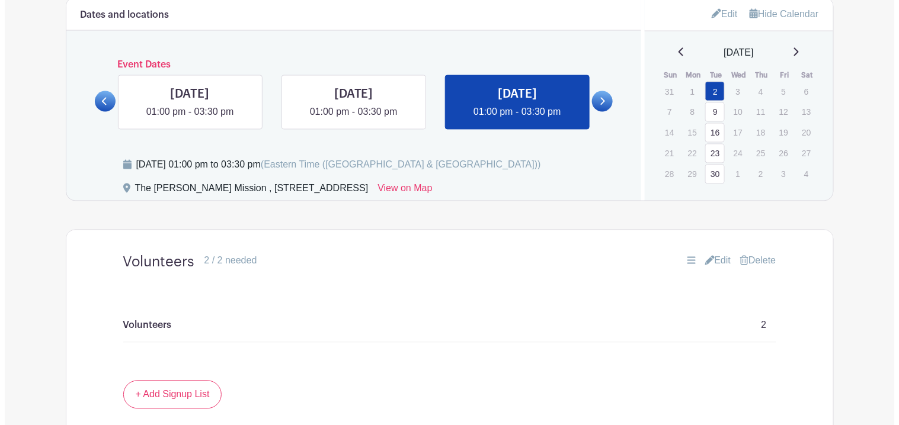
scroll to position [770, 0]
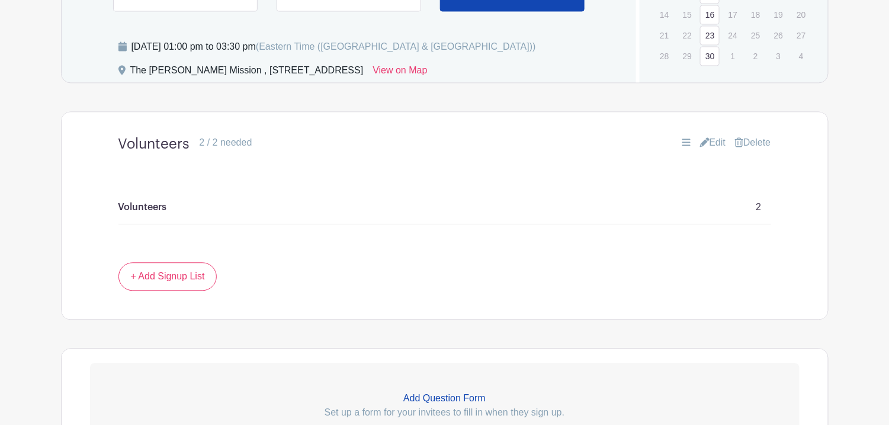
click at [741, 136] on link "Delete" at bounding box center [753, 143] width 36 height 14
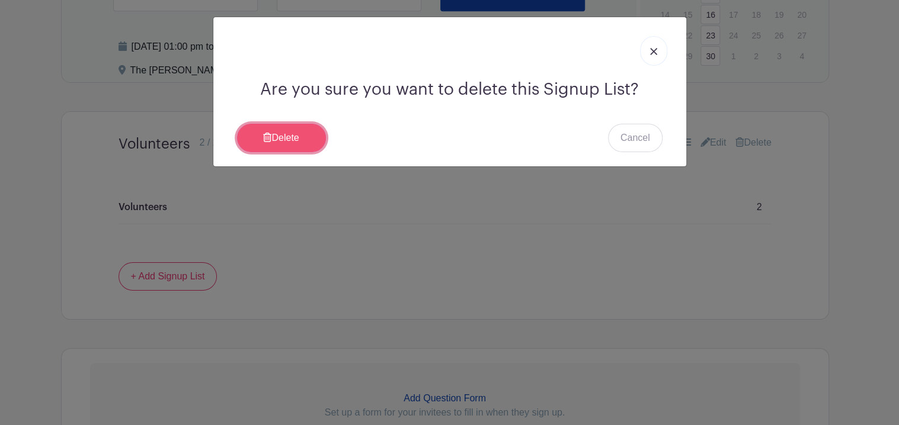
click at [265, 130] on link "Delete" at bounding box center [281, 138] width 89 height 28
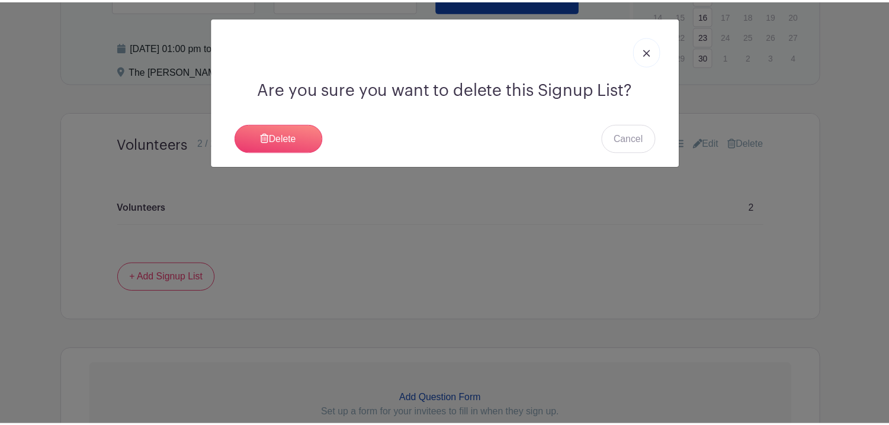
scroll to position [735, 0]
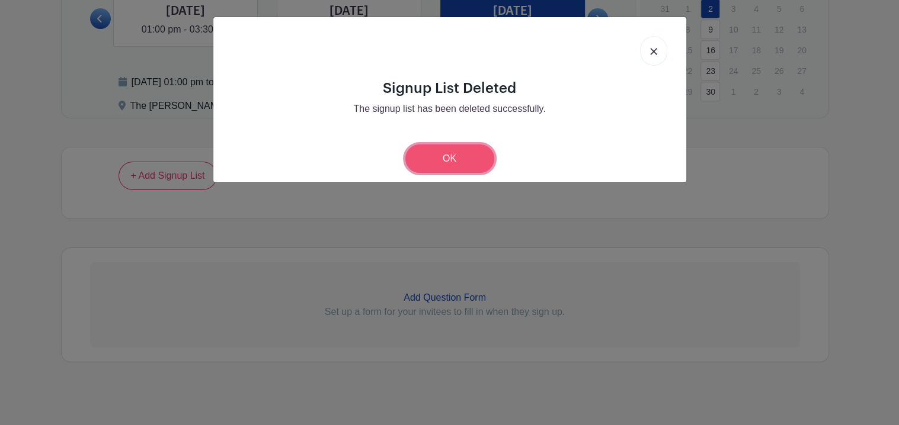
click at [437, 161] on link "OK" at bounding box center [449, 159] width 89 height 28
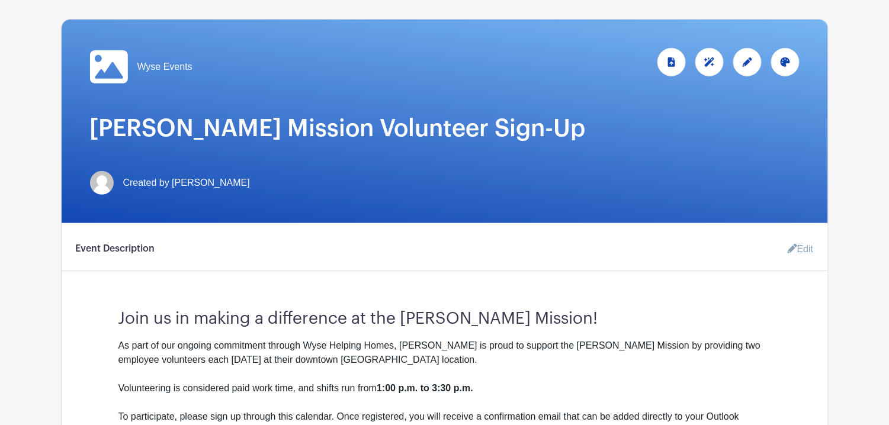
scroll to position [83, 0]
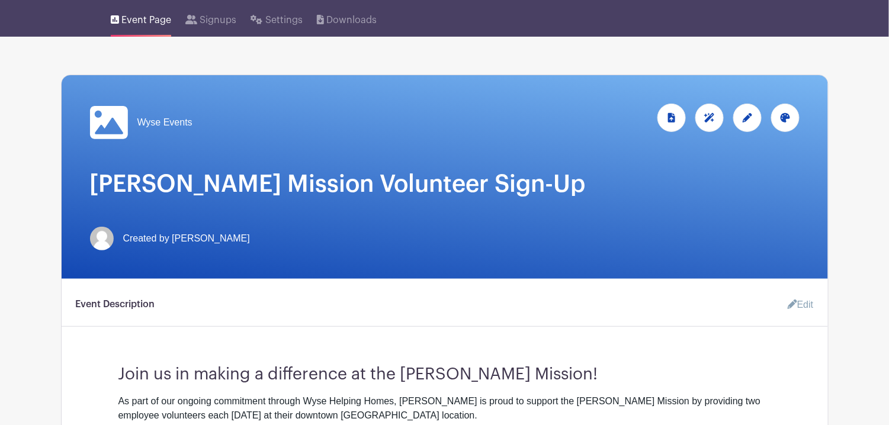
click at [312, 104] on div "Wyse Events" at bounding box center [445, 123] width 710 height 38
click at [663, 109] on div at bounding box center [672, 118] width 28 height 28
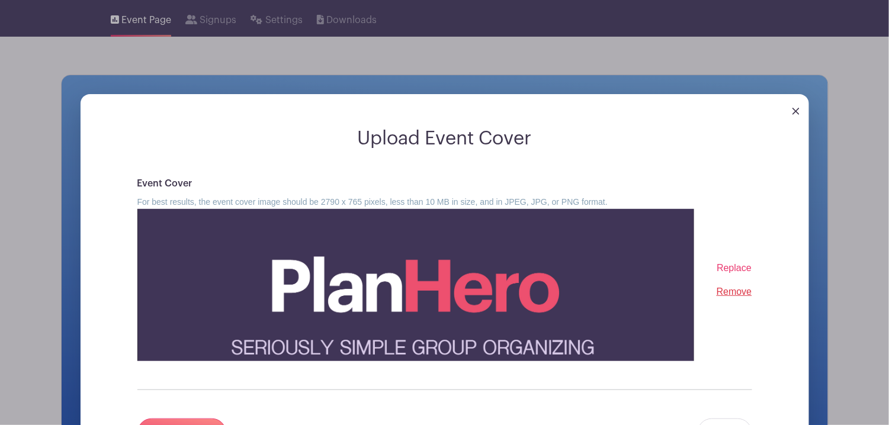
click at [740, 263] on span "Replace" at bounding box center [734, 268] width 35 height 10
click at [0, 0] on input "Replace" at bounding box center [0, 0] width 0 height 0
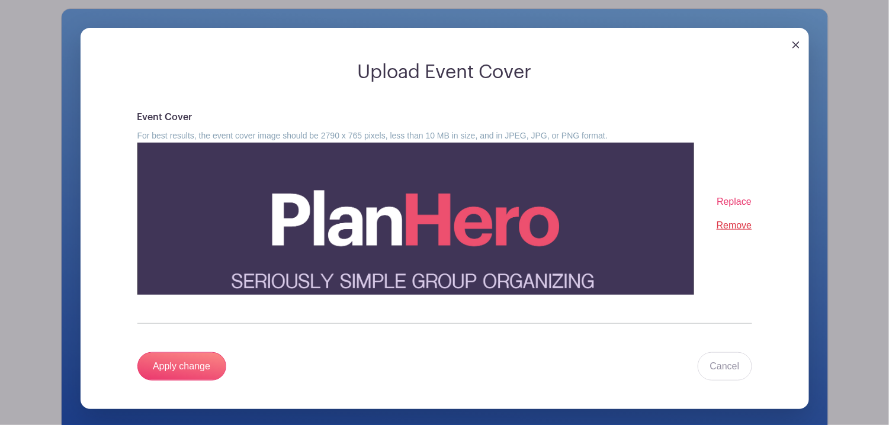
scroll to position [142, 0]
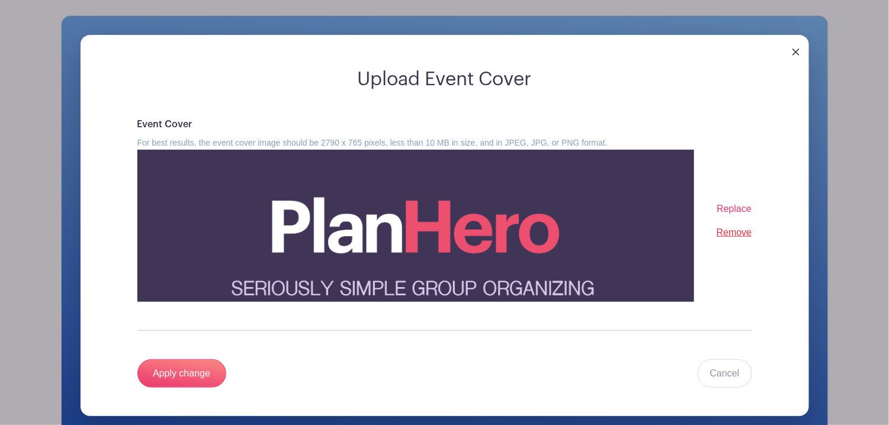
click at [729, 204] on span "Replace" at bounding box center [734, 209] width 35 height 10
click at [0, 0] on input "Replace" at bounding box center [0, 0] width 0 height 0
click at [733, 227] on link "Remove" at bounding box center [735, 232] width 36 height 10
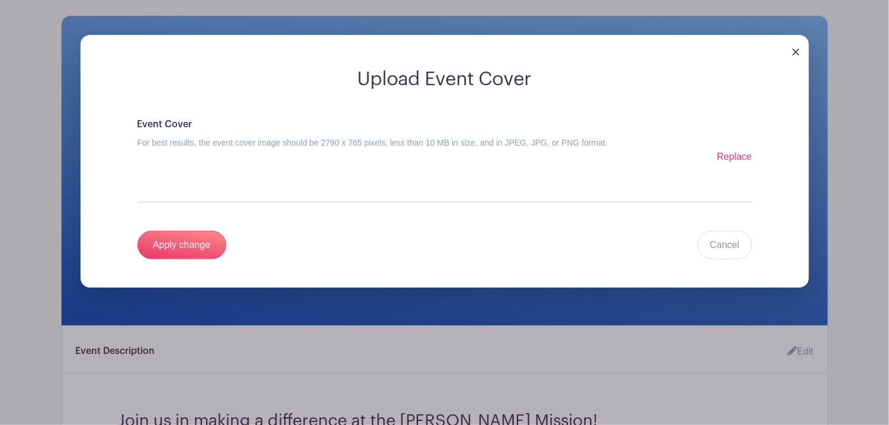
click at [296, 151] on div "Replace Remove" at bounding box center [444, 162] width 615 height 24
click at [298, 138] on small "For best results, the event cover image should be 2790 x 765 pixels, less than …" at bounding box center [372, 142] width 471 height 9
drag, startPoint x: 328, startPoint y: 130, endPoint x: 386, endPoint y: 132, distance: 58.7
click at [386, 138] on small "For best results, the event cover image should be 2790 x 765 pixels, less than …" at bounding box center [372, 142] width 471 height 9
copy small "2790 x 765 pixels"
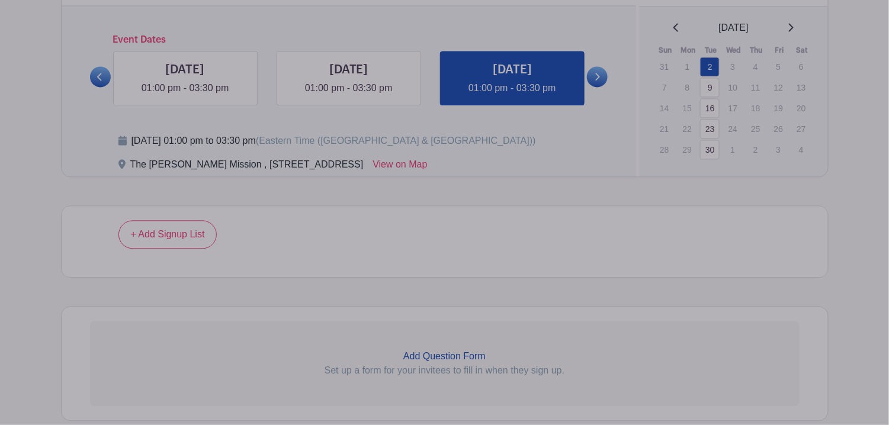
scroll to position [794, 0]
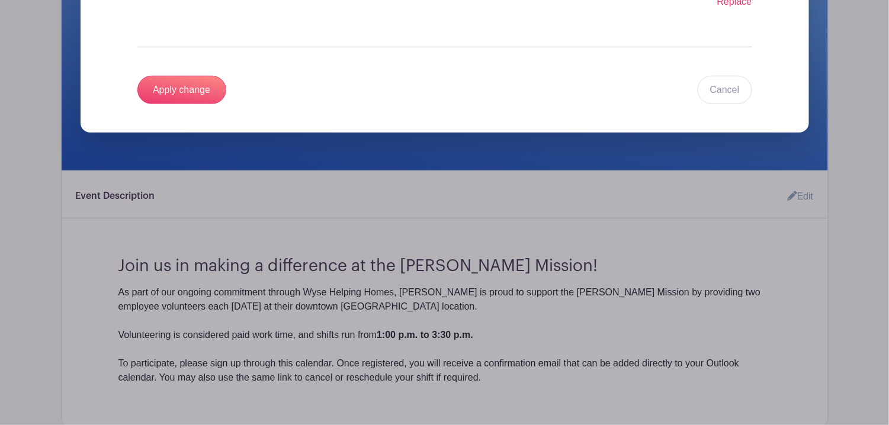
scroll to position [142, 0]
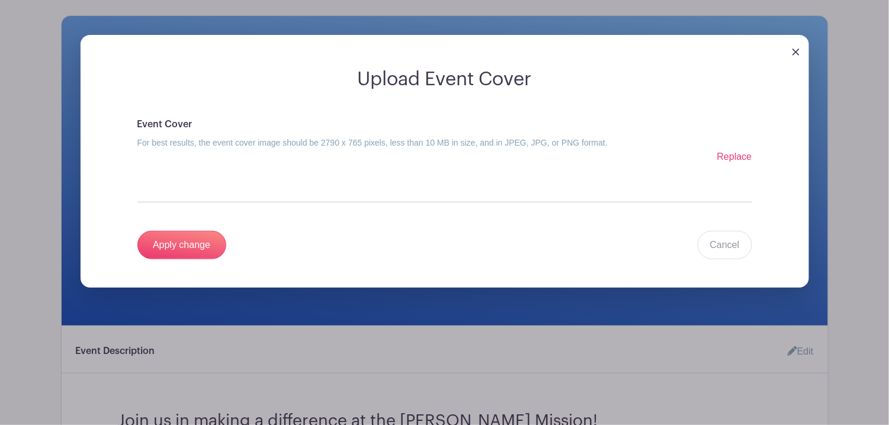
click at [791, 39] on div at bounding box center [445, 51] width 729 height 33
click at [794, 49] on img at bounding box center [796, 52] width 7 height 7
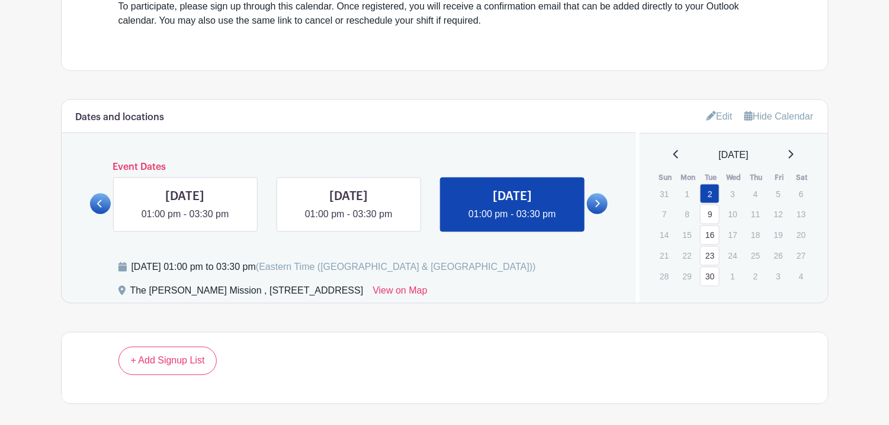
scroll to position [570, 0]
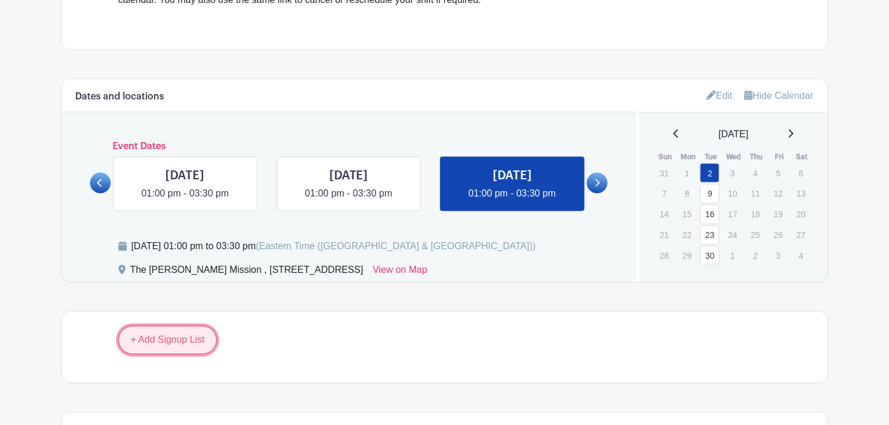
click at [184, 331] on link "+ Add Signup List" at bounding box center [167, 340] width 99 height 28
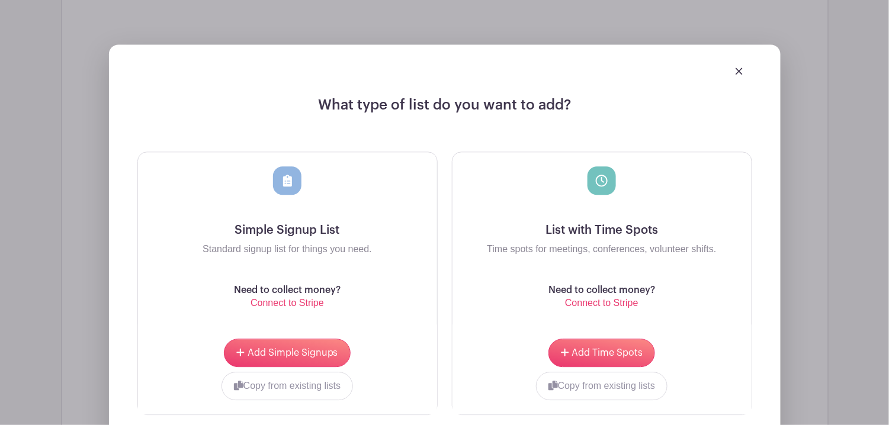
scroll to position [925, 0]
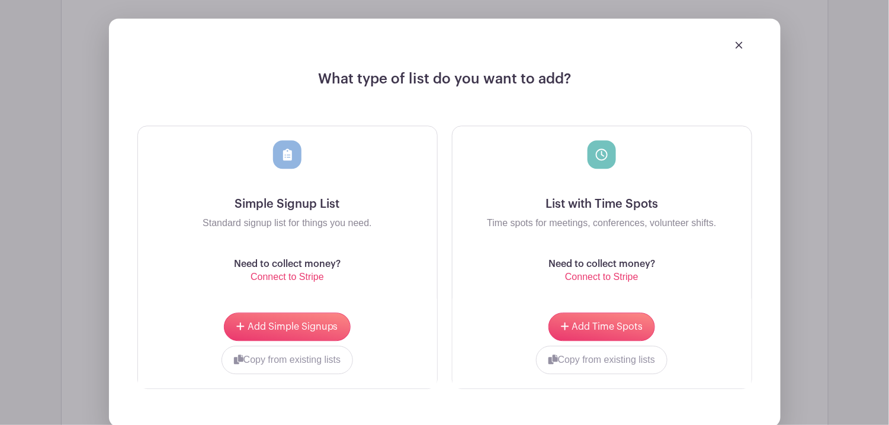
drag, startPoint x: 733, startPoint y: 311, endPoint x: 732, endPoint y: 349, distance: 37.9
click at [732, 349] on div "Copy from existing lists Start typing to search... choose" at bounding box center [602, 360] width 280 height 28
click at [638, 351] on button "Copy from existing lists" at bounding box center [602, 360] width 132 height 28
click at [634, 351] on div at bounding box center [557, 359] width 191 height 26
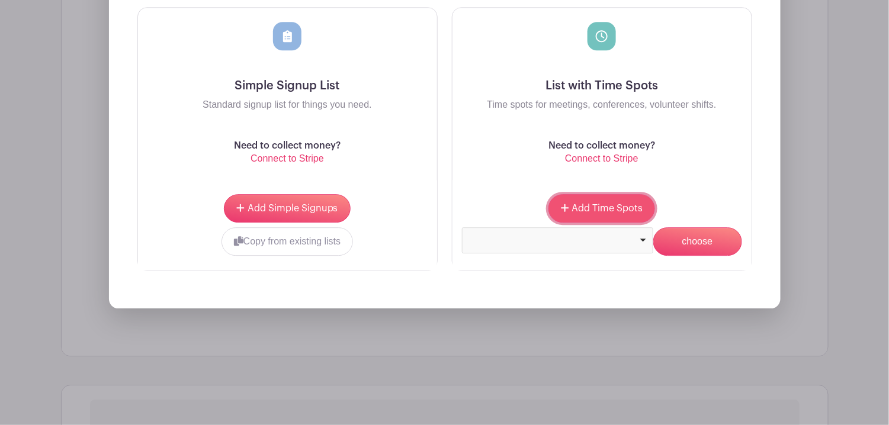
click at [624, 207] on button "Add Time Spots" at bounding box center [602, 208] width 107 height 28
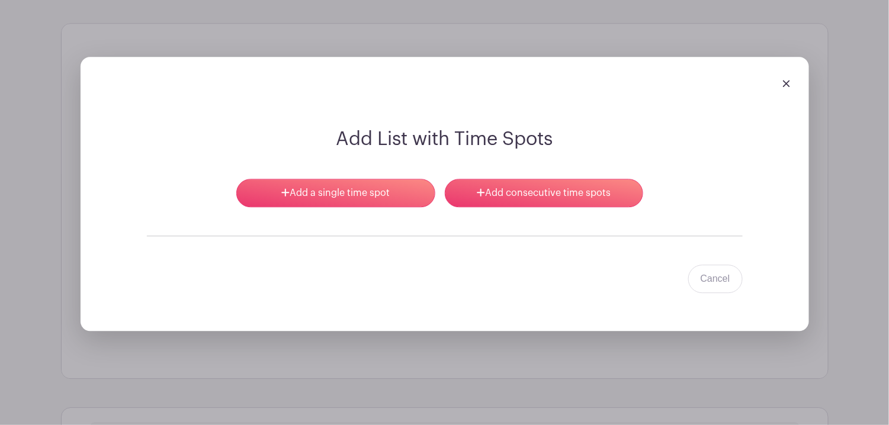
scroll to position [935, 0]
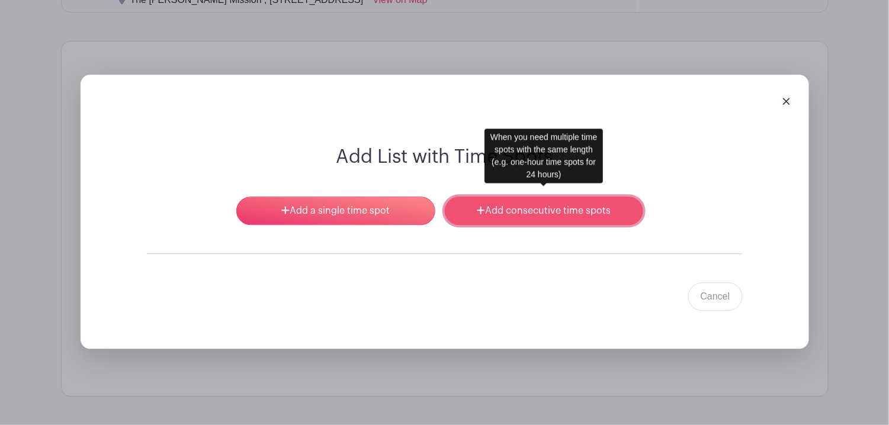
click at [528, 197] on link "Add consecutive time spots" at bounding box center [544, 211] width 198 height 28
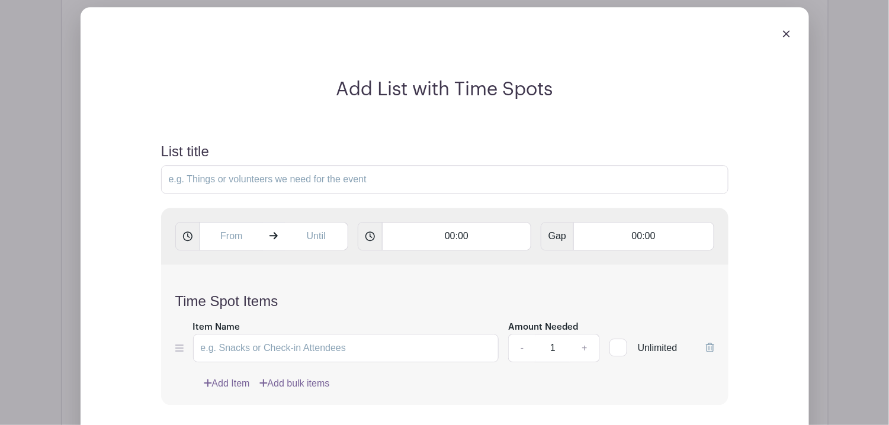
scroll to position [1113, 0]
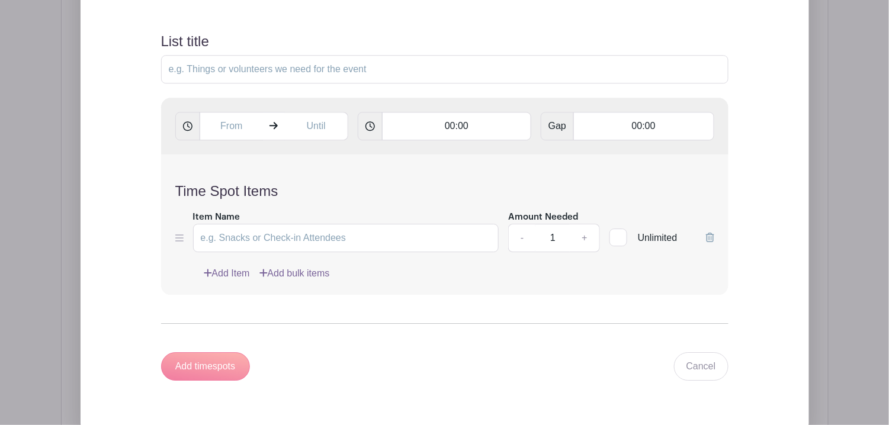
click at [187, 225] on div "Item Name Amount Needed - 1 + Unlimited" at bounding box center [444, 231] width 539 height 43
click at [179, 233] on icon at bounding box center [179, 237] width 8 height 9
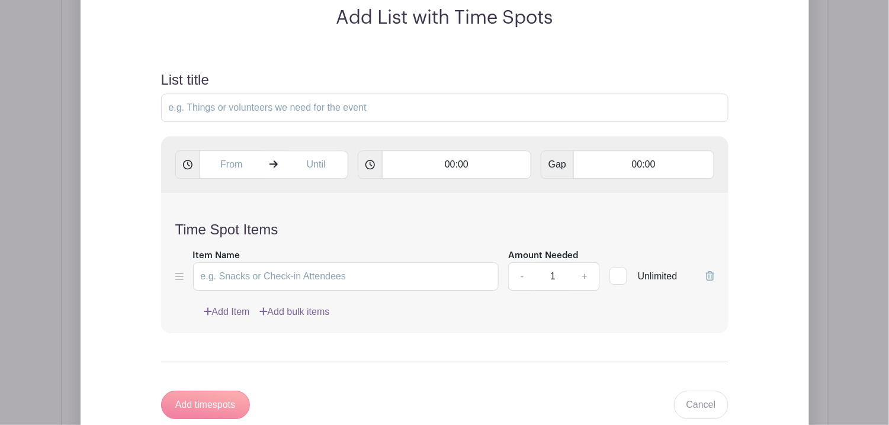
scroll to position [1054, 0]
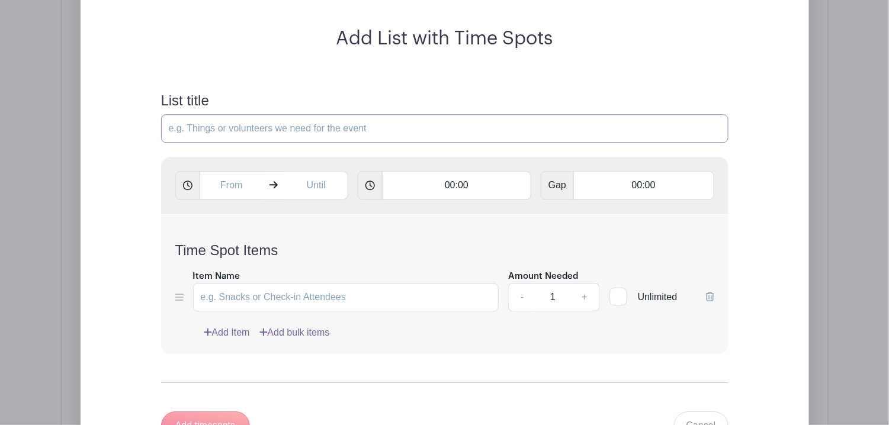
click at [272, 117] on input "List title" at bounding box center [444, 128] width 567 height 28
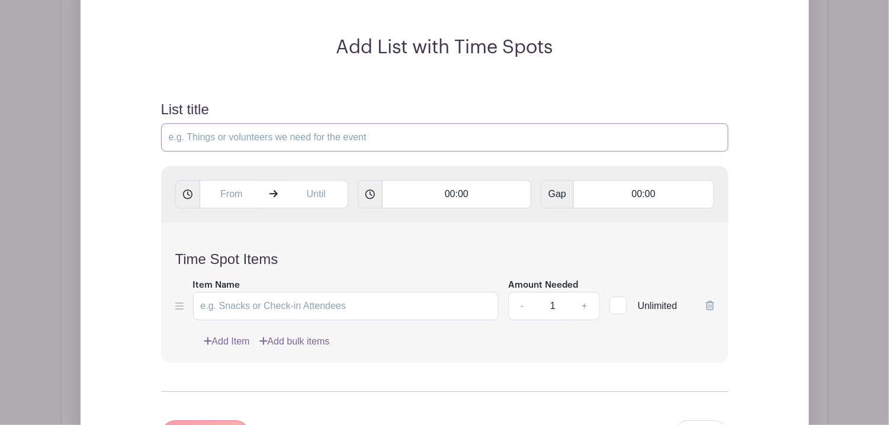
scroll to position [817, 0]
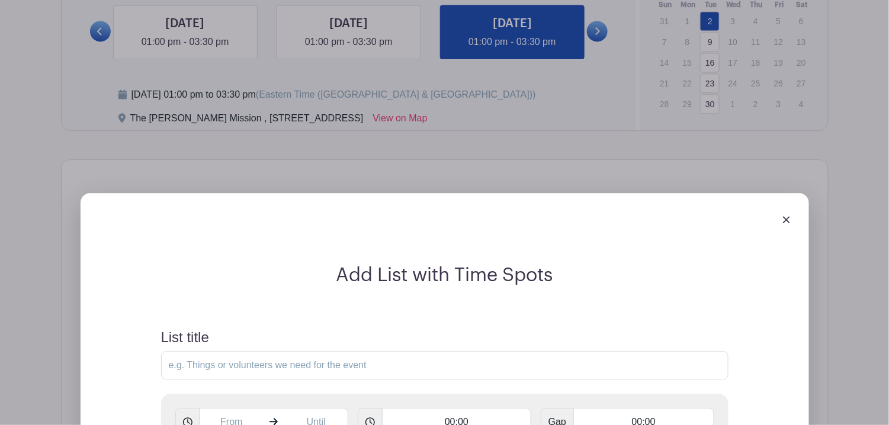
click at [785, 216] on img at bounding box center [786, 219] width 7 height 7
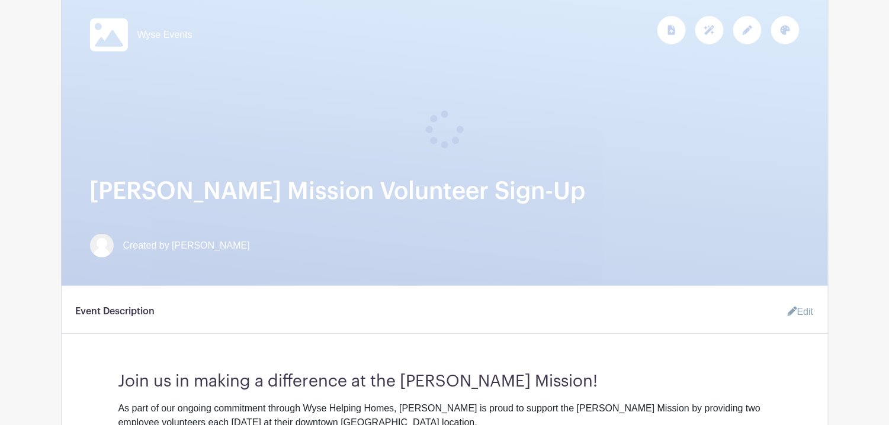
scroll to position [72, 0]
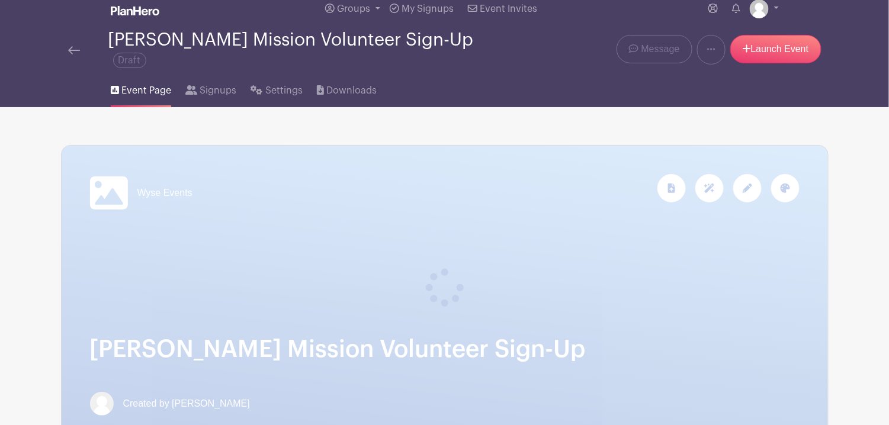
click at [432, 224] on div "Wyse Events" at bounding box center [445, 295] width 766 height 299
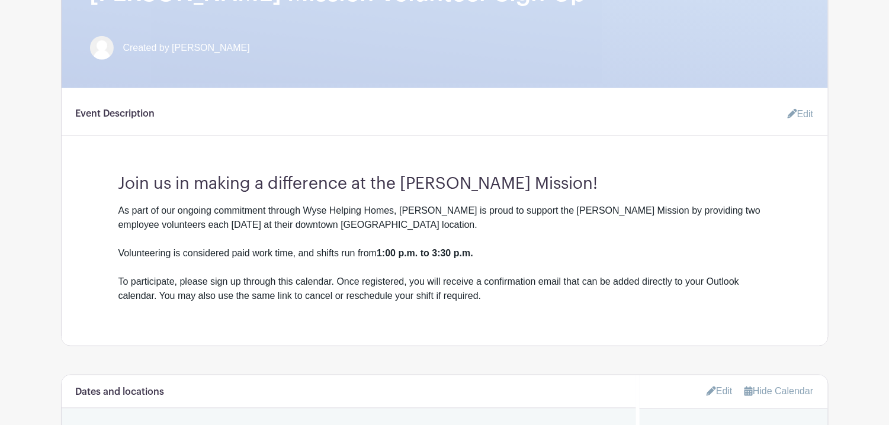
scroll to position [368, 0]
click at [461, 210] on div "As part of our ongoing commitment through Wyse Helping Homes, [PERSON_NAME] is …" at bounding box center [444, 225] width 653 height 43
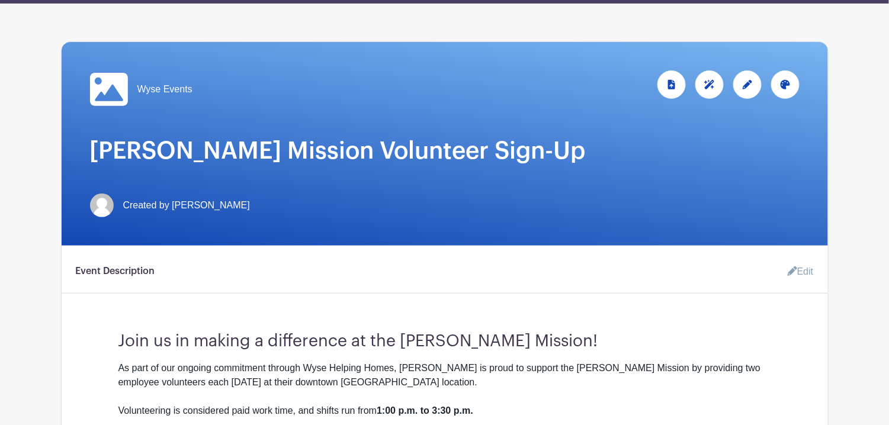
scroll to position [95, 0]
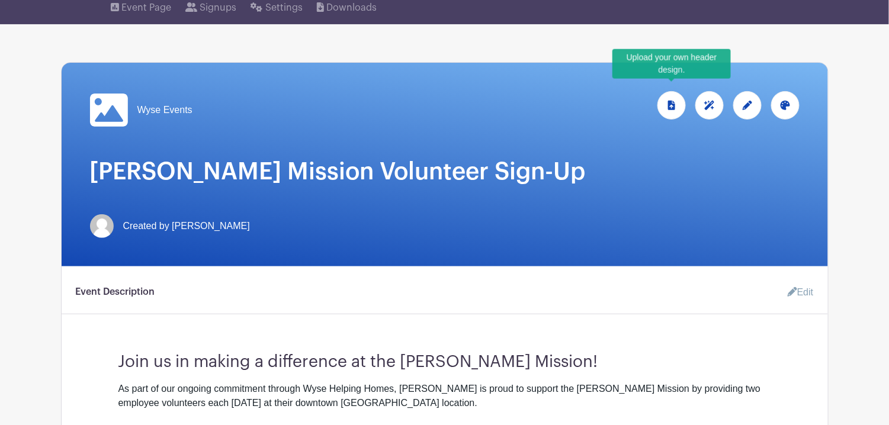
click at [661, 100] on div at bounding box center [672, 105] width 28 height 28
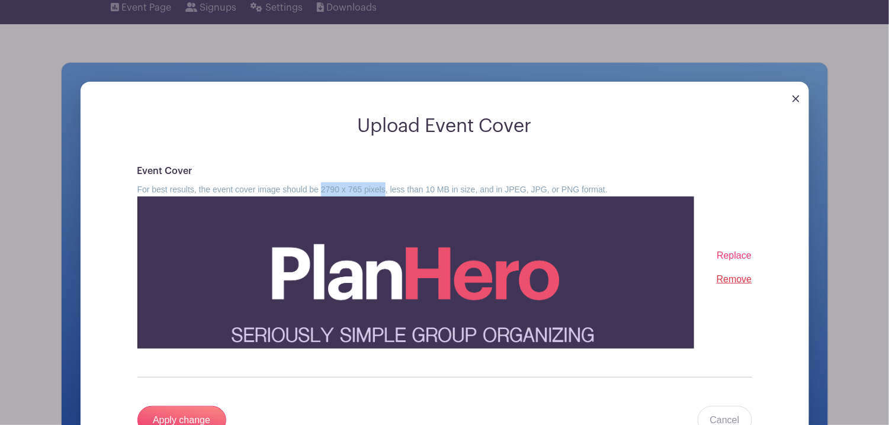
drag, startPoint x: 321, startPoint y: 178, endPoint x: 387, endPoint y: 179, distance: 65.8
click at [387, 185] on small "For best results, the event cover image should be 2790 x 765 pixels, less than …" at bounding box center [372, 189] width 471 height 9
copy small "2790 x 765 pixels"
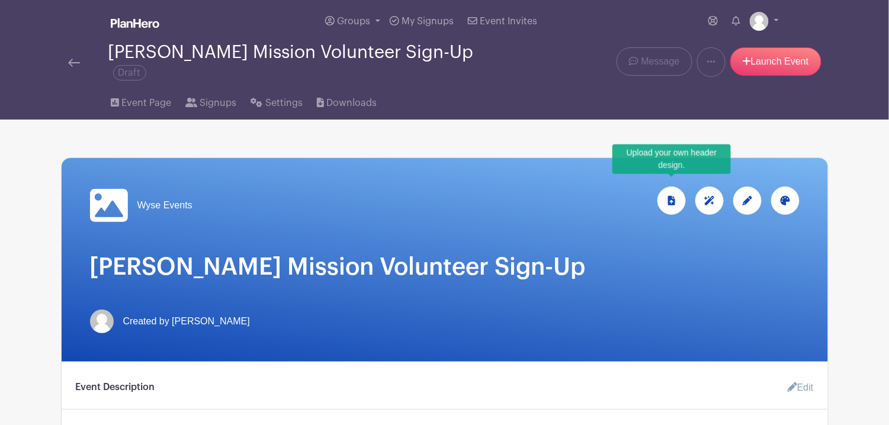
click at [678, 197] on div at bounding box center [672, 201] width 28 height 28
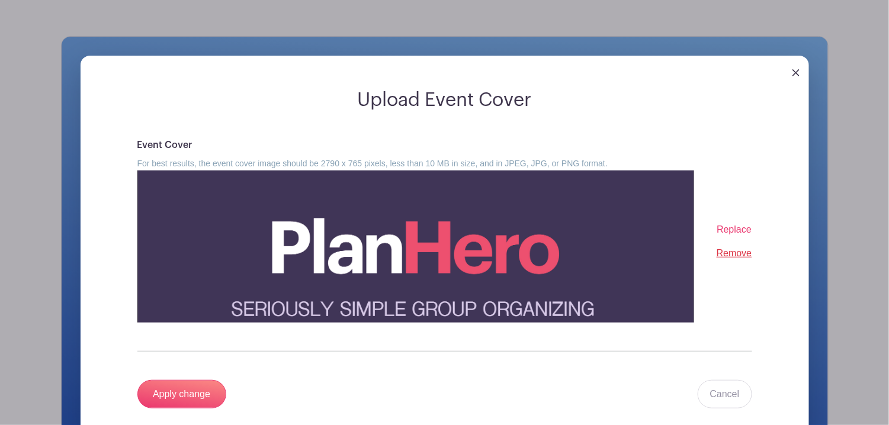
scroll to position [178, 0]
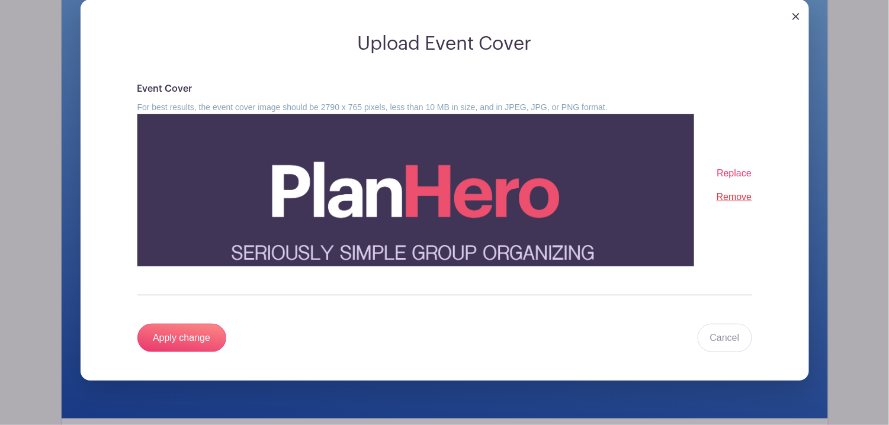
click at [746, 168] on span "Replace" at bounding box center [734, 173] width 35 height 10
click at [0, 0] on input "Replace" at bounding box center [0, 0] width 0 height 0
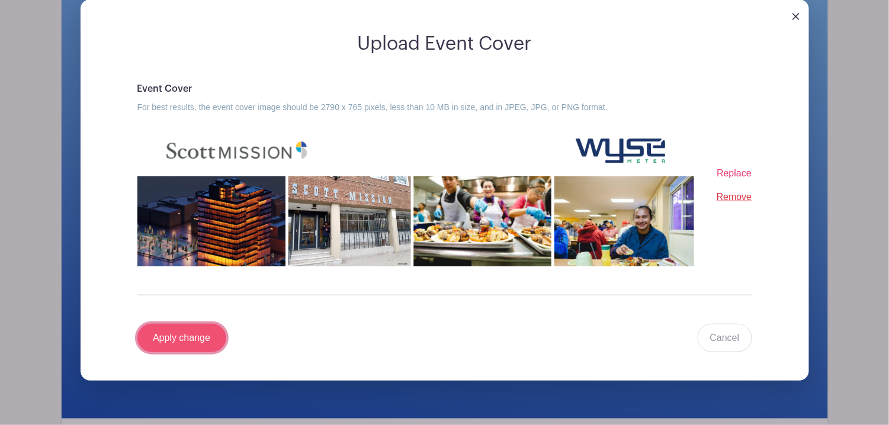
click at [193, 330] on input "Apply change" at bounding box center [181, 338] width 89 height 28
click at [192, 324] on div "Apply change Cancel" at bounding box center [444, 338] width 615 height 28
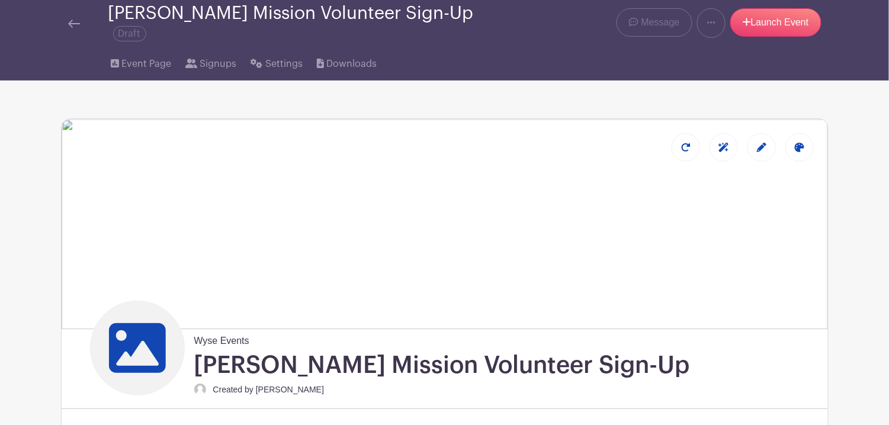
click at [585, 222] on img at bounding box center [445, 224] width 766 height 210
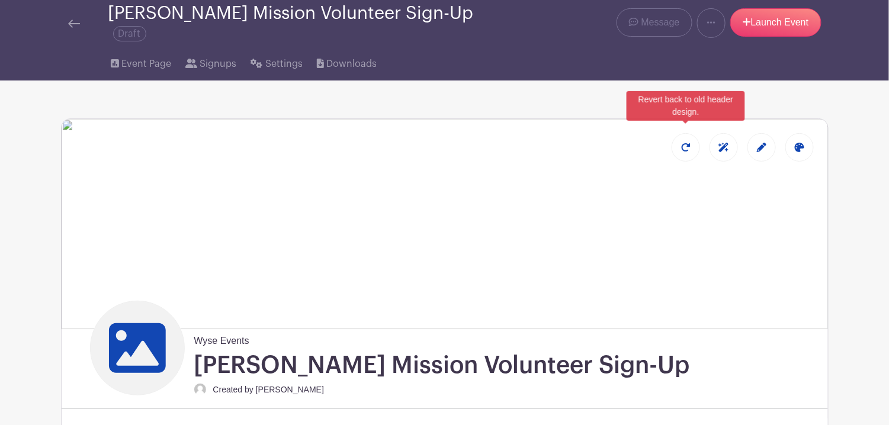
click at [691, 136] on div at bounding box center [686, 147] width 28 height 28
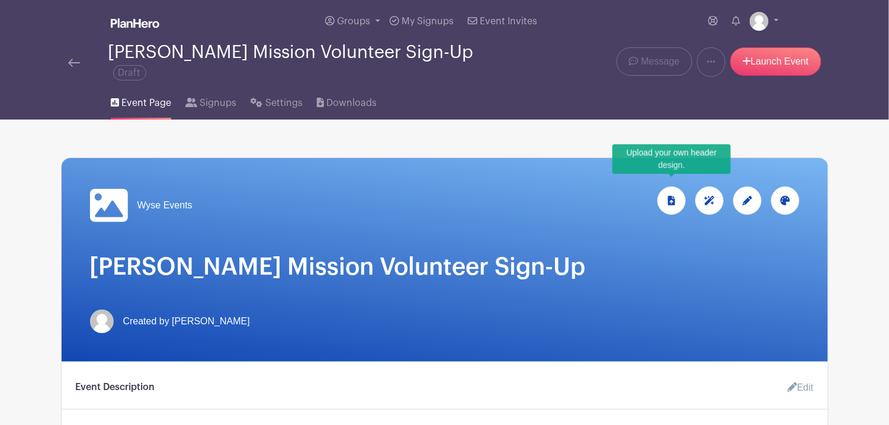
click at [674, 196] on icon at bounding box center [671, 200] width 7 height 9
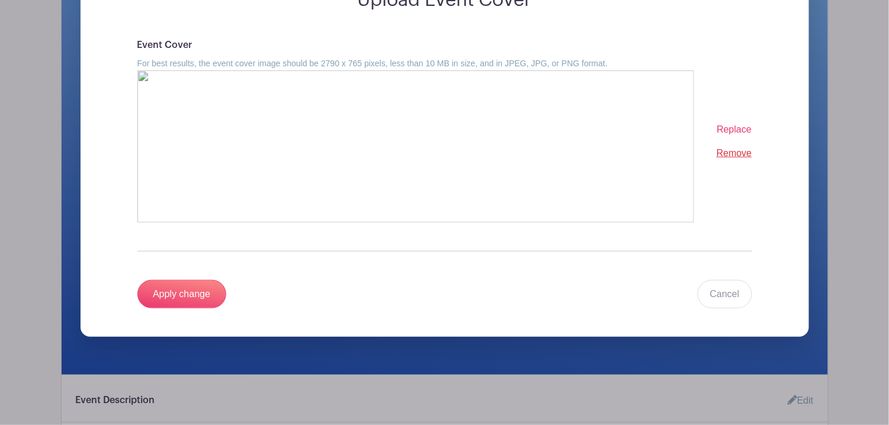
scroll to position [237, 0]
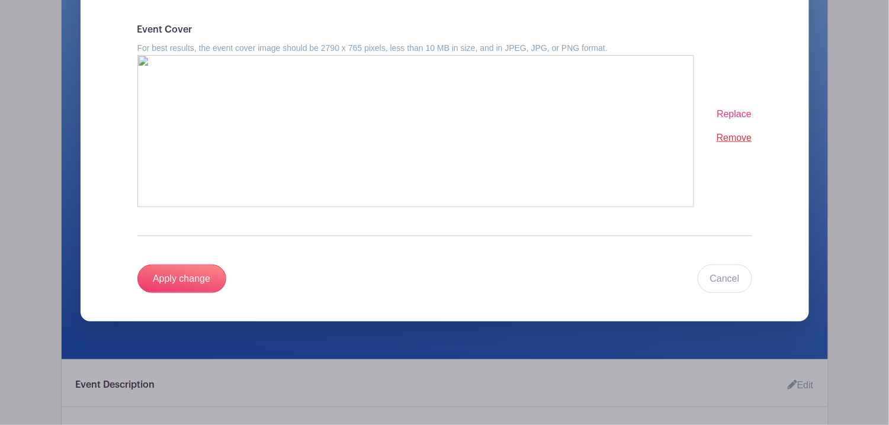
click at [734, 109] on span "Replace" at bounding box center [734, 114] width 35 height 10
click at [0, 0] on input "Replace" at bounding box center [0, 0] width 0 height 0
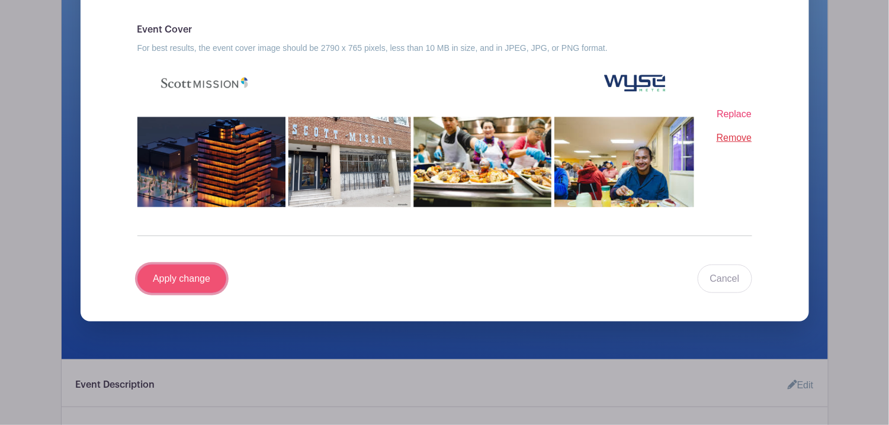
click at [203, 271] on input "Apply change" at bounding box center [181, 279] width 89 height 28
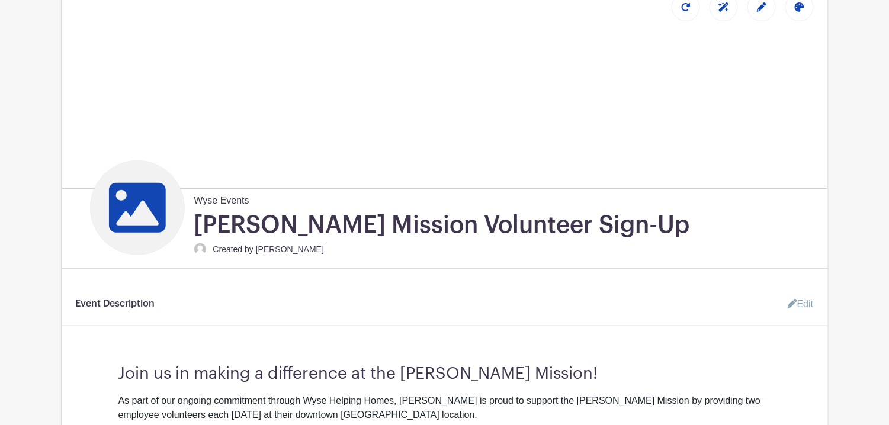
scroll to position [217, 0]
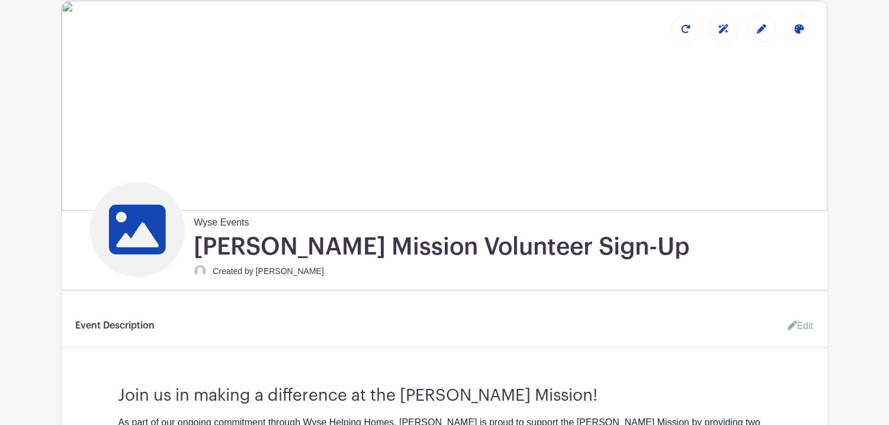
scroll to position [98, 0]
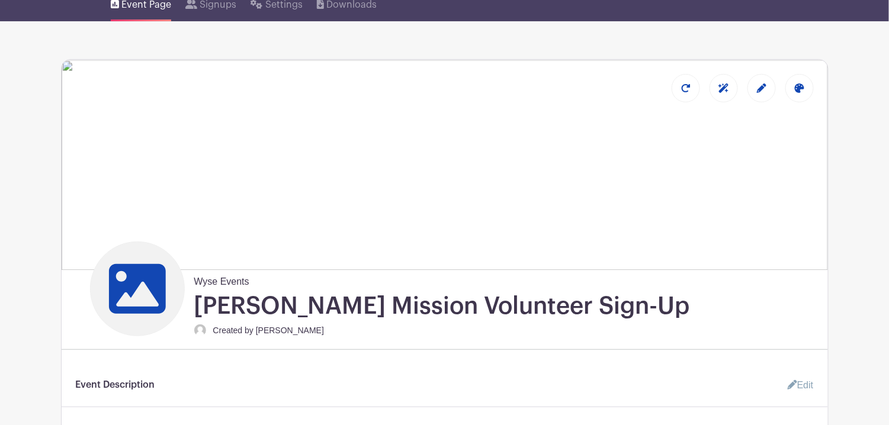
click at [156, 264] on icon at bounding box center [136, 289] width 57 height 50
drag, startPoint x: 156, startPoint y: 264, endPoint x: 524, endPoint y: 296, distance: 368.6
click at [524, 296] on h1 "[PERSON_NAME] Mission Volunteer Sign-Up" at bounding box center [442, 306] width 496 height 30
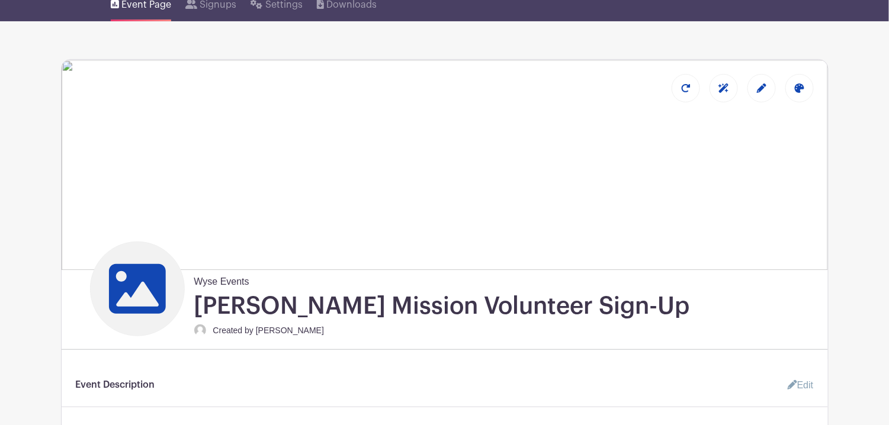
click at [817, 150] on img at bounding box center [445, 165] width 766 height 210
click at [694, 74] on div at bounding box center [686, 88] width 28 height 28
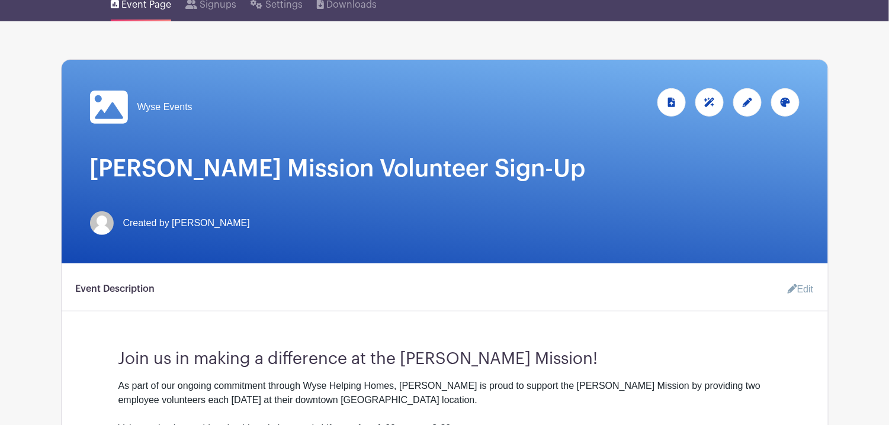
scroll to position [0, 0]
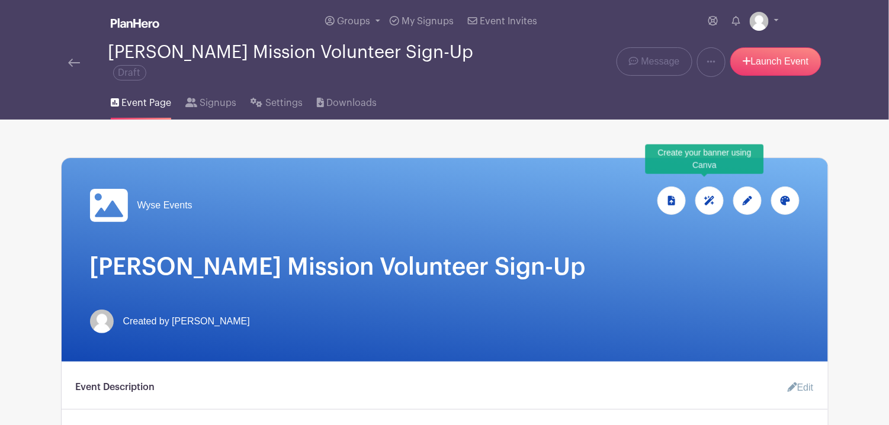
click at [714, 196] on icon at bounding box center [709, 200] width 11 height 9
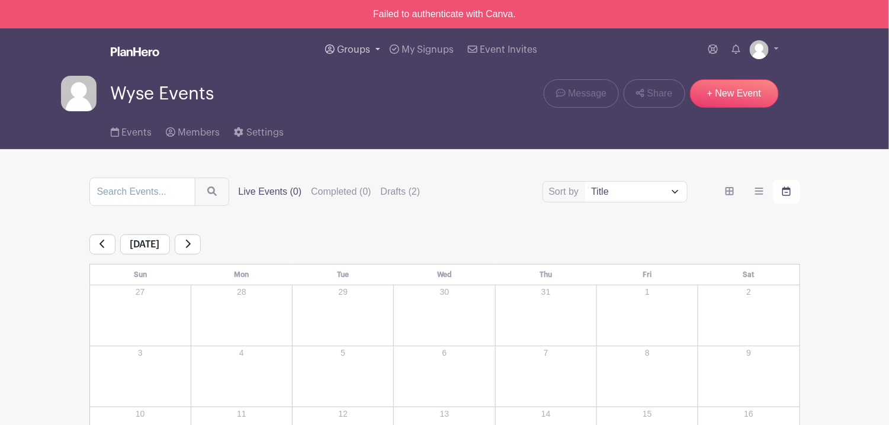
click at [368, 49] on span "Groups" at bounding box center [353, 49] width 33 height 9
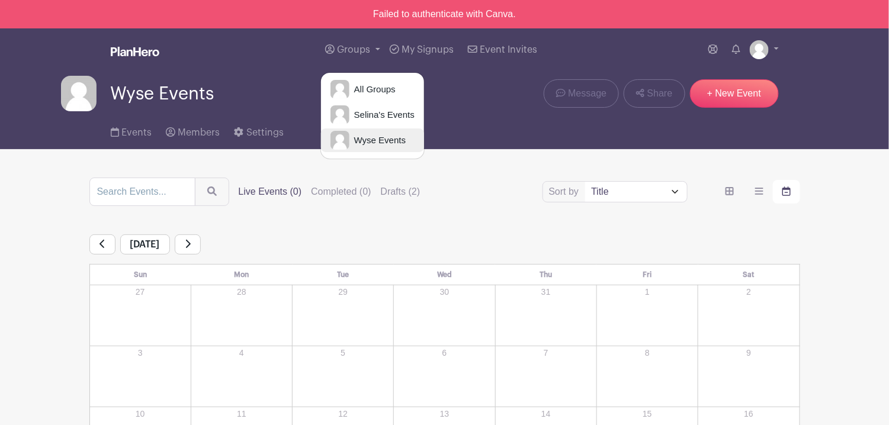
click at [398, 137] on span "Wyse Events" at bounding box center [377, 141] width 56 height 14
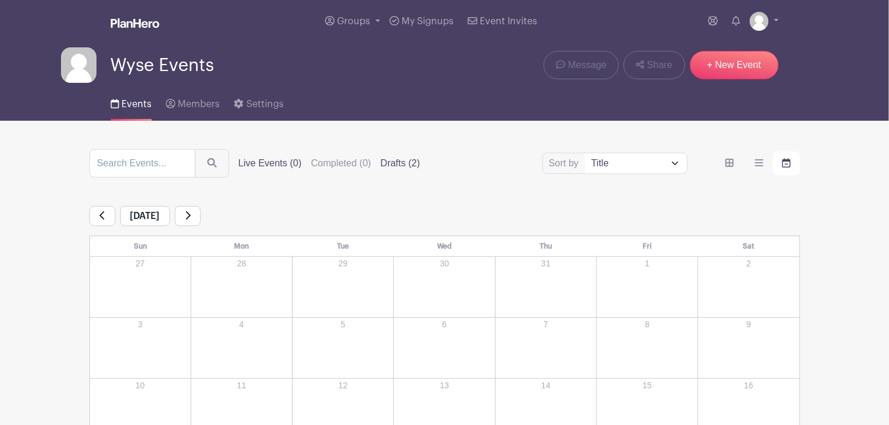
click at [391, 163] on label "Drafts (2)" at bounding box center [401, 163] width 40 height 14
click at [0, 0] on input "Drafts (2)" at bounding box center [0, 0] width 0 height 0
click at [403, 159] on label "Drafts (2)" at bounding box center [401, 163] width 40 height 14
click at [0, 0] on input "Drafts (2)" at bounding box center [0, 0] width 0 height 0
click at [403, 159] on label "Drafts (2)" at bounding box center [401, 163] width 40 height 14
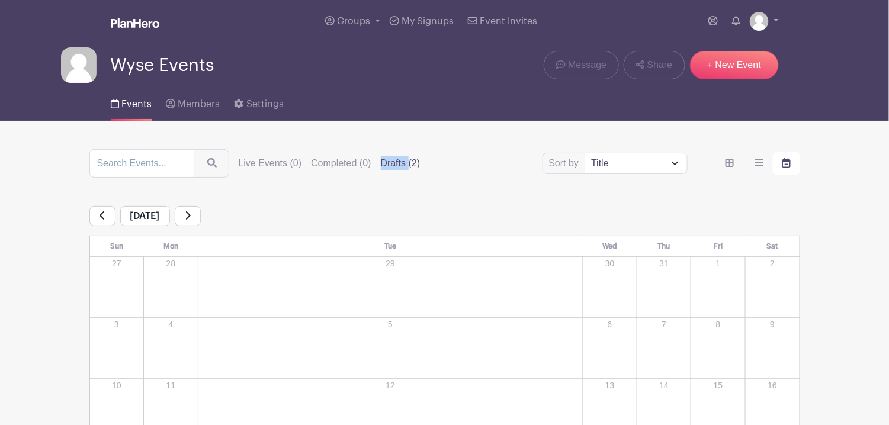
click at [0, 0] on input "Drafts (2)" at bounding box center [0, 0] width 0 height 0
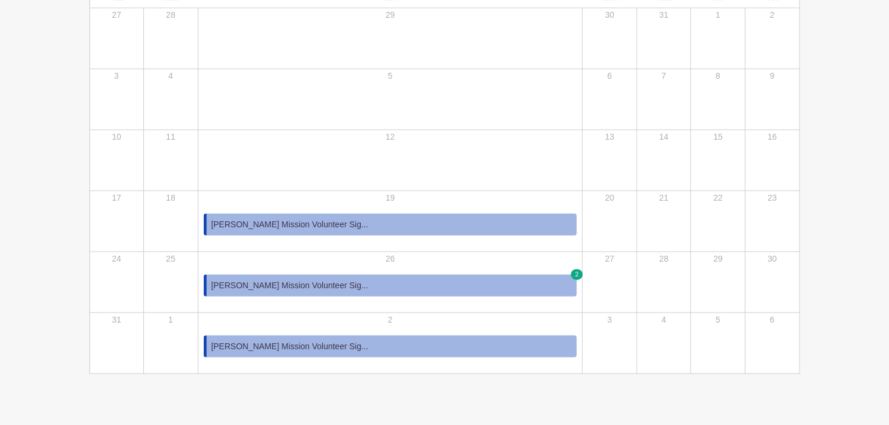
scroll to position [271, 0]
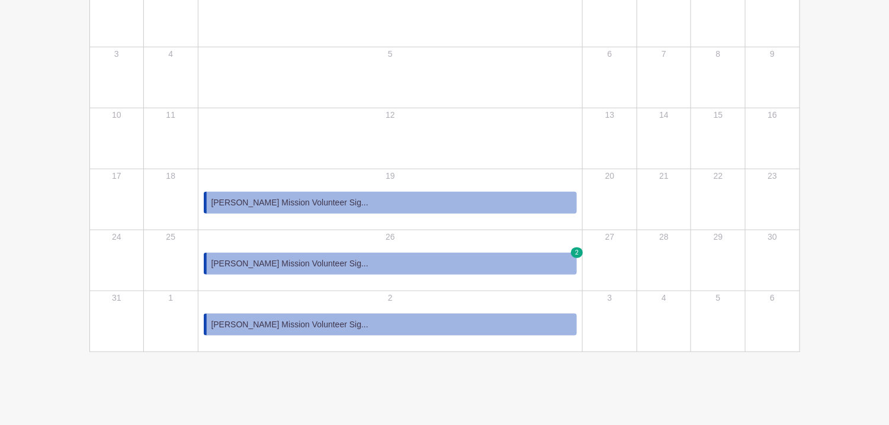
click at [380, 197] on link "Scott Mission Volunteer Sig..." at bounding box center [391, 203] width 374 height 22
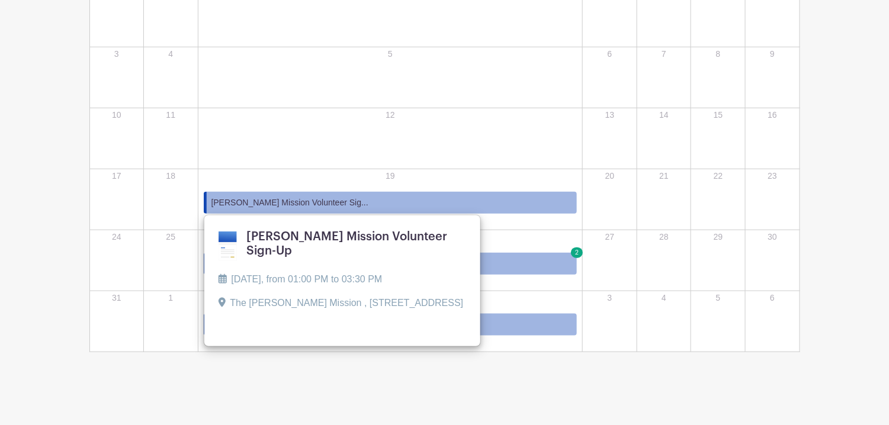
click at [483, 205] on link "Scott Mission Volunteer Sig..." at bounding box center [391, 203] width 374 height 22
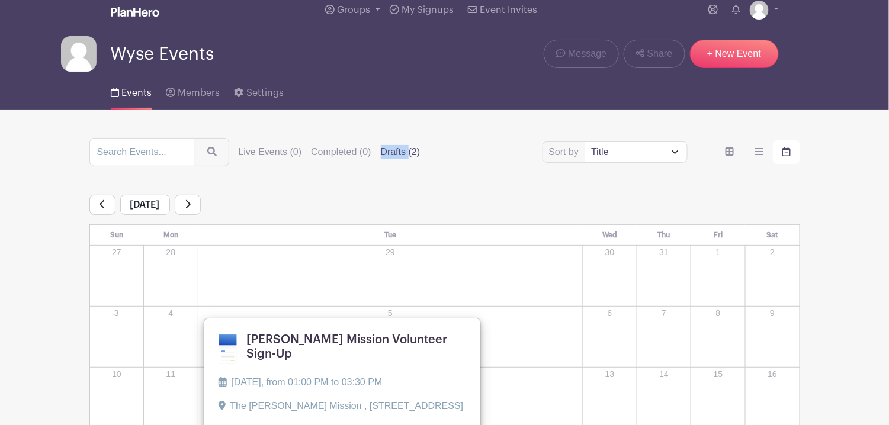
scroll to position [0, 0]
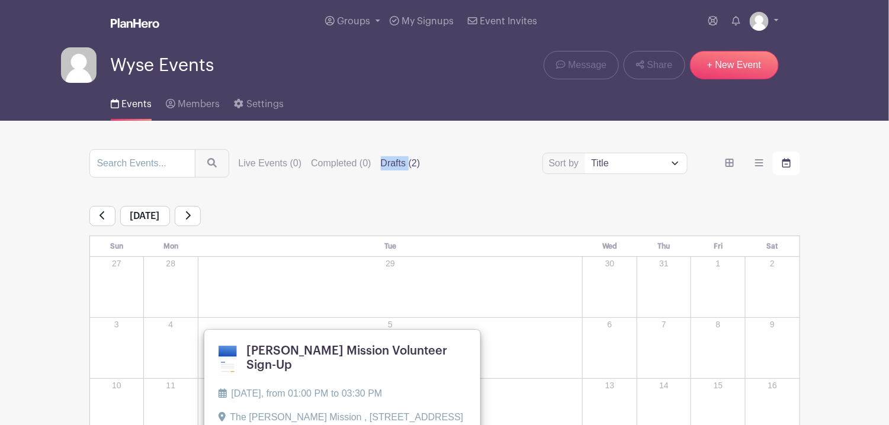
click at [642, 160] on select "Title Recently modified Newest" at bounding box center [635, 163] width 101 height 20
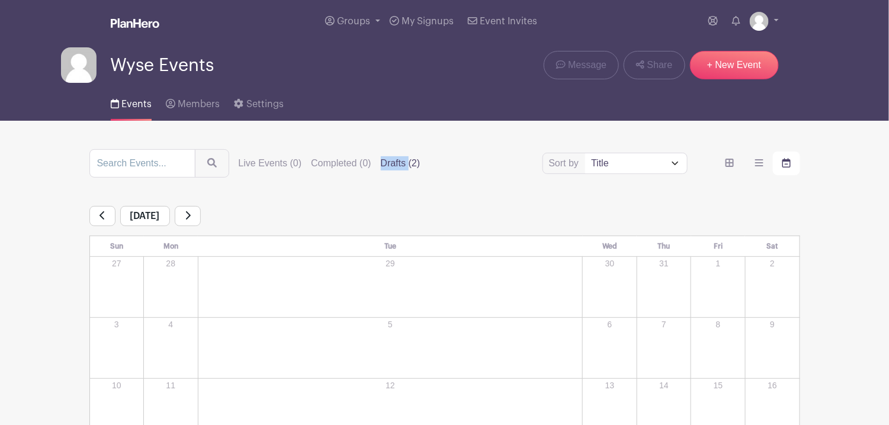
click at [676, 163] on select "Title Recently modified Newest" at bounding box center [635, 163] width 101 height 20
click at [757, 165] on icon "order and view" at bounding box center [759, 162] width 8 height 9
click at [0, 0] on input "order and view" at bounding box center [0, 0] width 0 height 0
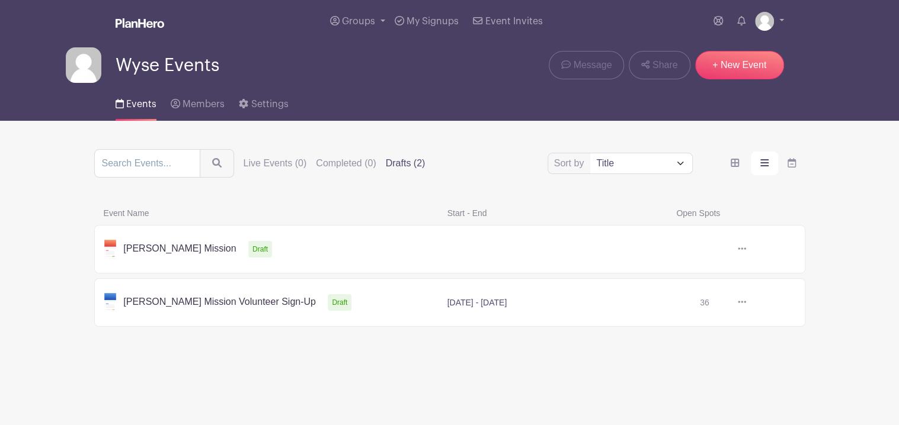
click at [757, 165] on label "order and view" at bounding box center [764, 164] width 27 height 24
click at [0, 0] on input "order and view" at bounding box center [0, 0] width 0 height 0
click at [740, 249] on icon at bounding box center [741, 248] width 8 height 9
click at [749, 290] on icon at bounding box center [747, 293] width 8 height 9
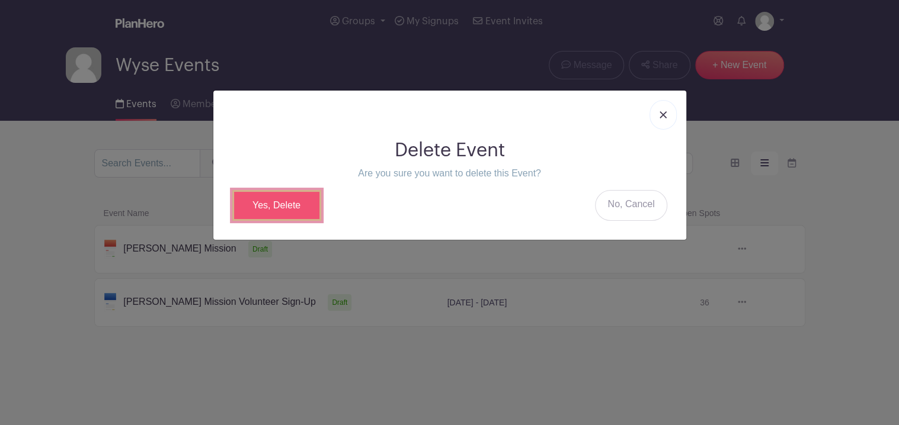
click at [271, 209] on link "Yes, Delete" at bounding box center [276, 205] width 89 height 31
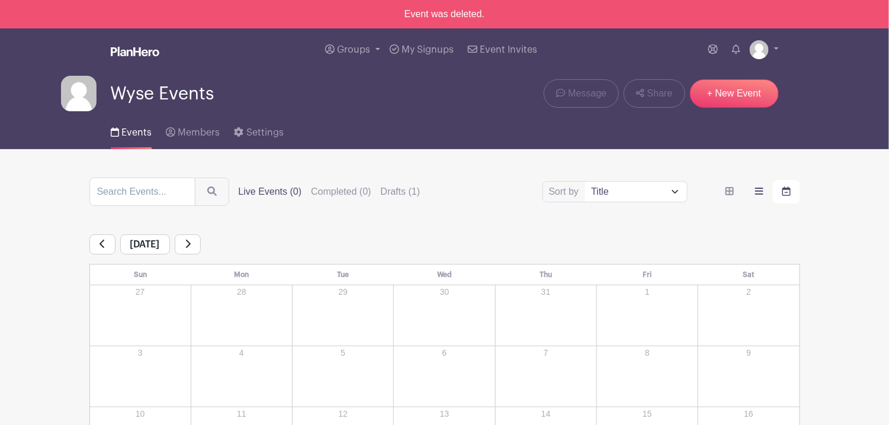
click at [758, 190] on icon "order and view" at bounding box center [759, 191] width 8 height 7
click at [0, 0] on input "order and view" at bounding box center [0, 0] width 0 height 0
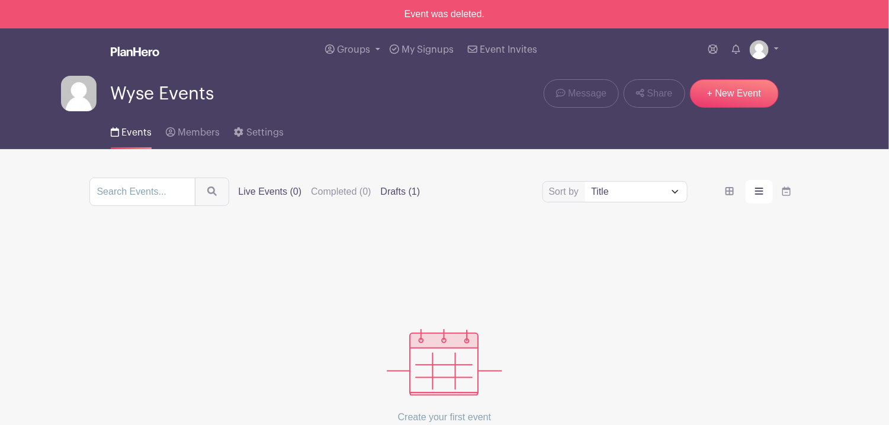
click at [393, 191] on label "Drafts (1)" at bounding box center [401, 192] width 40 height 14
click at [0, 0] on input "Drafts (1)" at bounding box center [0, 0] width 0 height 0
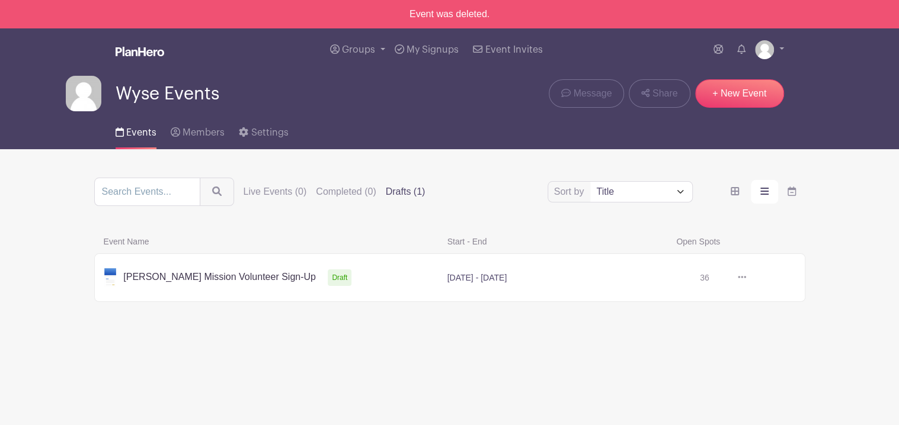
click at [746, 278] on link at bounding box center [746, 278] width 0 height 0
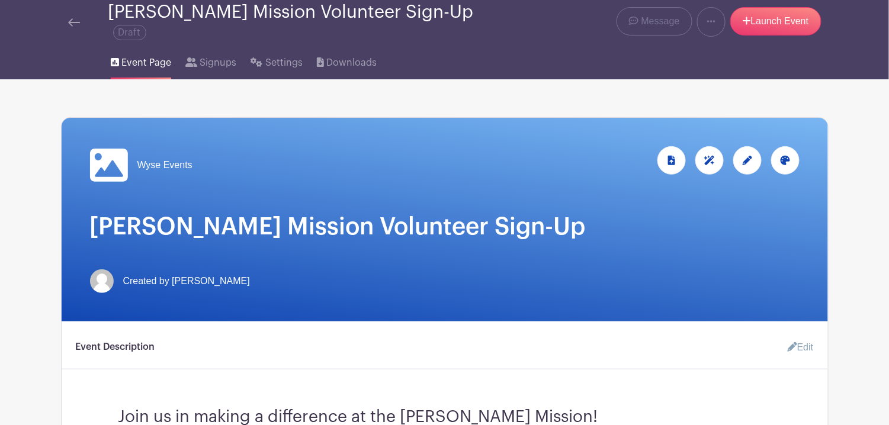
scroll to position [59, 0]
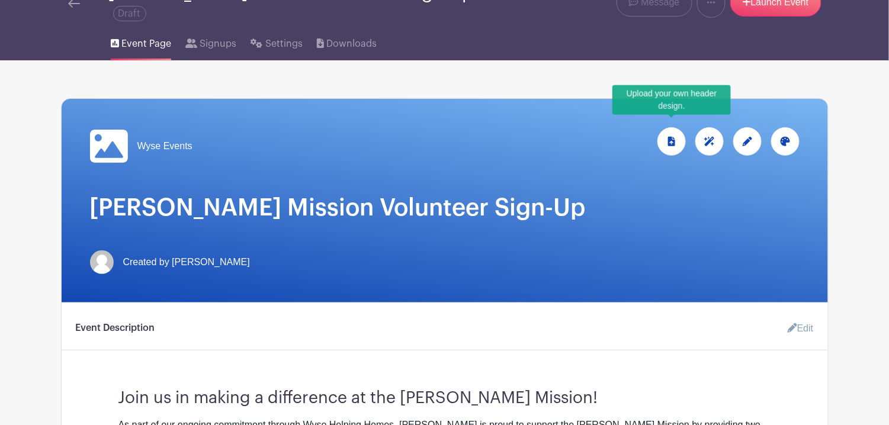
click at [681, 127] on div at bounding box center [672, 141] width 28 height 28
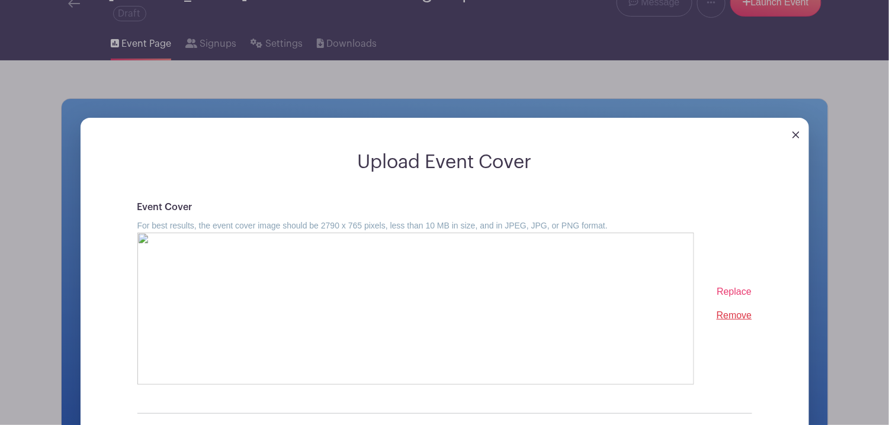
click at [735, 287] on span "Replace" at bounding box center [734, 292] width 35 height 10
click at [0, 0] on input "Replace" at bounding box center [0, 0] width 0 height 0
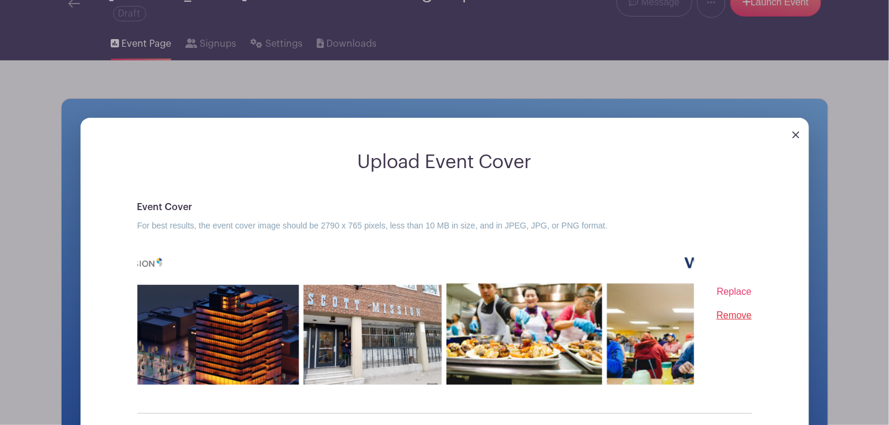
click at [742, 287] on span "Replace" at bounding box center [734, 292] width 35 height 10
click at [0, 0] on input "Replace" at bounding box center [0, 0] width 0 height 0
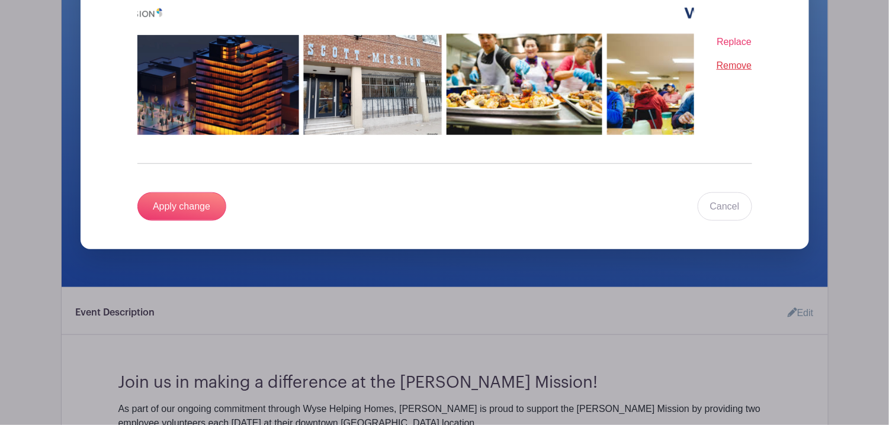
scroll to position [237, 0]
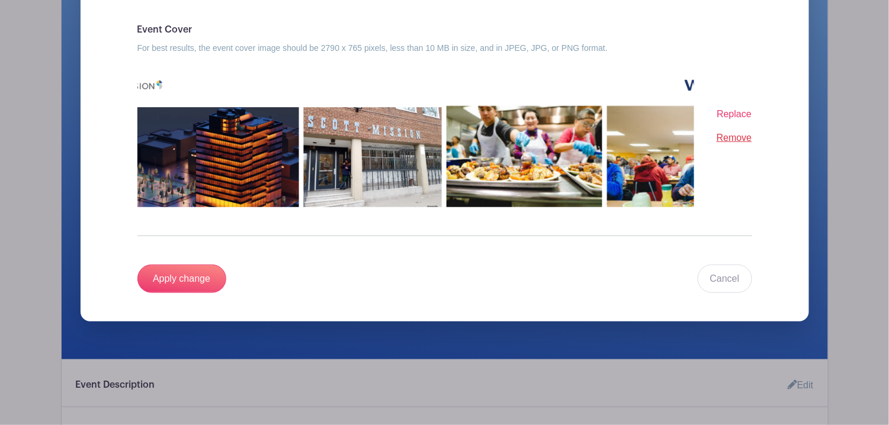
click at [355, 139] on img at bounding box center [415, 131] width 557 height 152
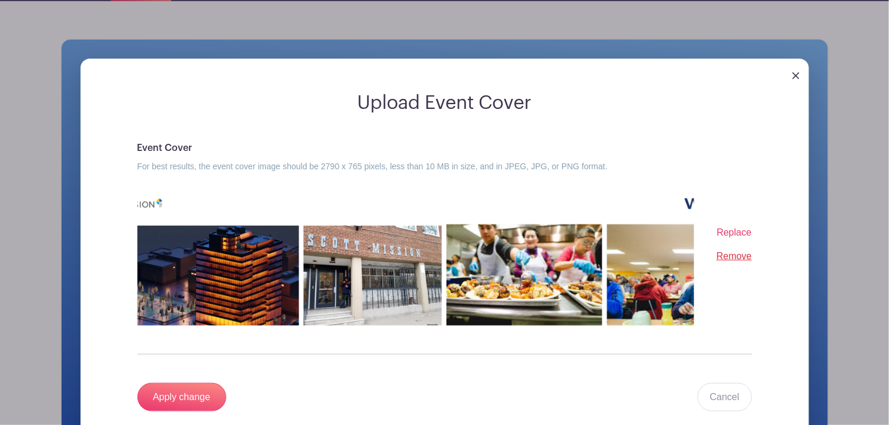
click at [793, 72] on img at bounding box center [796, 75] width 7 height 7
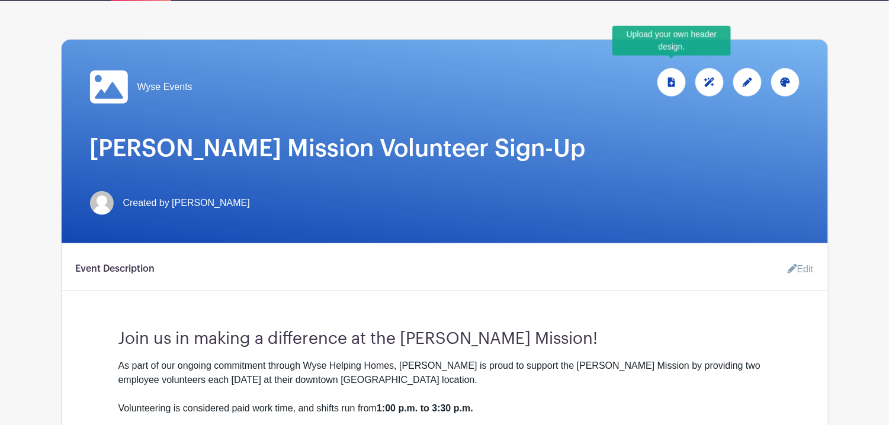
click at [665, 73] on div at bounding box center [672, 82] width 28 height 28
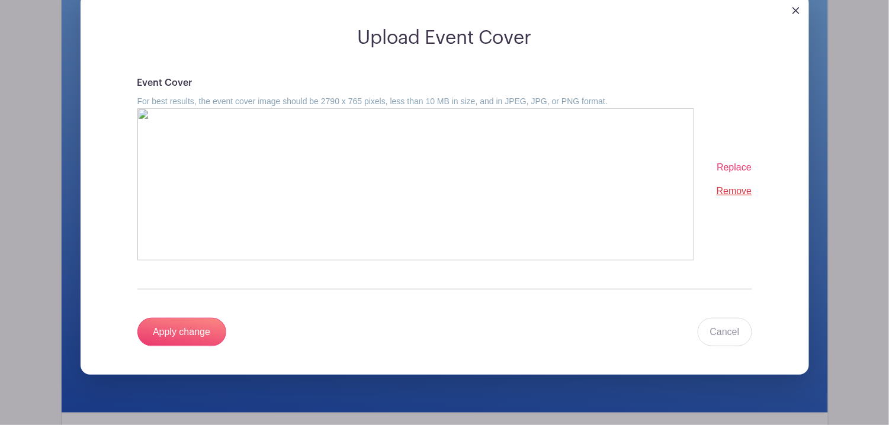
scroll to position [175, 0]
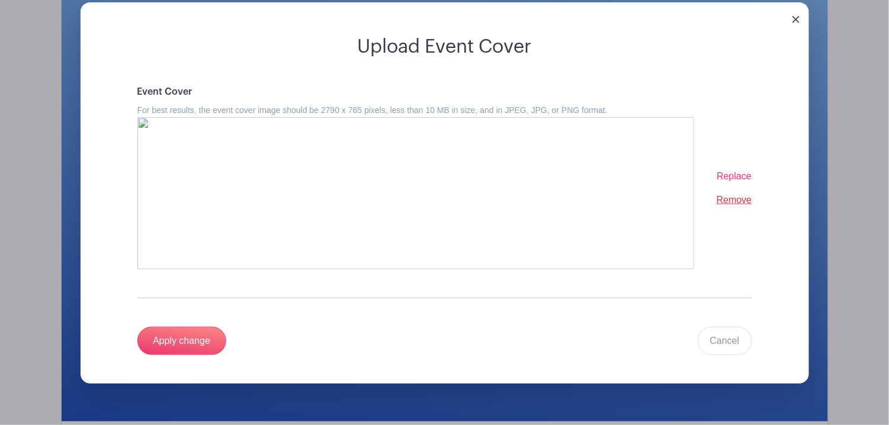
click at [732, 171] on span "Replace" at bounding box center [734, 176] width 35 height 10
click at [0, 0] on input "Replace" at bounding box center [0, 0] width 0 height 0
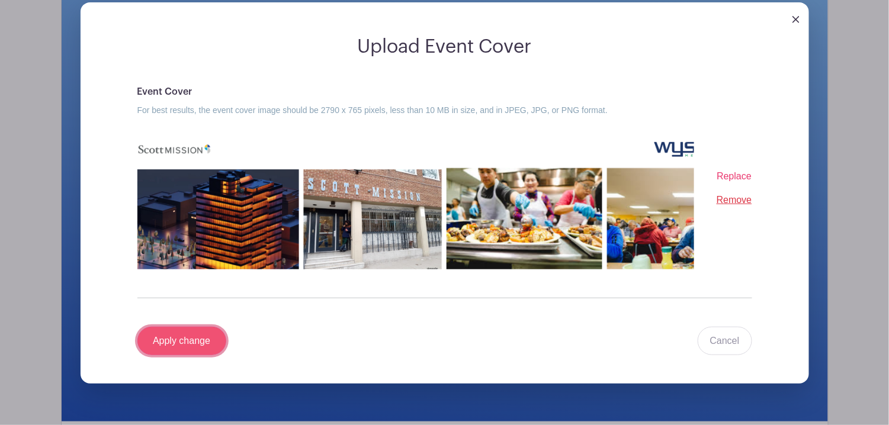
click at [195, 327] on input "Apply change" at bounding box center [181, 341] width 89 height 28
click at [208, 331] on div "Apply change Cancel" at bounding box center [444, 341] width 615 height 28
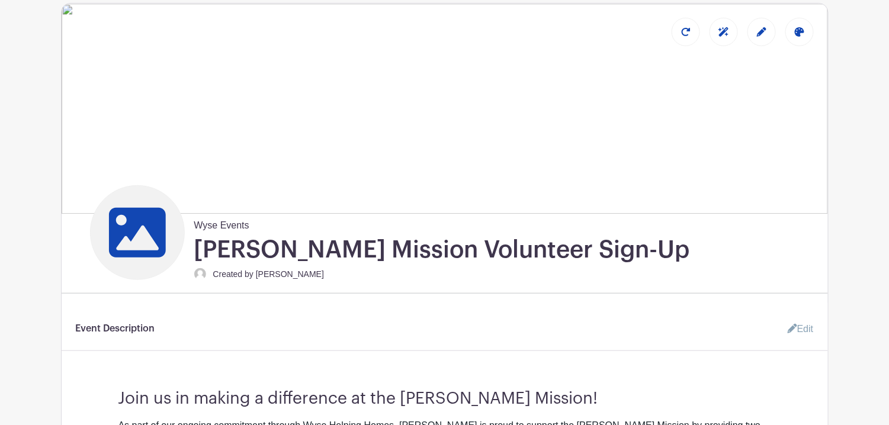
scroll to position [95, 0]
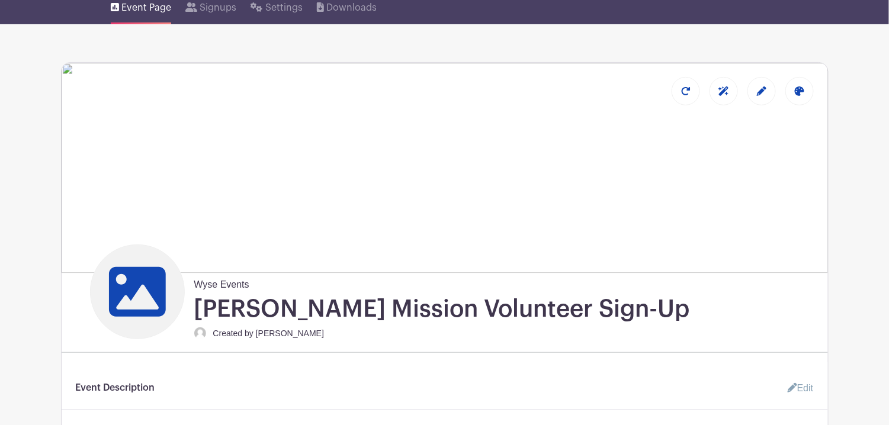
click at [516, 100] on img at bounding box center [445, 168] width 766 height 210
click at [762, 86] on icon at bounding box center [761, 90] width 9 height 9
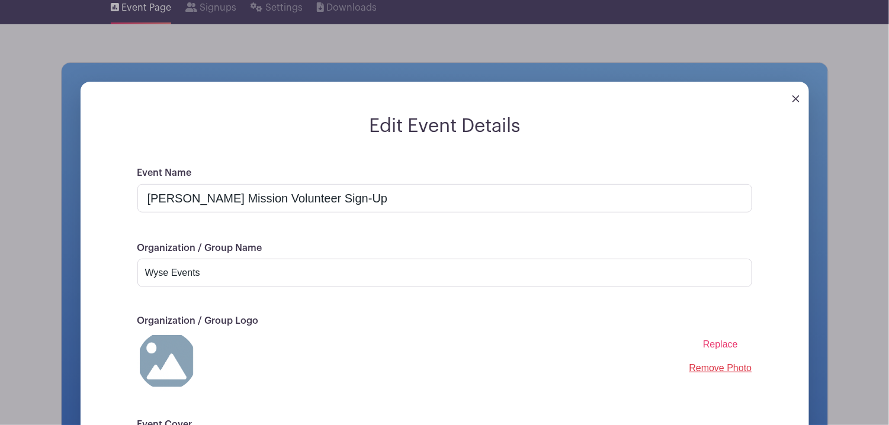
click at [788, 86] on div at bounding box center [445, 98] width 729 height 33
click at [796, 95] on img at bounding box center [796, 98] width 7 height 7
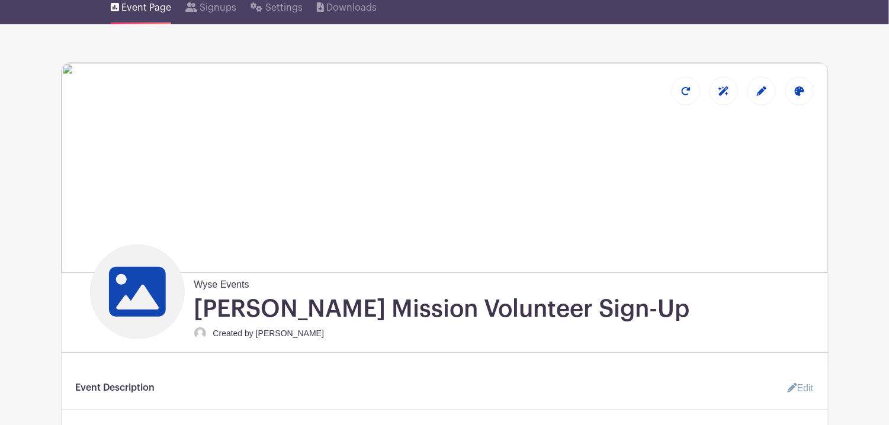
click at [758, 171] on img at bounding box center [445, 168] width 766 height 210
click at [806, 80] on div at bounding box center [799, 91] width 28 height 28
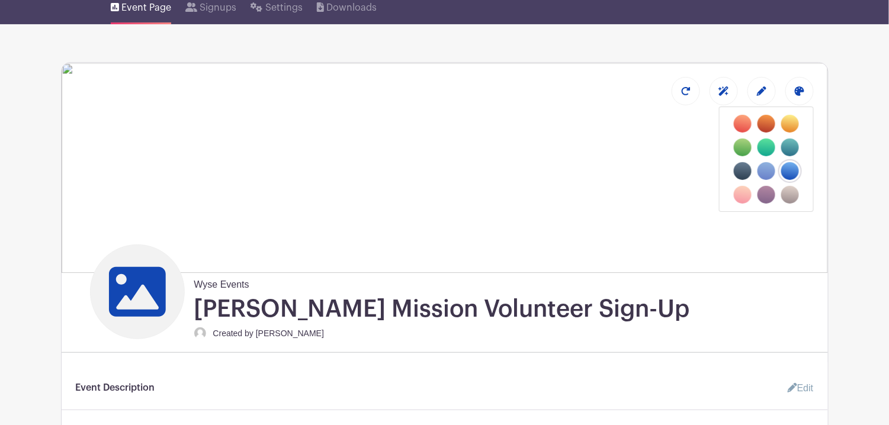
drag, startPoint x: 652, startPoint y: 152, endPoint x: 721, endPoint y: 120, distance: 75.8
click at [653, 152] on img at bounding box center [445, 168] width 766 height 210
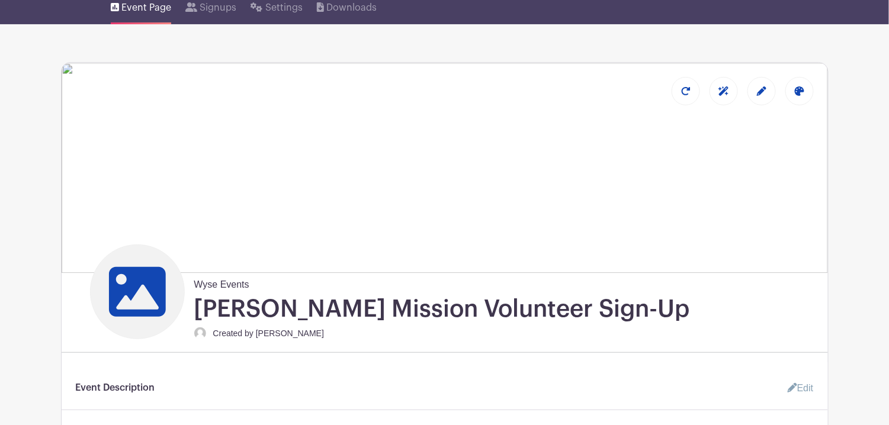
click at [774, 77] on div at bounding box center [762, 91] width 28 height 28
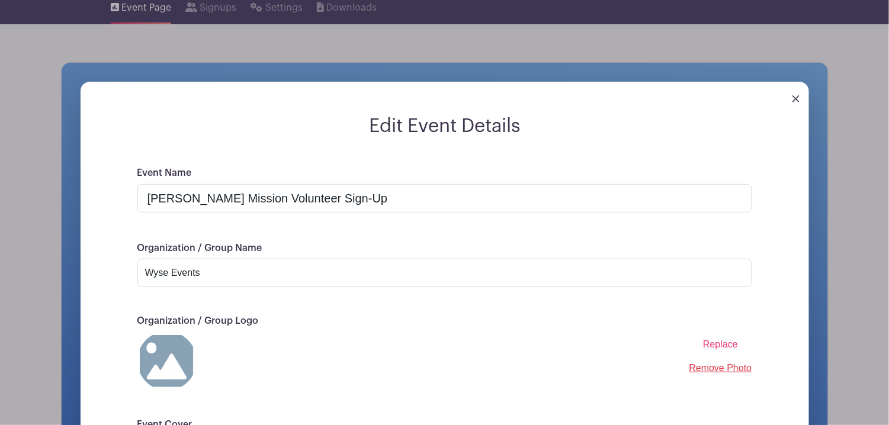
click at [803, 82] on div at bounding box center [445, 98] width 729 height 33
click at [800, 84] on div at bounding box center [445, 98] width 729 height 33
click at [797, 95] on img at bounding box center [796, 98] width 7 height 7
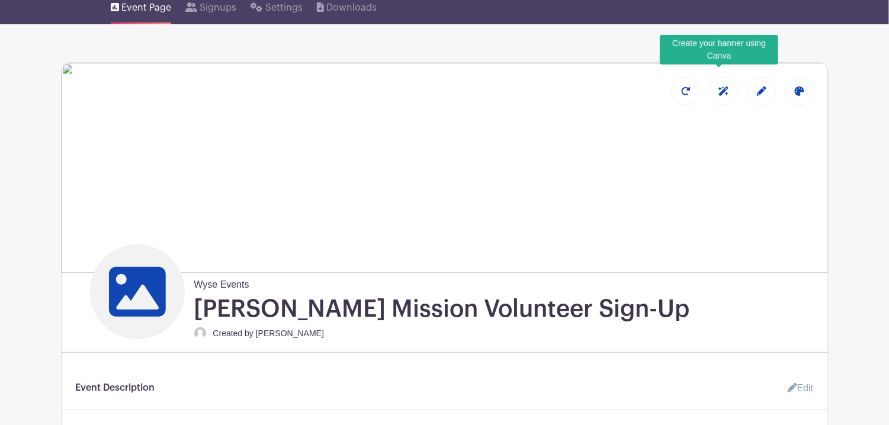
click at [729, 86] on icon at bounding box center [724, 90] width 11 height 9
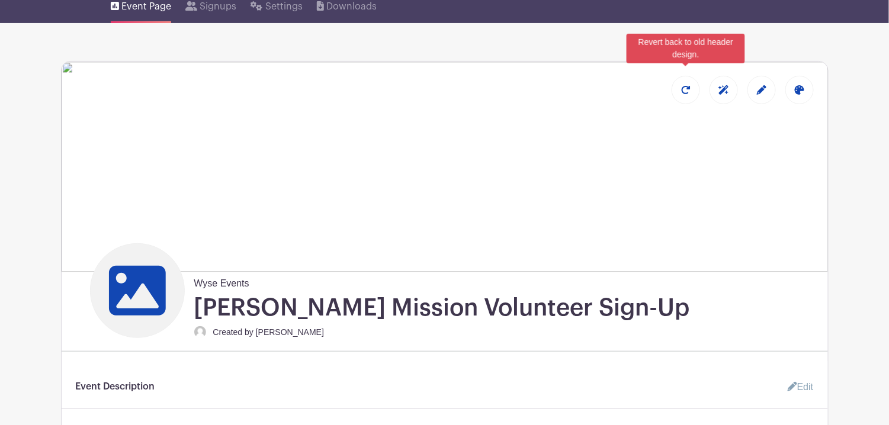
click at [688, 86] on icon at bounding box center [686, 90] width 9 height 8
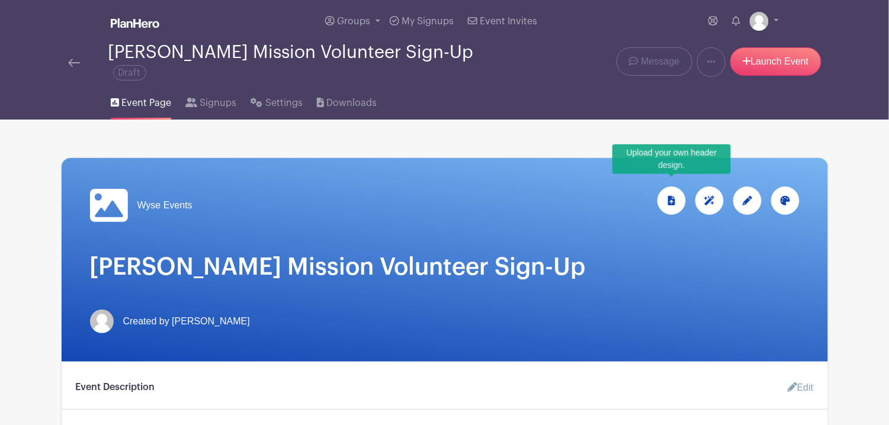
click at [659, 193] on div at bounding box center [672, 201] width 28 height 28
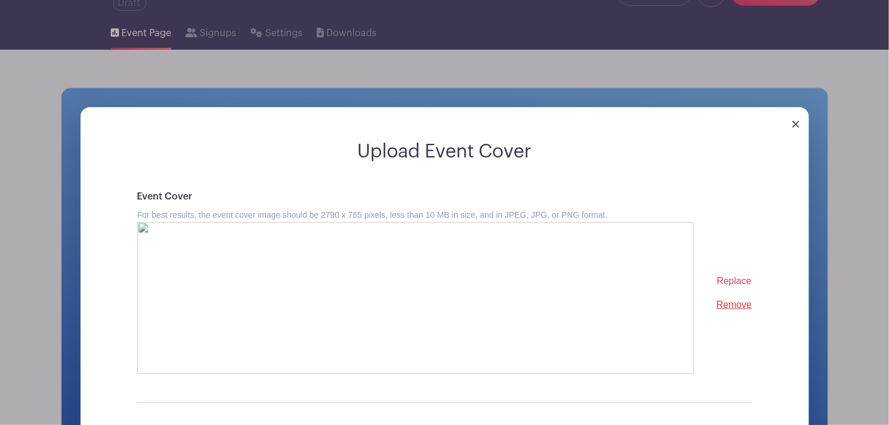
scroll to position [118, 0]
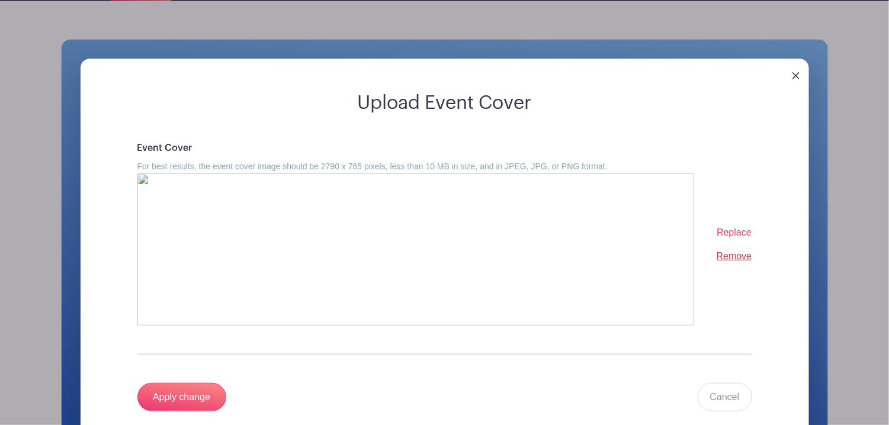
click at [731, 227] on span "Replace" at bounding box center [734, 232] width 35 height 10
click at [0, 0] on input "Replace" at bounding box center [0, 0] width 0 height 0
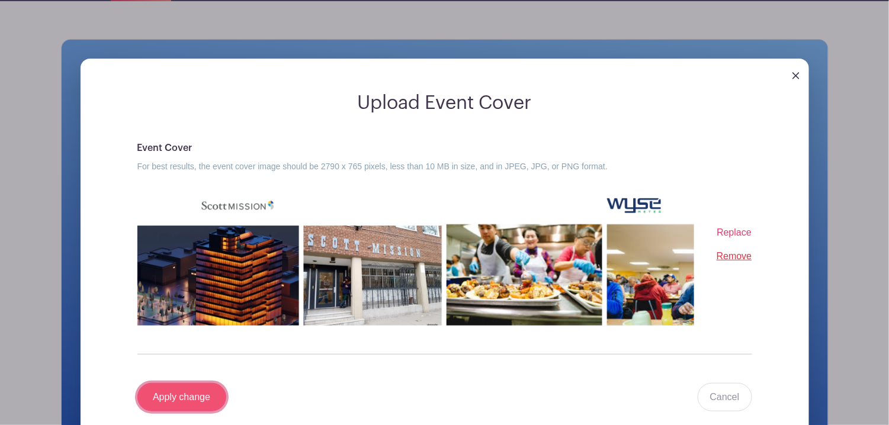
click at [190, 383] on input "Apply change" at bounding box center [181, 397] width 89 height 28
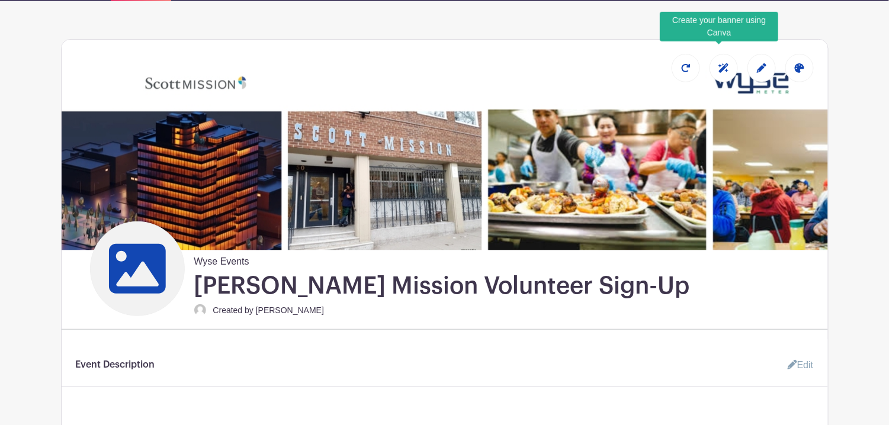
click at [713, 57] on div at bounding box center [724, 68] width 28 height 28
